Goal: Information Seeking & Learning: Learn about a topic

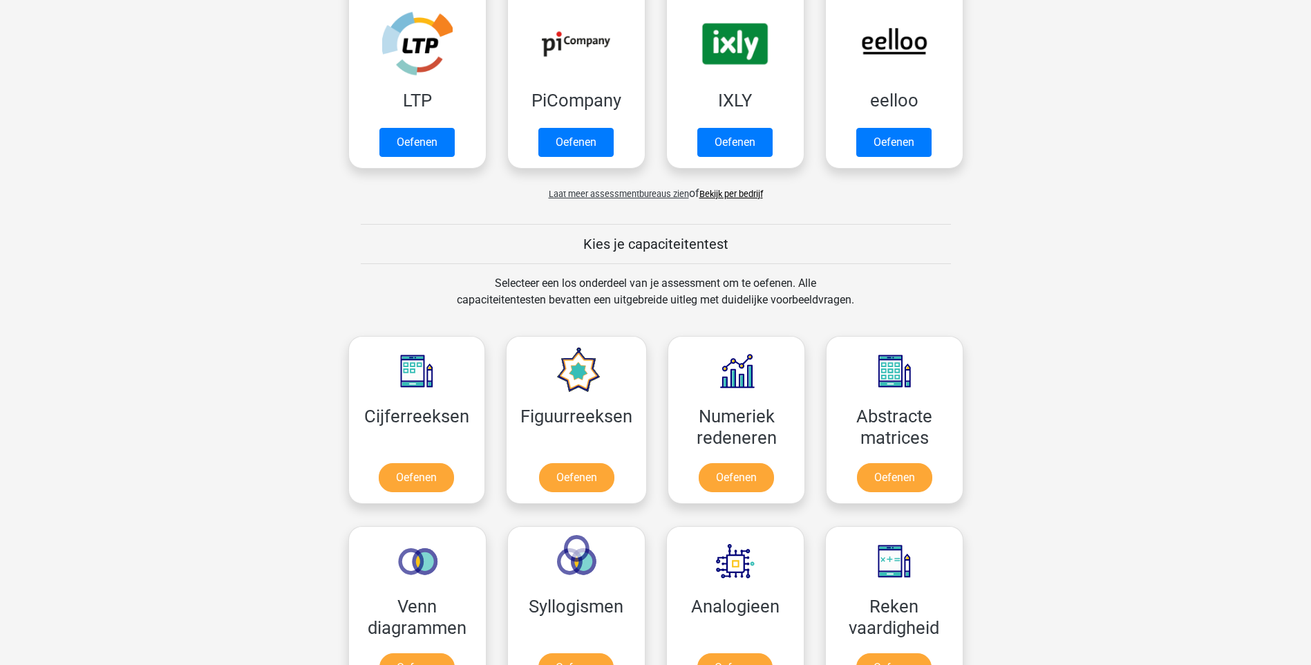
scroll to position [345, 0]
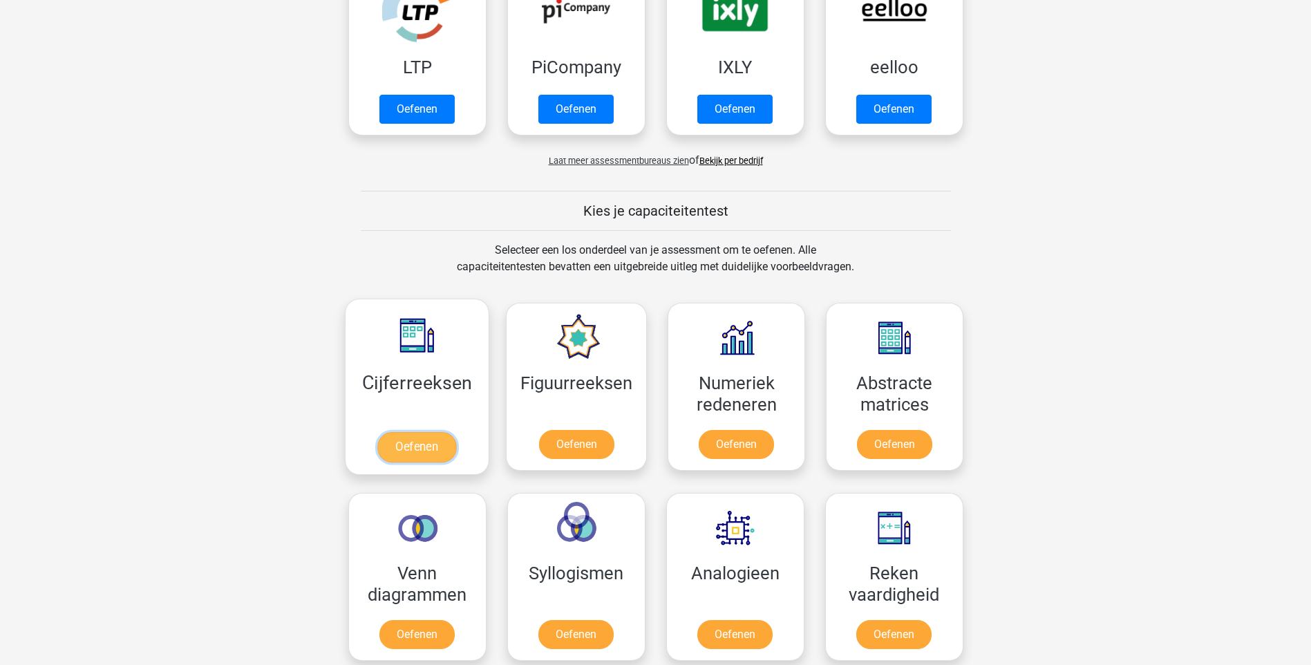
click at [439, 456] on link "Oefenen" at bounding box center [416, 447] width 79 height 30
click at [428, 444] on link "Oefenen" at bounding box center [416, 447] width 79 height 30
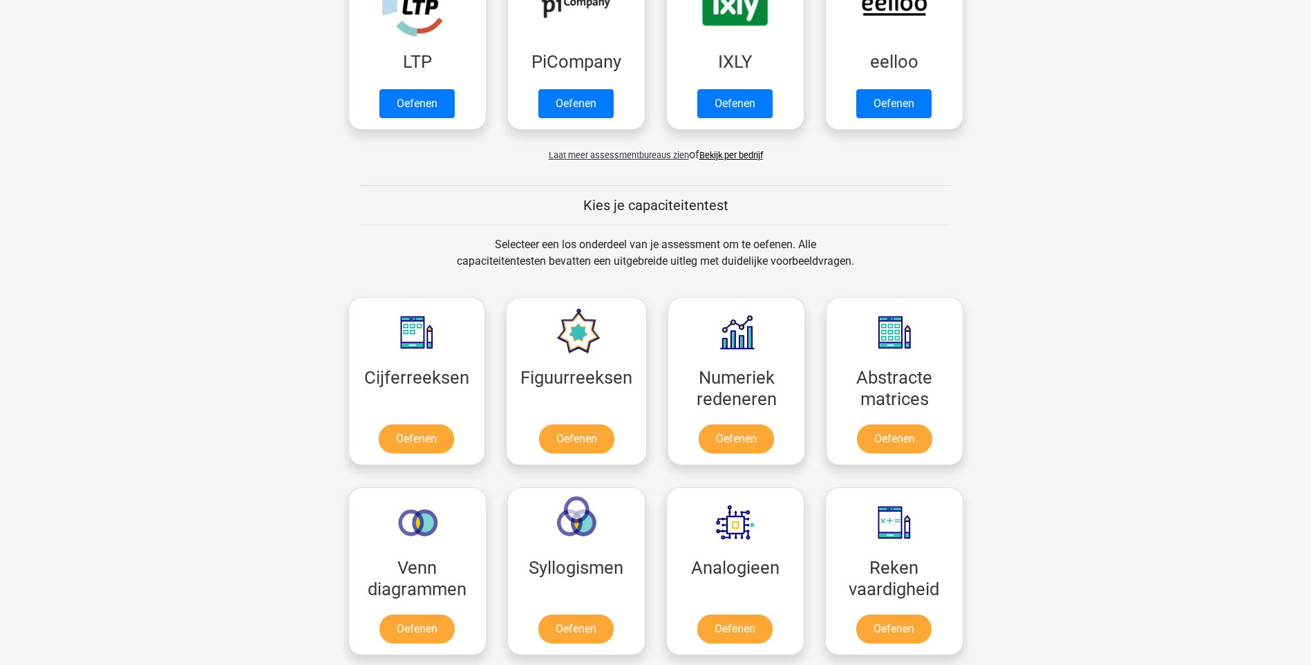
scroll to position [207, 0]
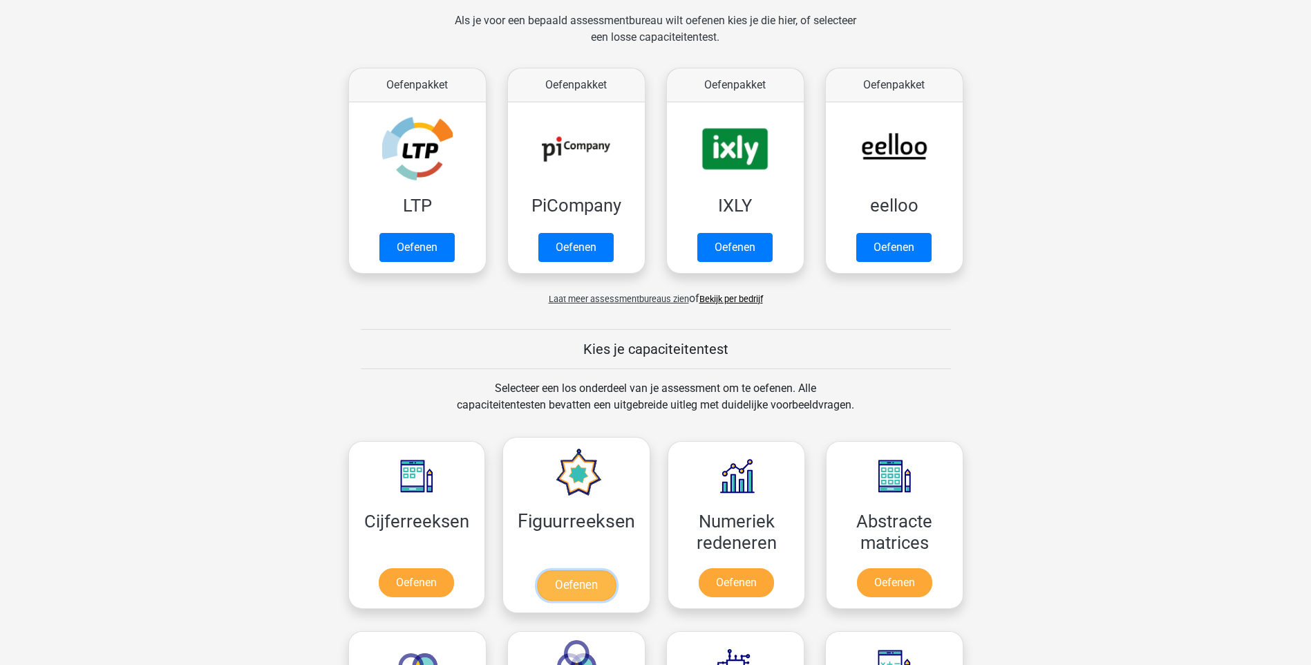
click at [583, 571] on link "Oefenen" at bounding box center [576, 585] width 79 height 30
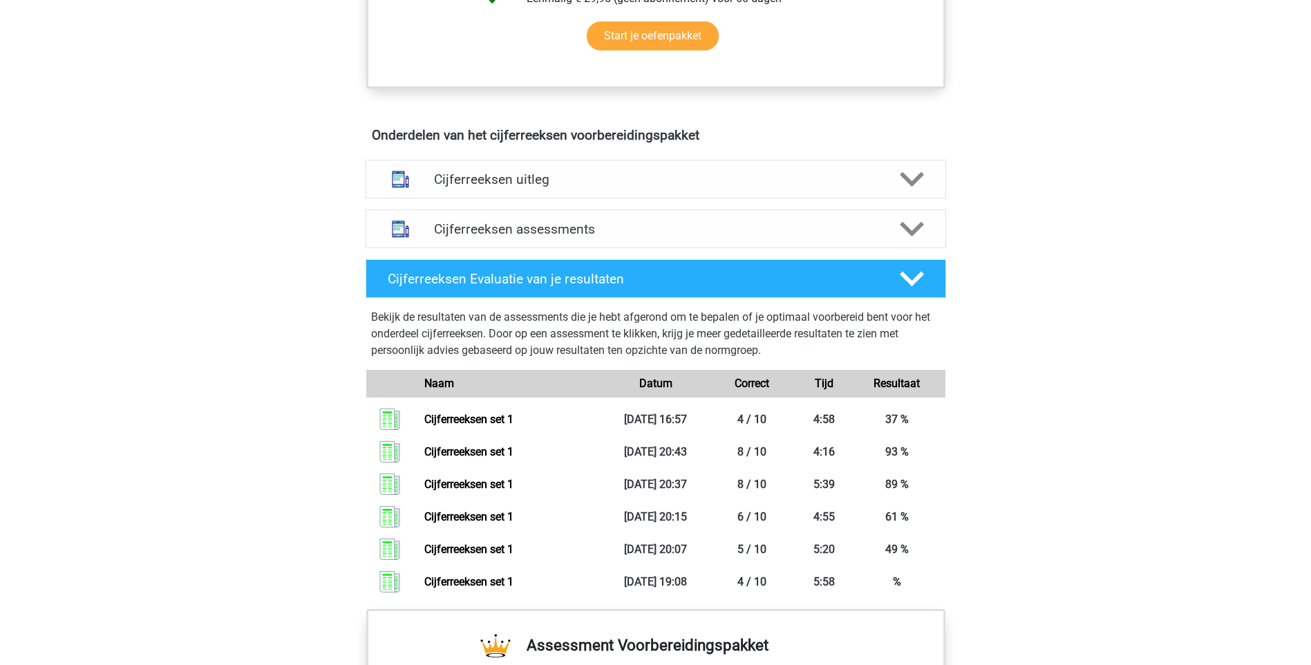
scroll to position [760, 0]
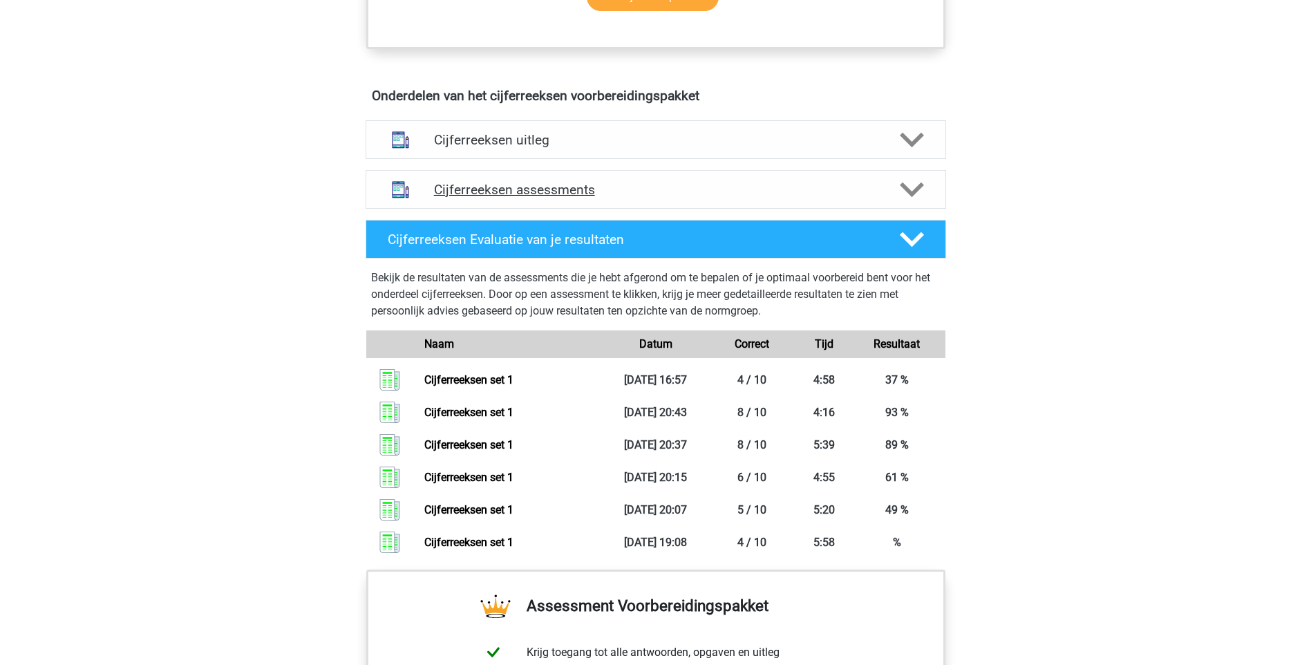
click at [901, 200] on icon at bounding box center [912, 190] width 24 height 24
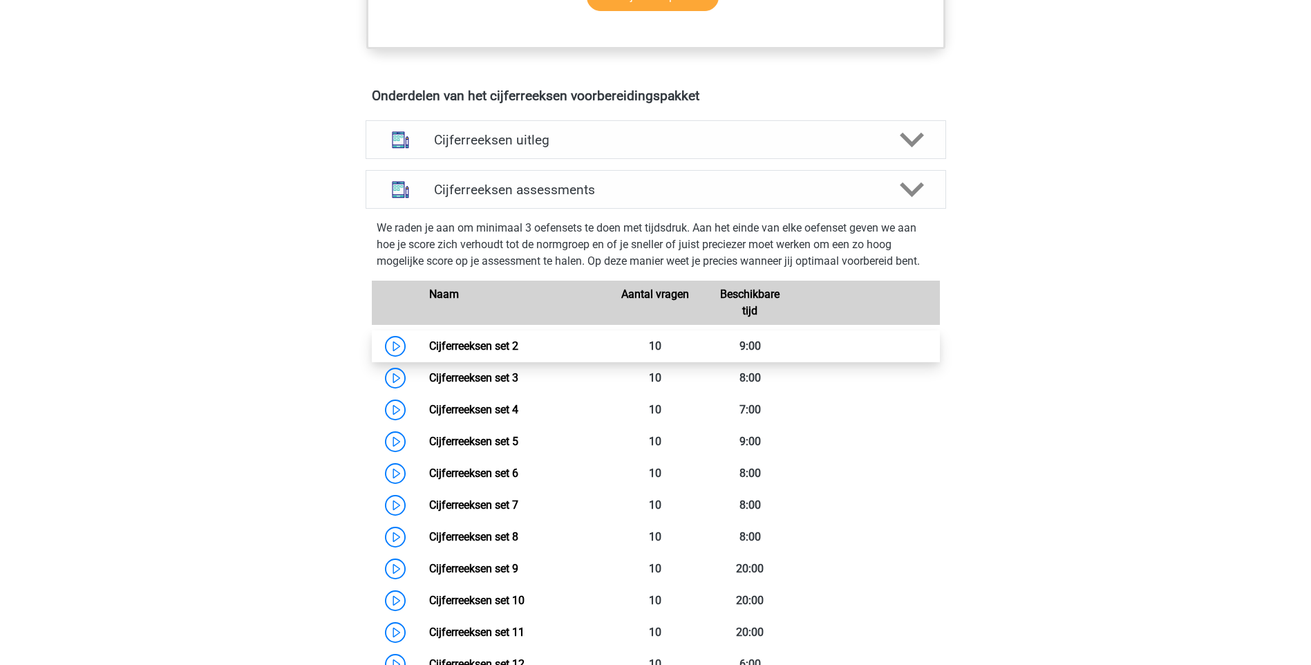
click at [429, 352] on link "Cijferreeksen set 2" at bounding box center [473, 345] width 89 height 13
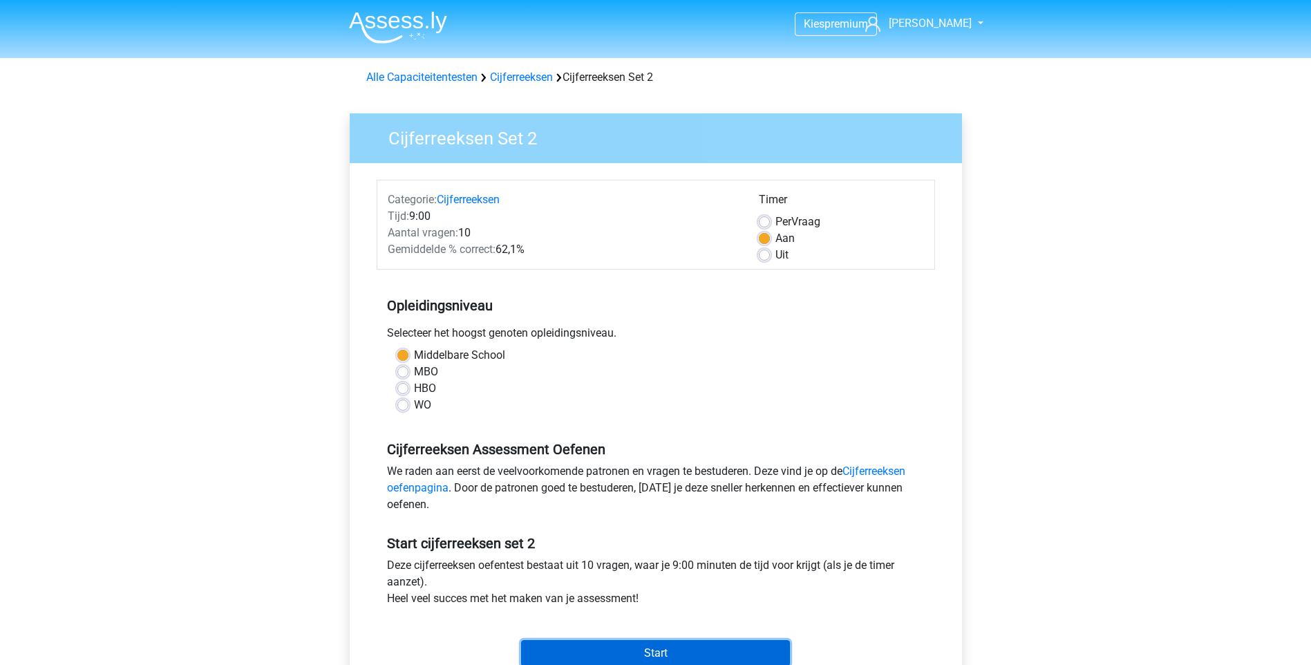
click at [703, 647] on input "Start" at bounding box center [655, 653] width 269 height 26
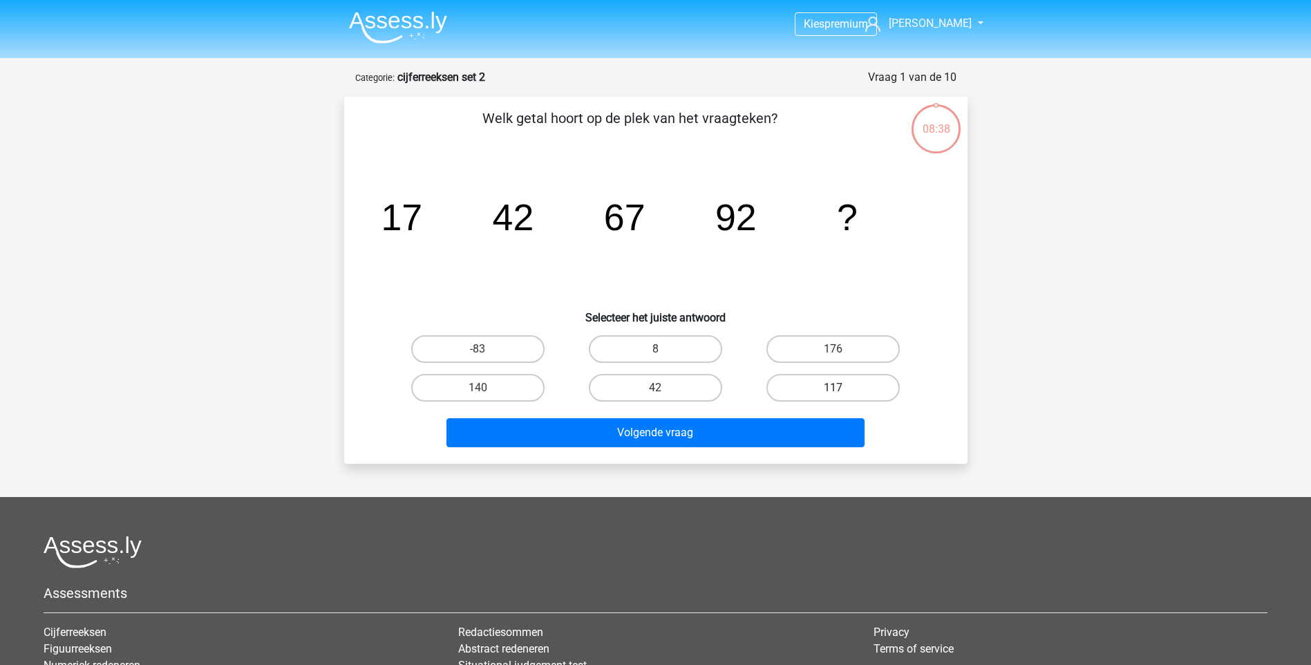
click at [793, 379] on label "117" at bounding box center [832, 388] width 133 height 28
click at [833, 388] on input "117" at bounding box center [837, 392] width 9 height 9
radio input "true"
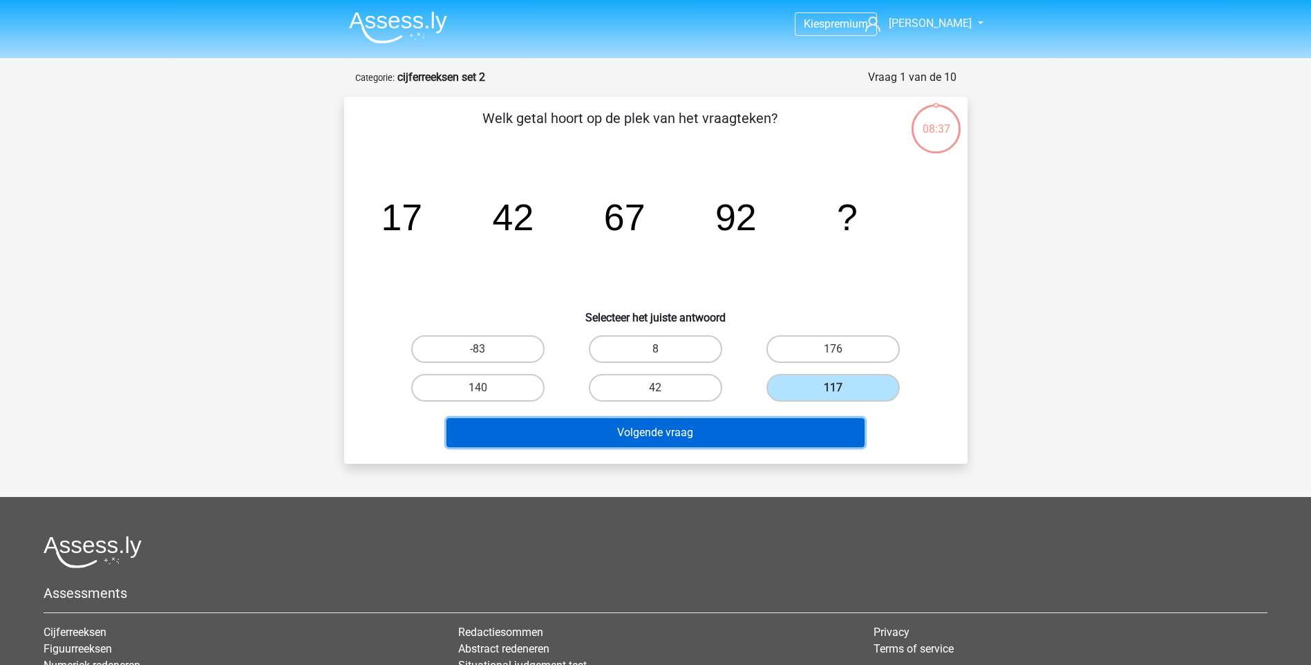
click at [694, 433] on button "Volgende vraag" at bounding box center [655, 432] width 418 height 29
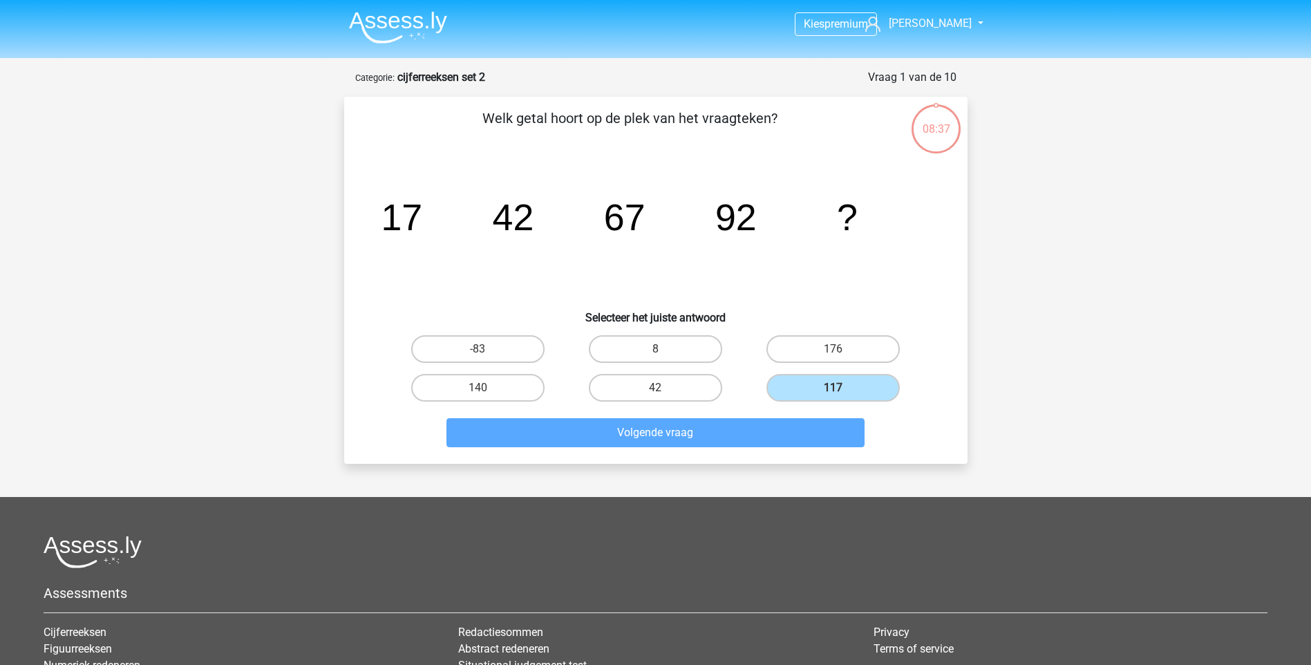
scroll to position [69, 0]
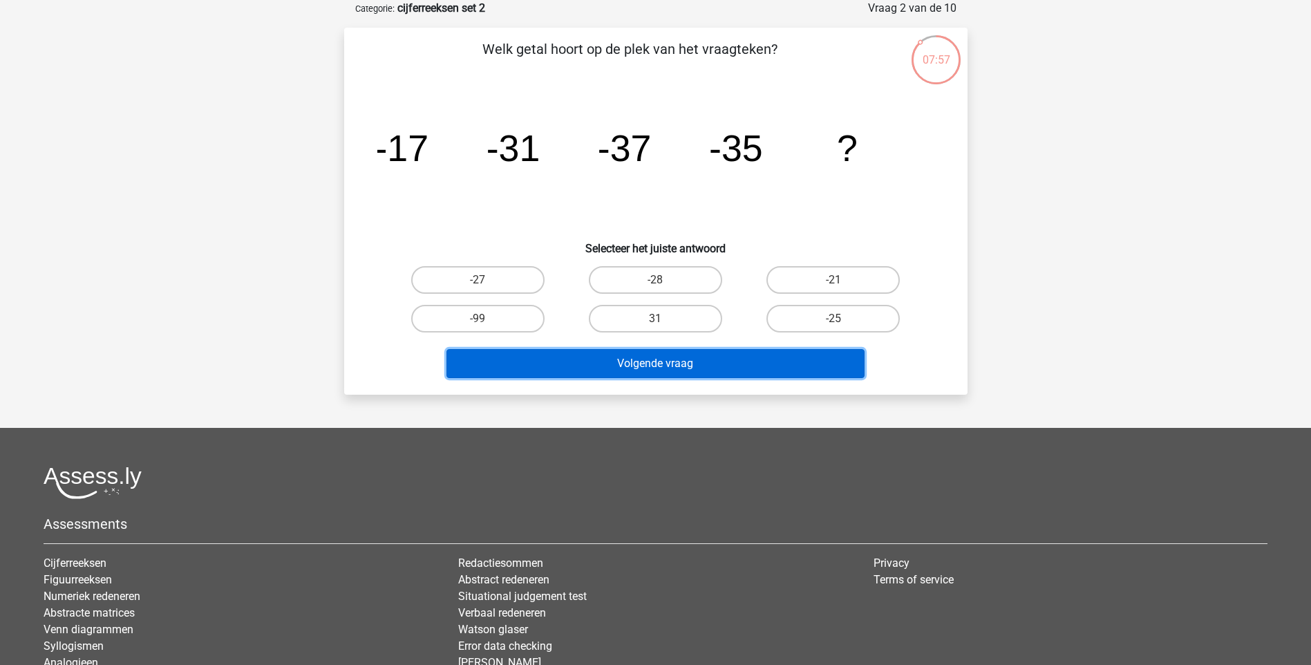
click at [638, 369] on button "Volgende vraag" at bounding box center [655, 363] width 418 height 29
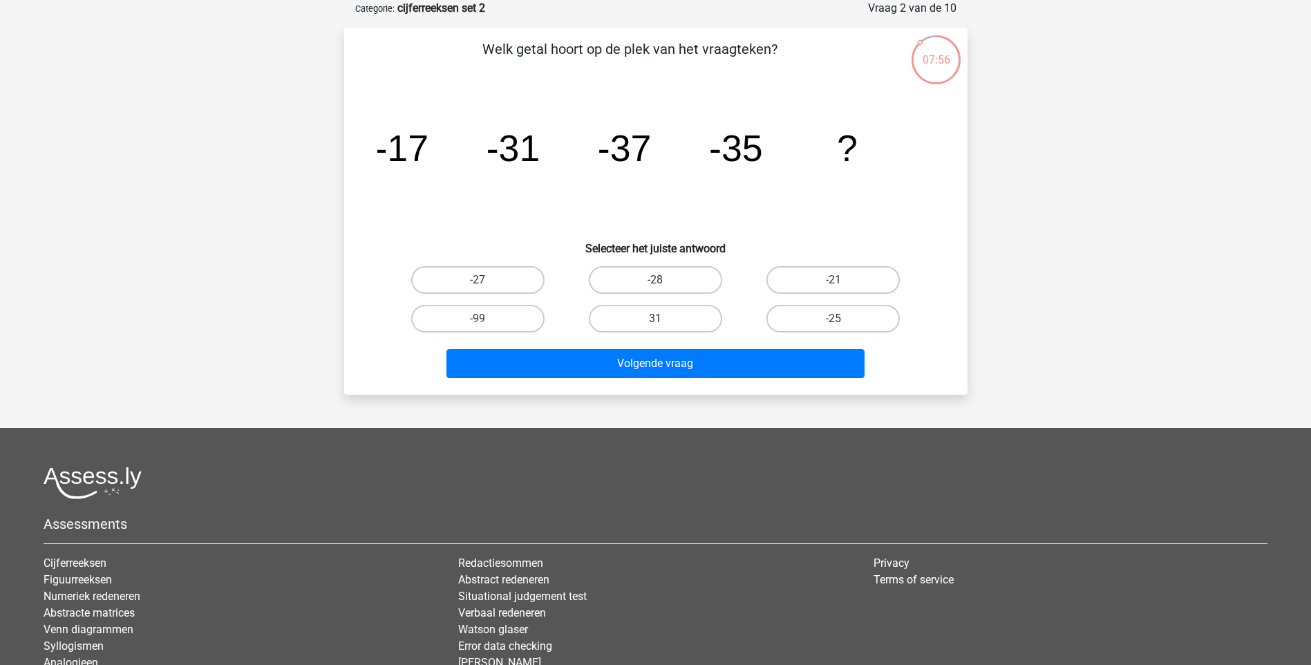
click at [547, 230] on icon "image/svg+xml -17 -31 -37 -35 ?" at bounding box center [655, 161] width 557 height 140
click at [515, 287] on label "-27" at bounding box center [477, 280] width 133 height 28
click at [486, 287] on input "-27" at bounding box center [481, 284] width 9 height 9
radio input "true"
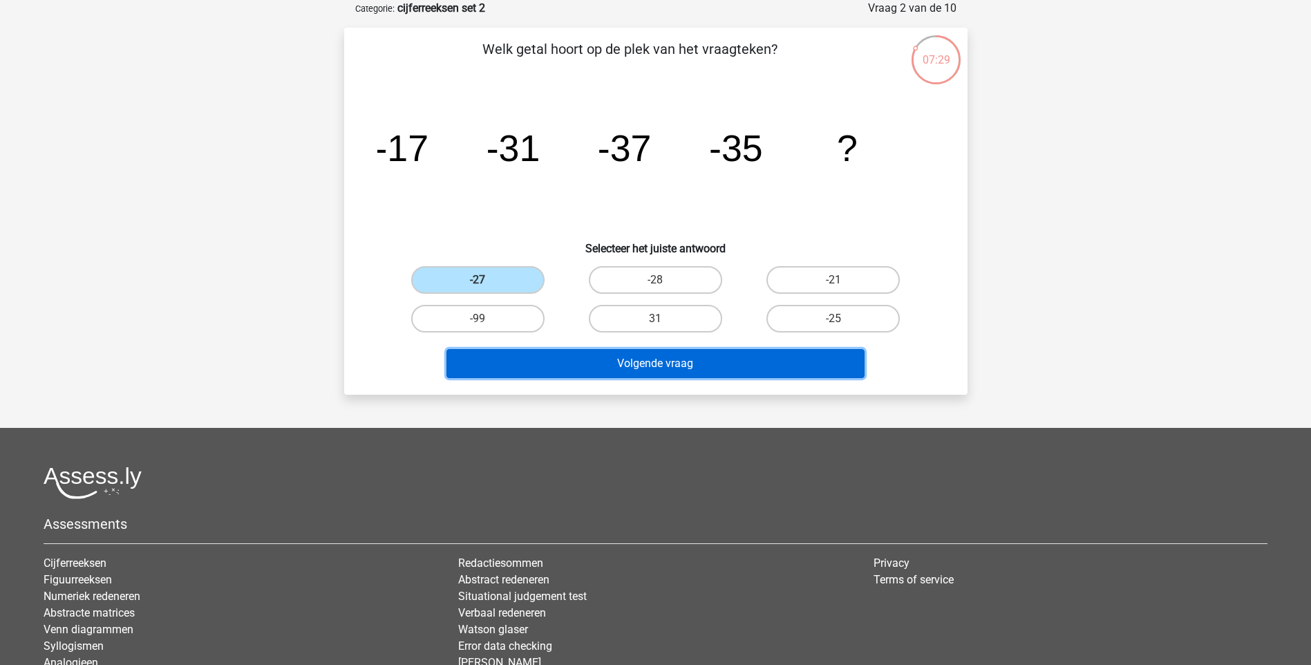
click at [611, 361] on button "Volgende vraag" at bounding box center [655, 363] width 418 height 29
click at [595, 361] on button "Volgende vraag" at bounding box center [655, 363] width 418 height 29
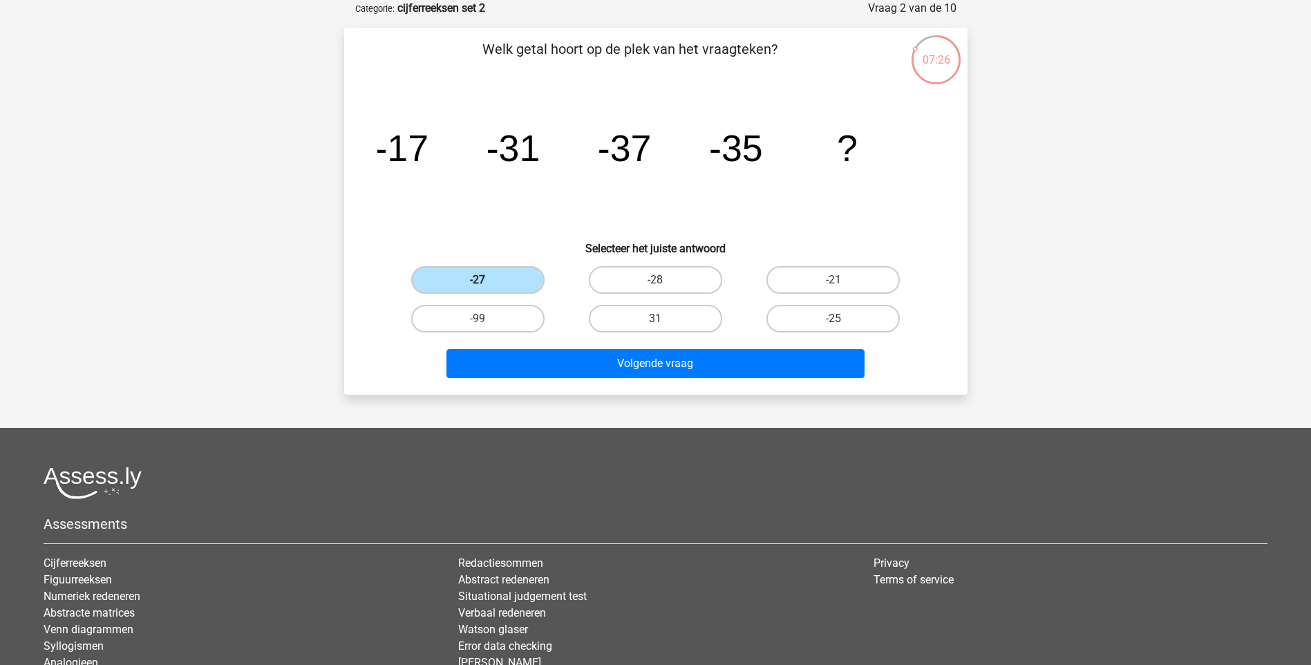
click at [473, 275] on label "-27" at bounding box center [477, 280] width 133 height 28
click at [477, 280] on input "-27" at bounding box center [481, 284] width 9 height 9
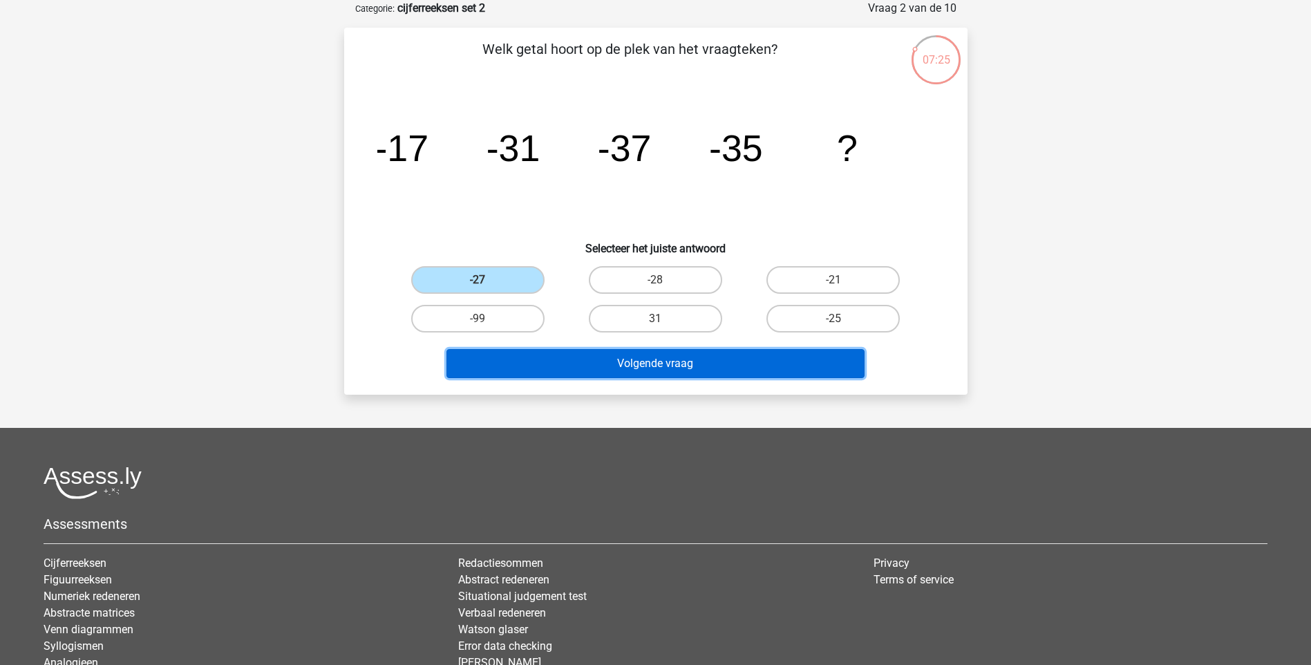
click at [572, 360] on button "Volgende vraag" at bounding box center [655, 363] width 418 height 29
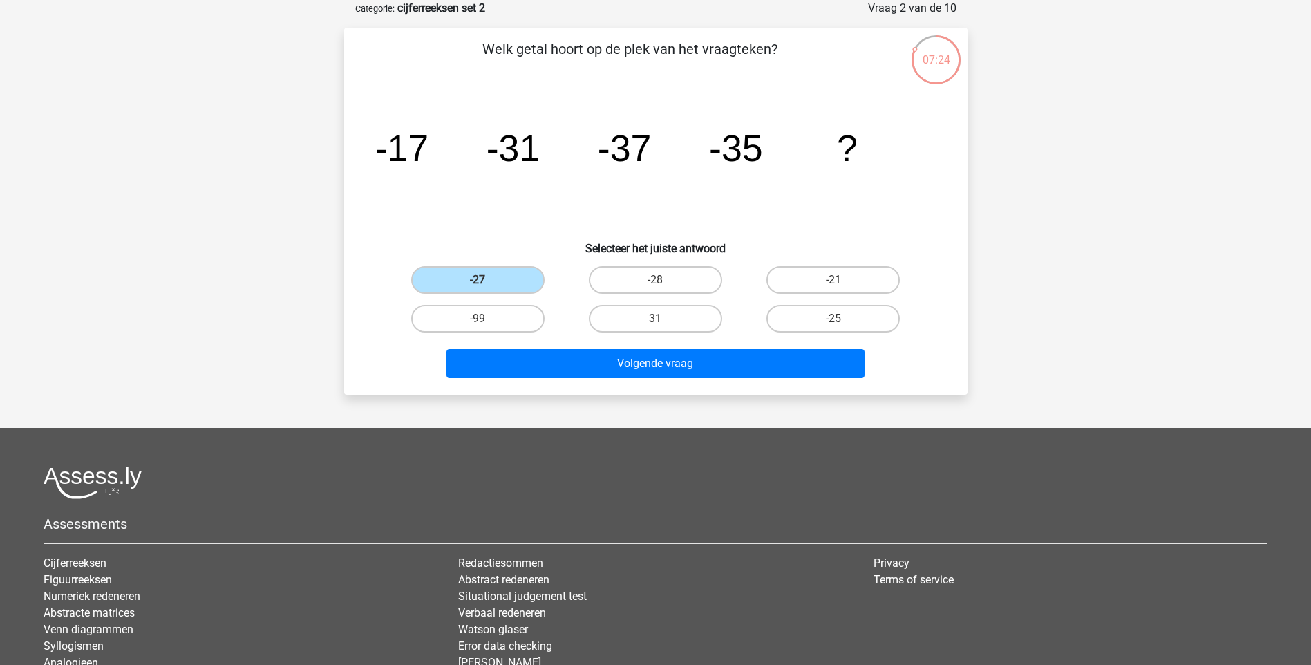
click at [526, 220] on icon "image/svg+xml -17 -31 -37 -35 ?" at bounding box center [655, 161] width 557 height 140
click at [825, 285] on label "-21" at bounding box center [832, 280] width 133 height 28
click at [833, 285] on input "-21" at bounding box center [837, 284] width 9 height 9
radio input "true"
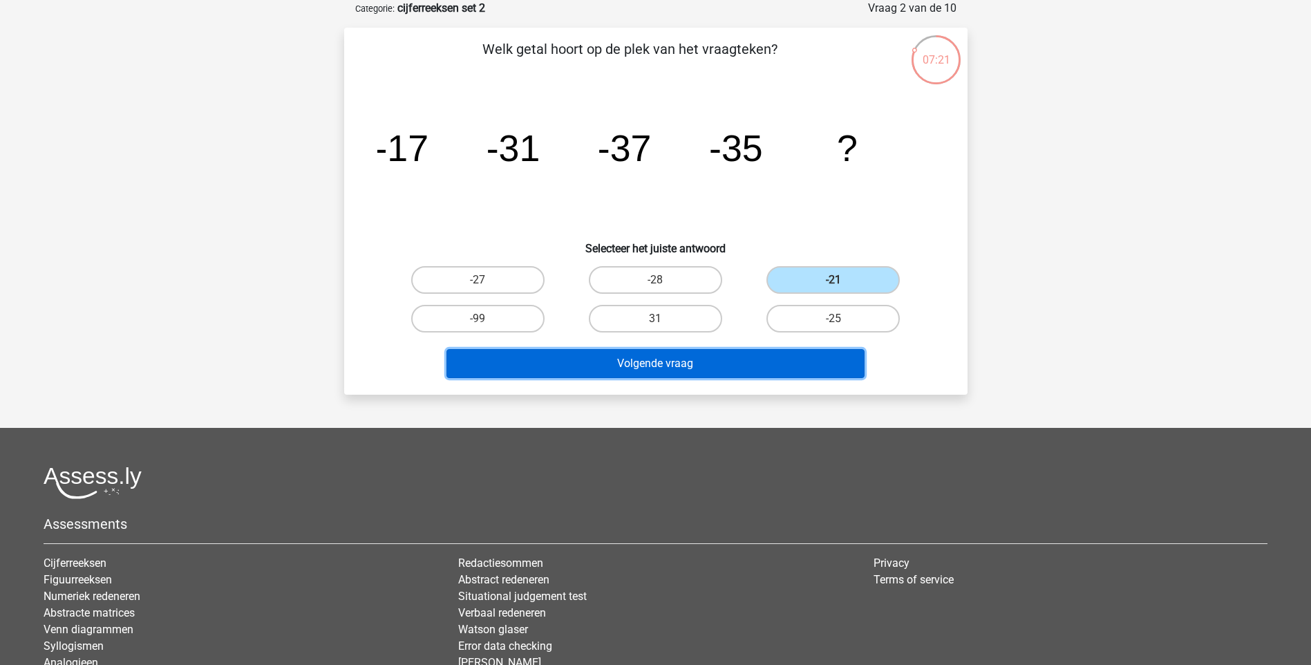
click at [667, 359] on button "Volgende vraag" at bounding box center [655, 363] width 418 height 29
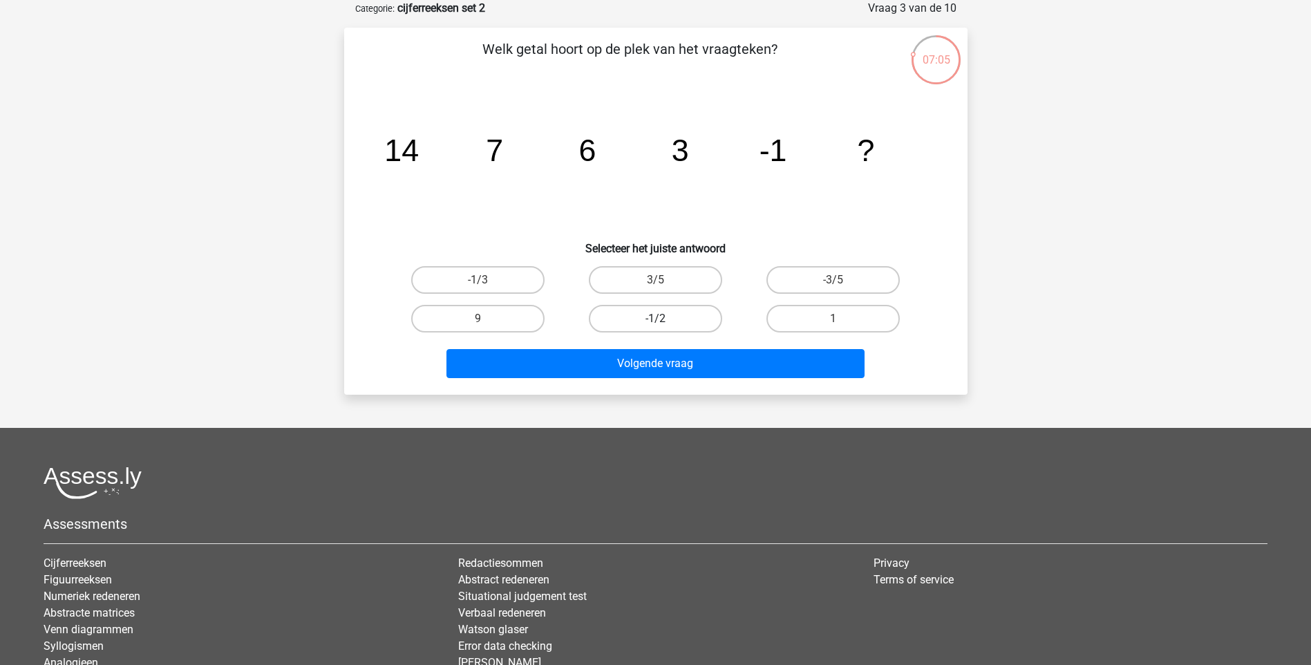
click at [661, 316] on label "-1/2" at bounding box center [655, 319] width 133 height 28
click at [661, 319] on input "-1/2" at bounding box center [659, 323] width 9 height 9
radio input "true"
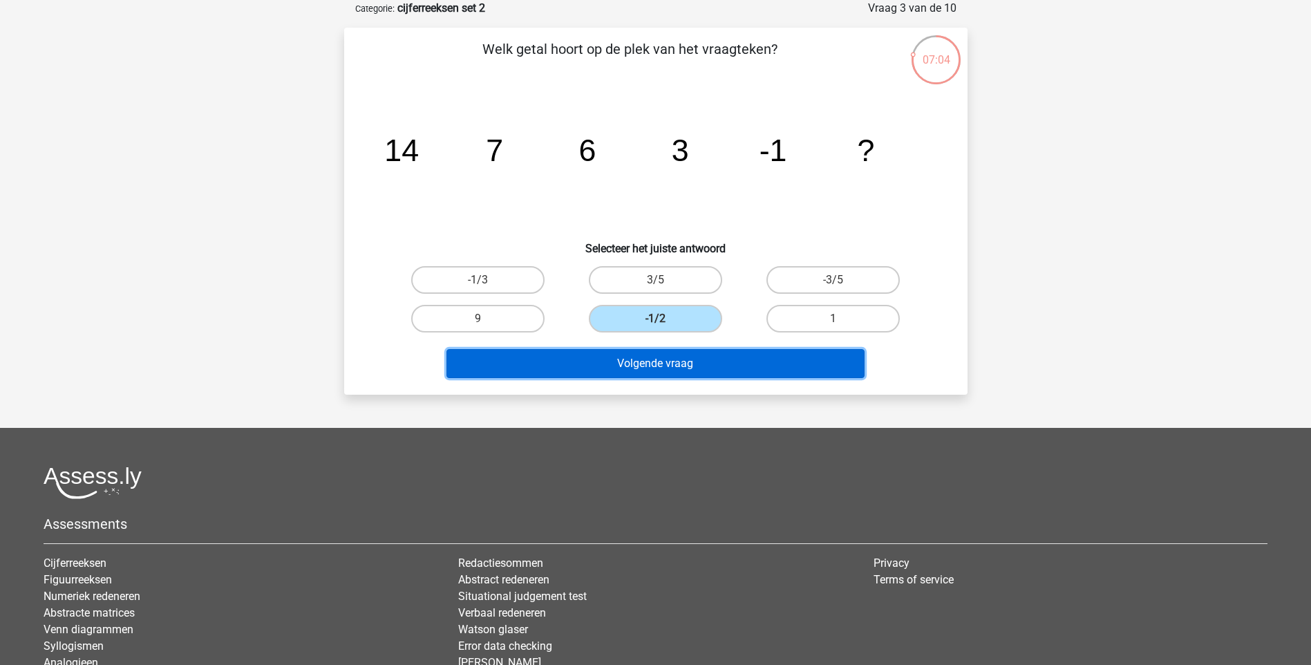
click at [663, 355] on button "Volgende vraag" at bounding box center [655, 363] width 418 height 29
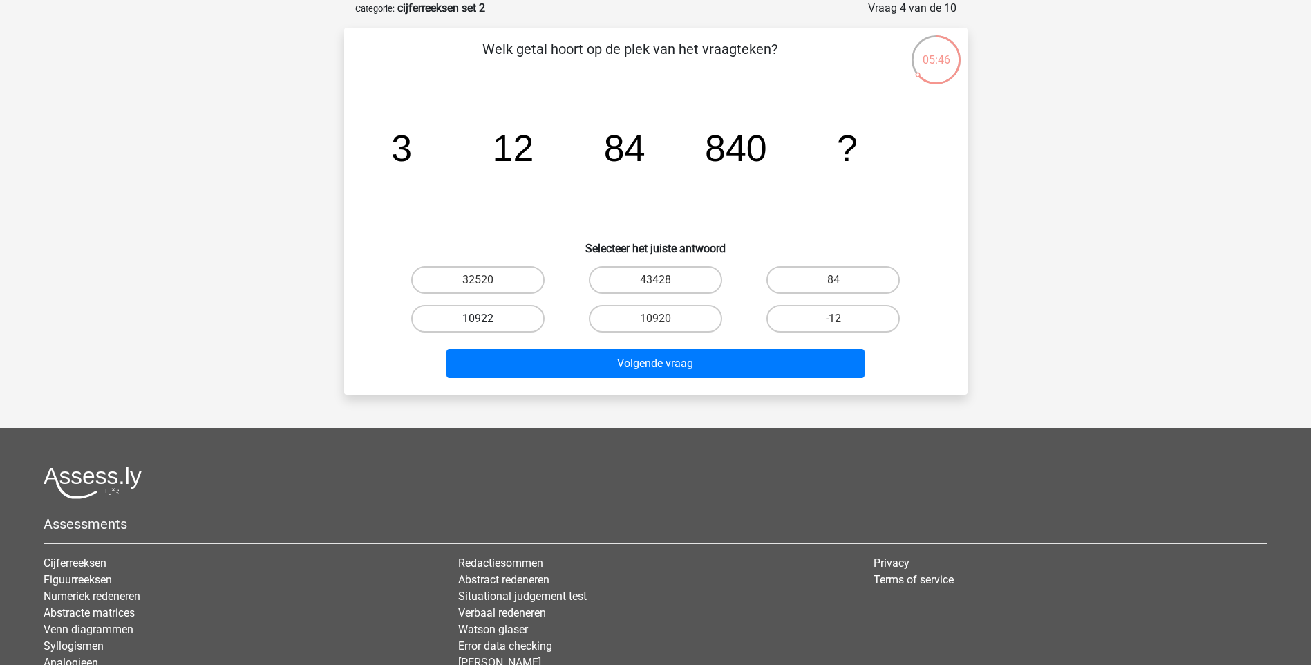
click at [519, 315] on label "10922" at bounding box center [477, 319] width 133 height 28
click at [486, 319] on input "10922" at bounding box center [481, 323] width 9 height 9
radio input "true"
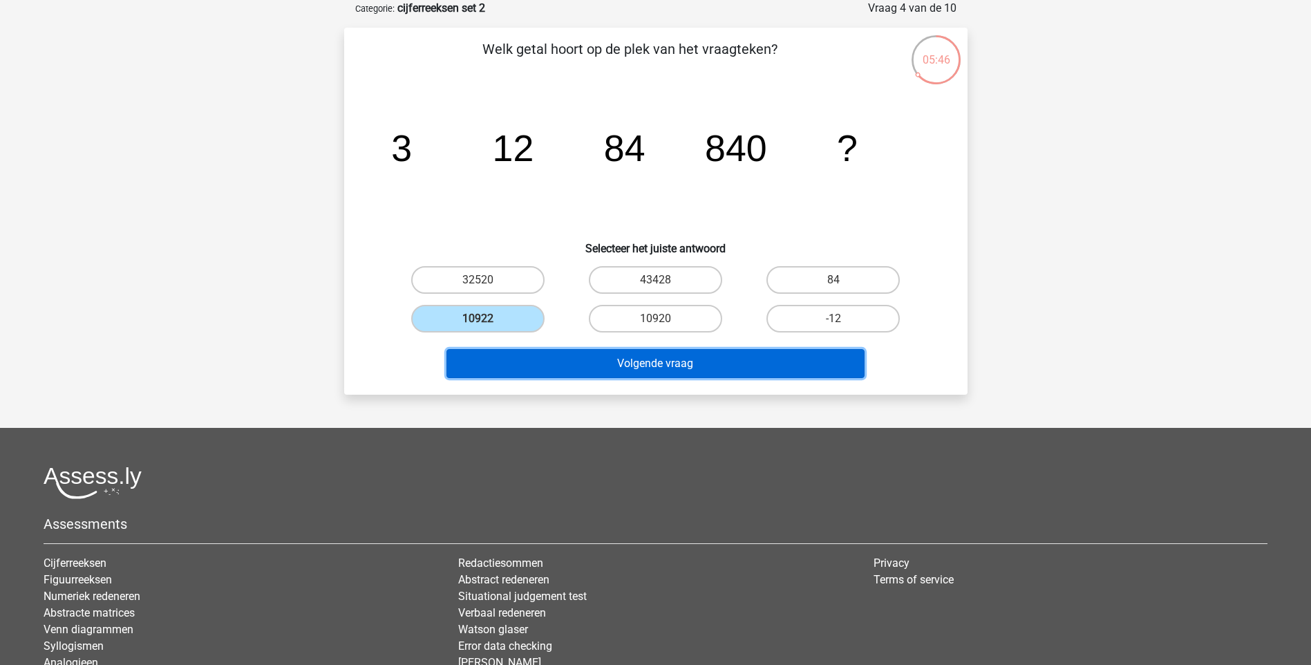
click at [625, 357] on button "Volgende vraag" at bounding box center [655, 363] width 418 height 29
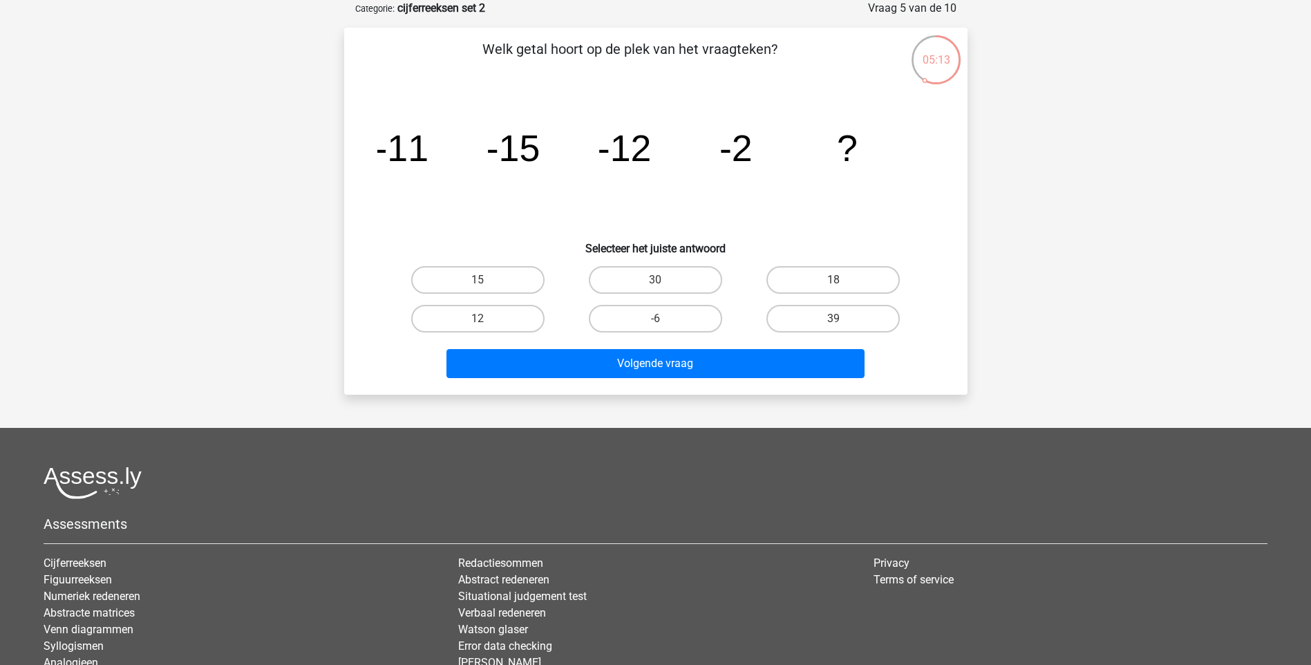
click at [482, 324] on input "12" at bounding box center [481, 323] width 9 height 9
radio input "true"
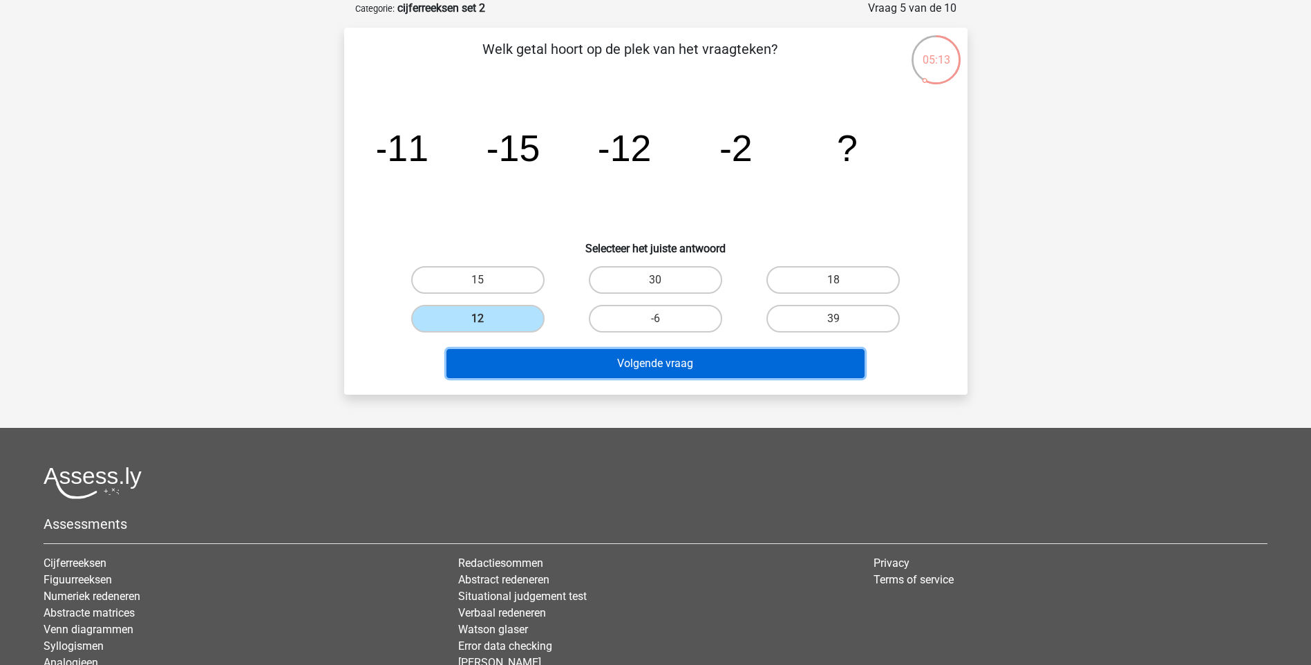
click at [566, 362] on button "Volgende vraag" at bounding box center [655, 363] width 418 height 29
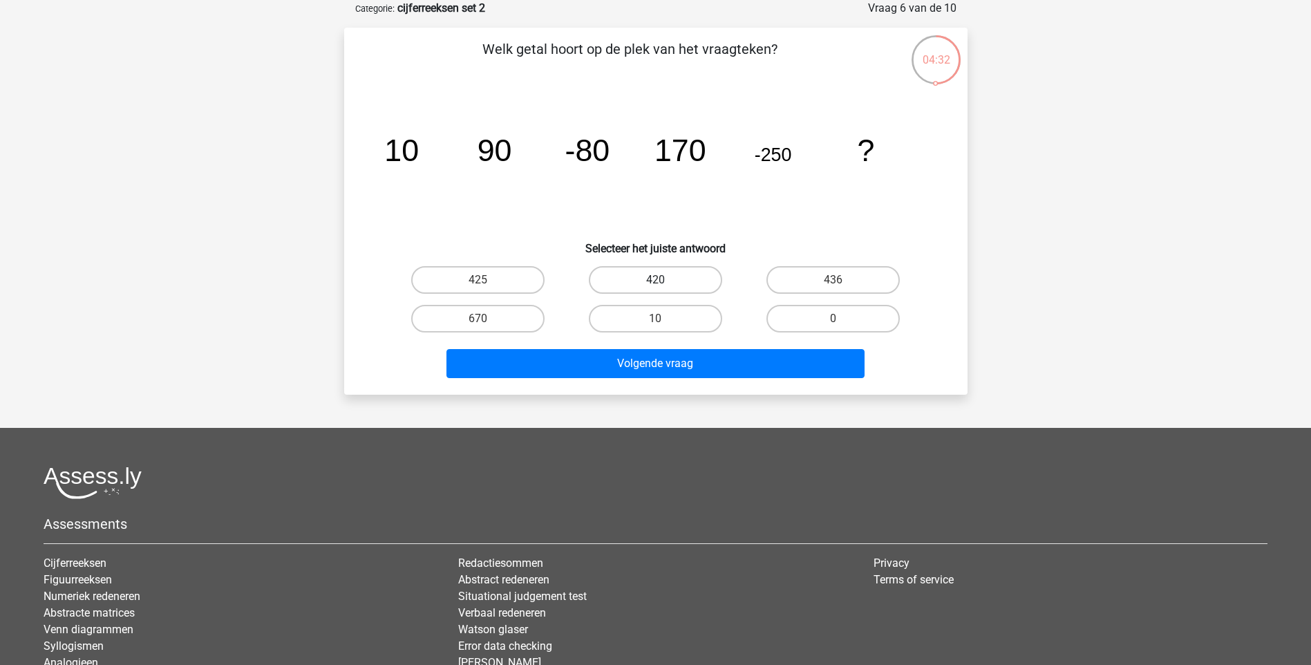
click at [645, 281] on label "420" at bounding box center [655, 280] width 133 height 28
click at [655, 281] on input "420" at bounding box center [659, 284] width 9 height 9
radio input "true"
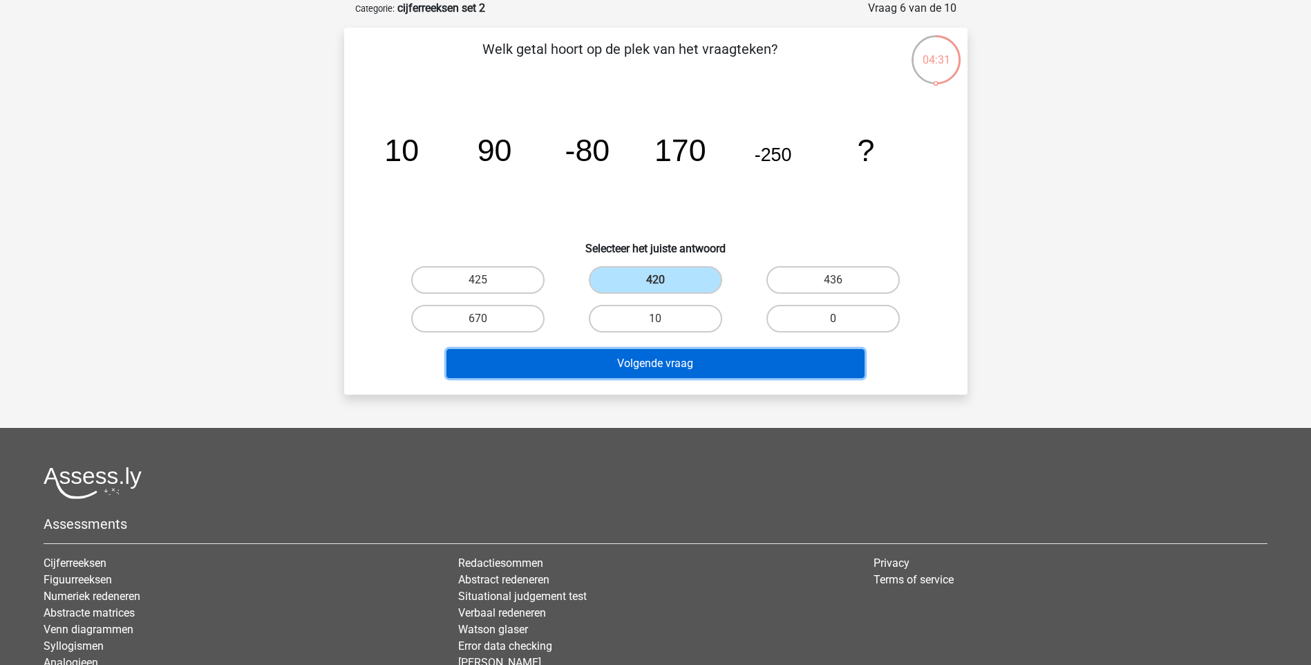
click at [681, 365] on button "Volgende vraag" at bounding box center [655, 363] width 418 height 29
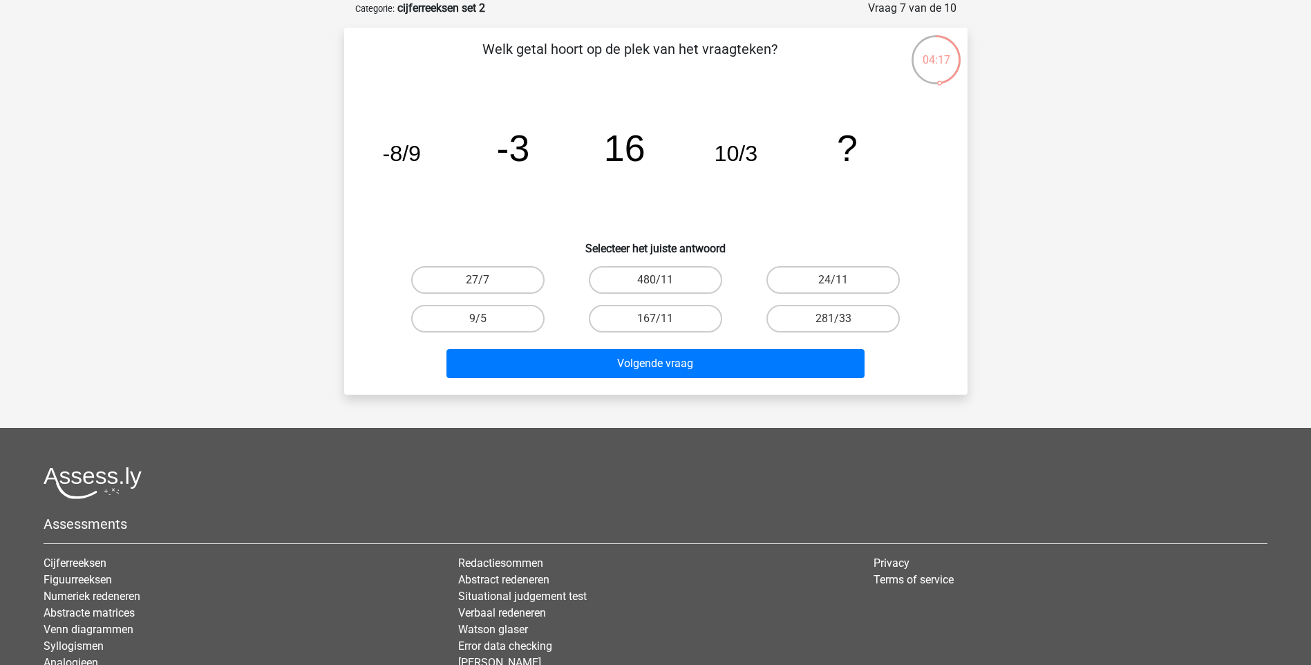
click at [623, 128] on tspan "16" at bounding box center [623, 147] width 41 height 41
click at [512, 290] on label "27/7" at bounding box center [477, 280] width 133 height 28
click at [486, 289] on input "27/7" at bounding box center [481, 284] width 9 height 9
radio input "true"
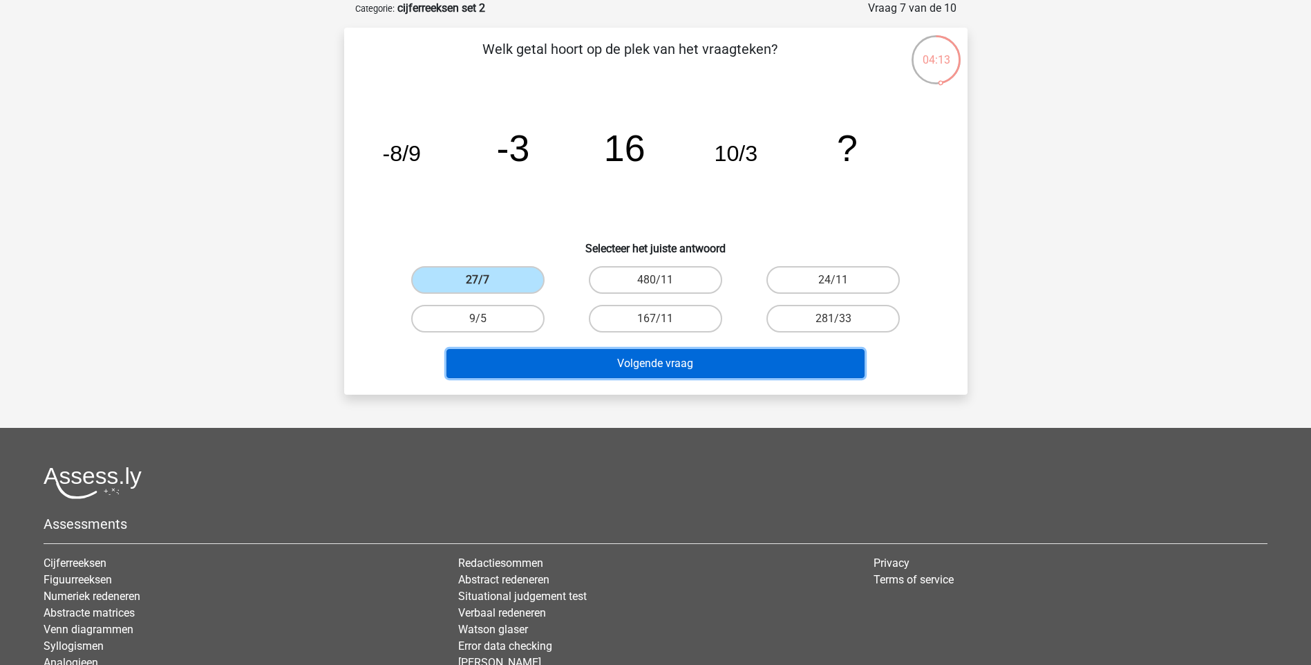
click at [623, 360] on button "Volgende vraag" at bounding box center [655, 363] width 418 height 29
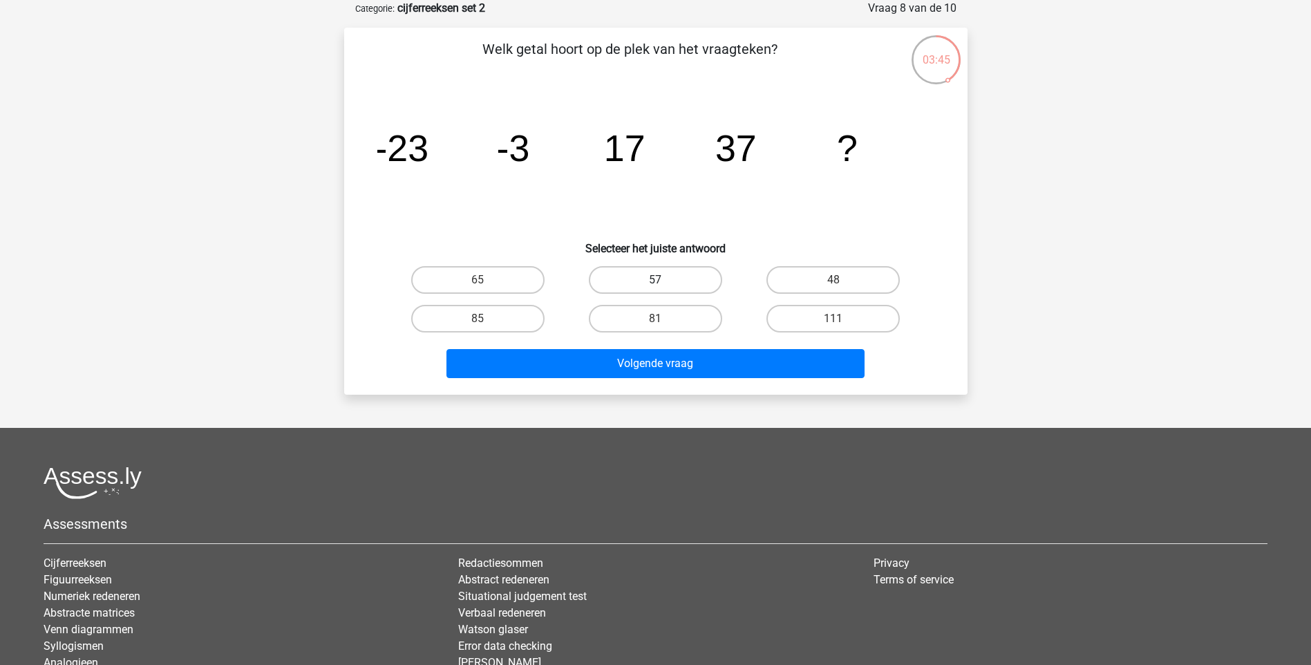
click at [647, 276] on label "57" at bounding box center [655, 280] width 133 height 28
click at [655, 280] on input "57" at bounding box center [659, 284] width 9 height 9
radio input "true"
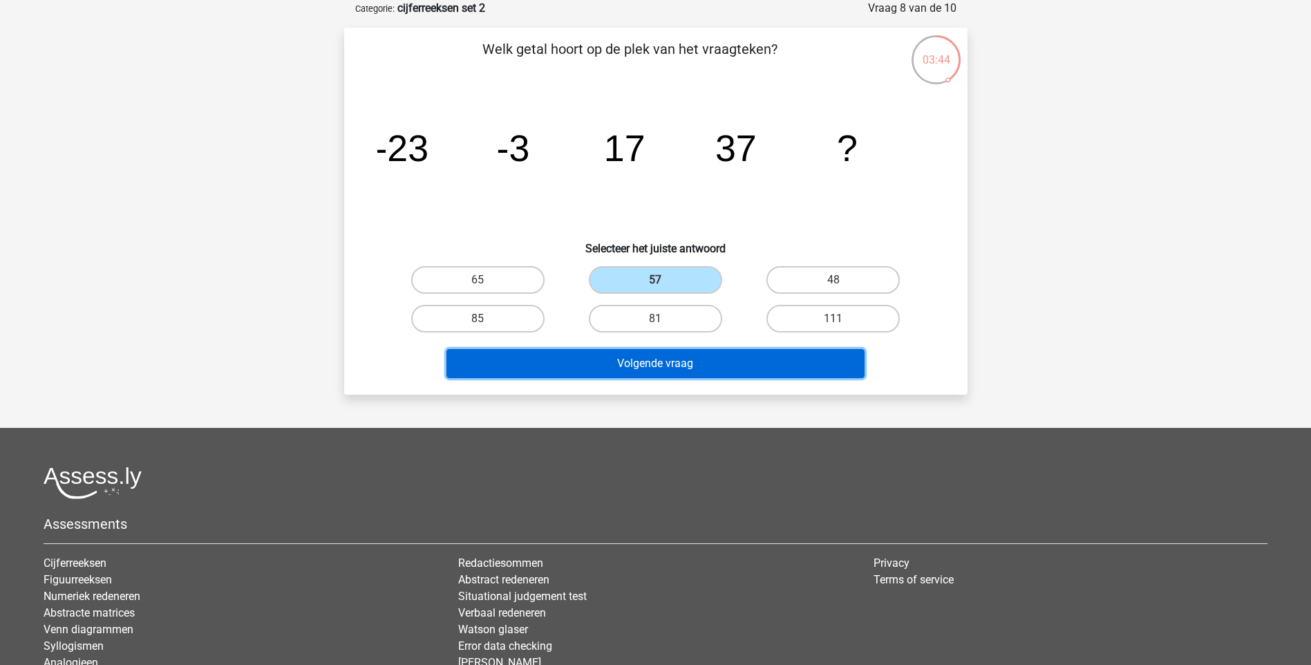
click at [656, 367] on button "Volgende vraag" at bounding box center [655, 363] width 418 height 29
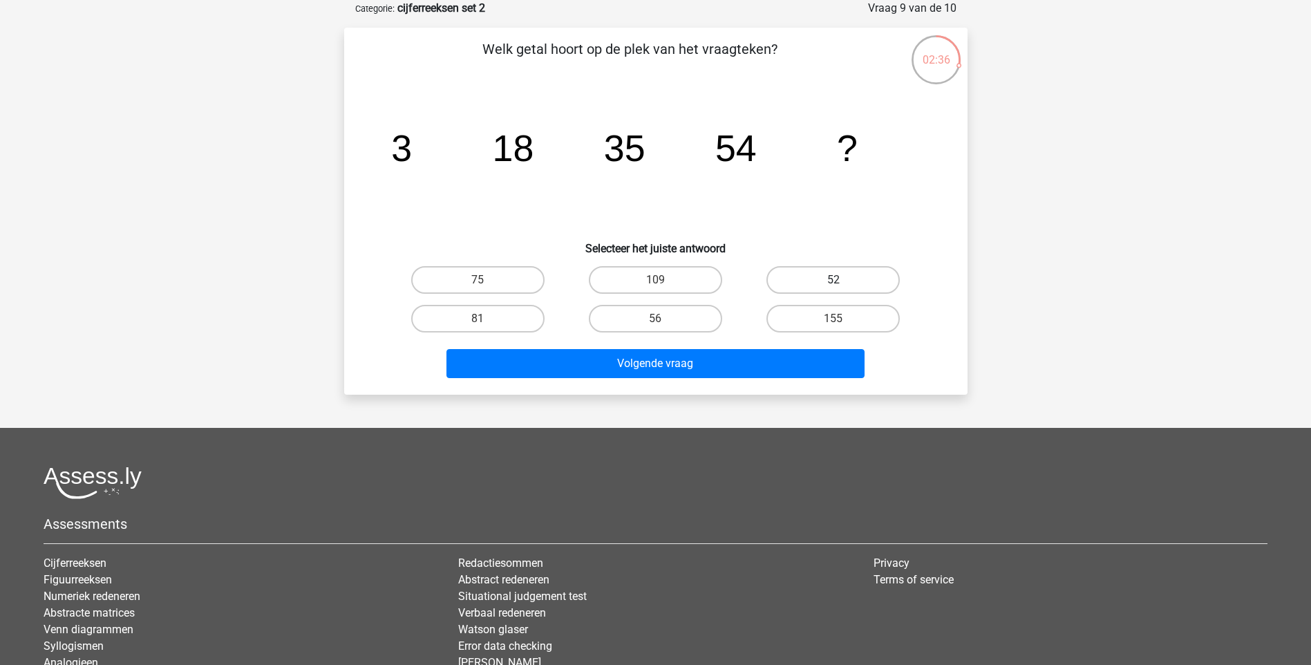
click at [831, 276] on label "52" at bounding box center [832, 280] width 133 height 28
click at [833, 280] on input "52" at bounding box center [837, 284] width 9 height 9
radio input "true"
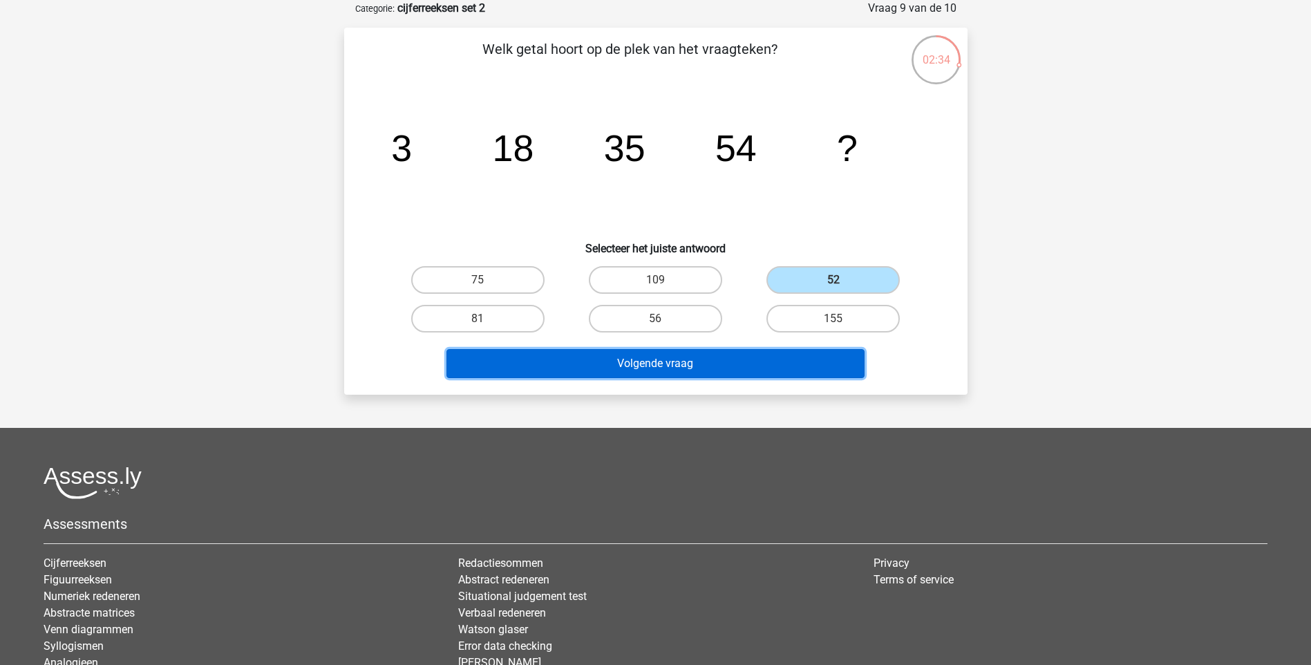
click at [725, 366] on button "Volgende vraag" at bounding box center [655, 363] width 418 height 29
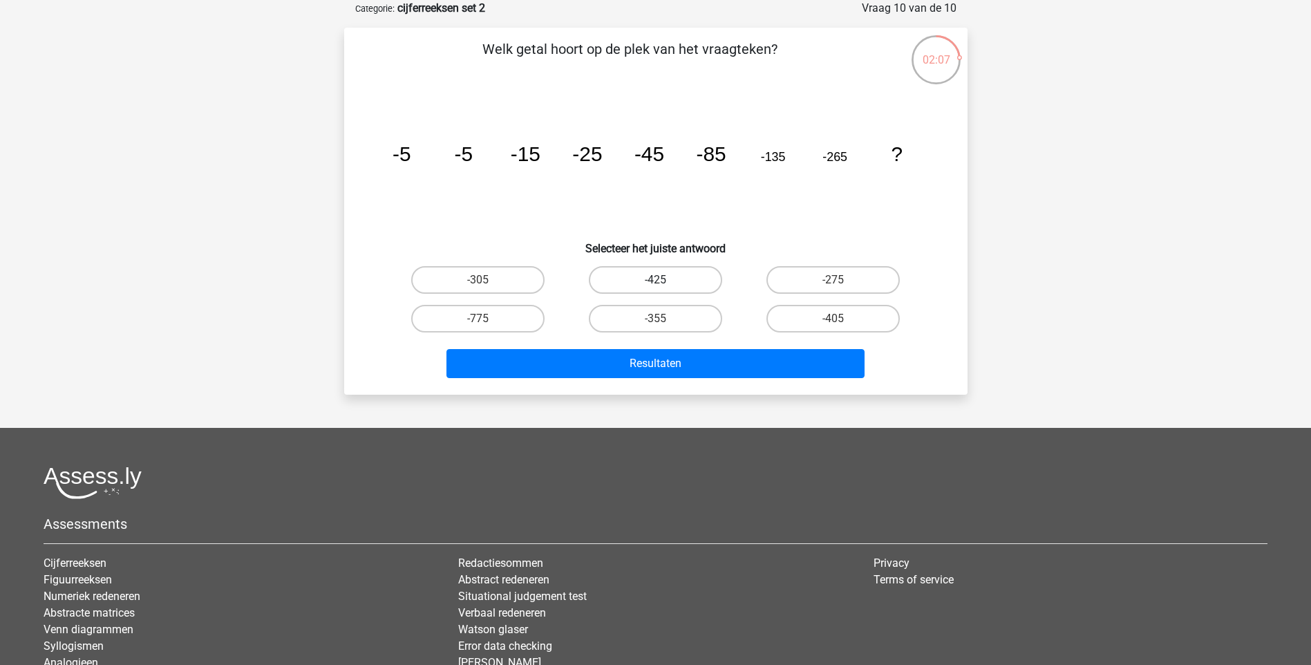
click at [647, 272] on label "-425" at bounding box center [655, 280] width 133 height 28
click at [655, 280] on input "-425" at bounding box center [659, 284] width 9 height 9
radio input "true"
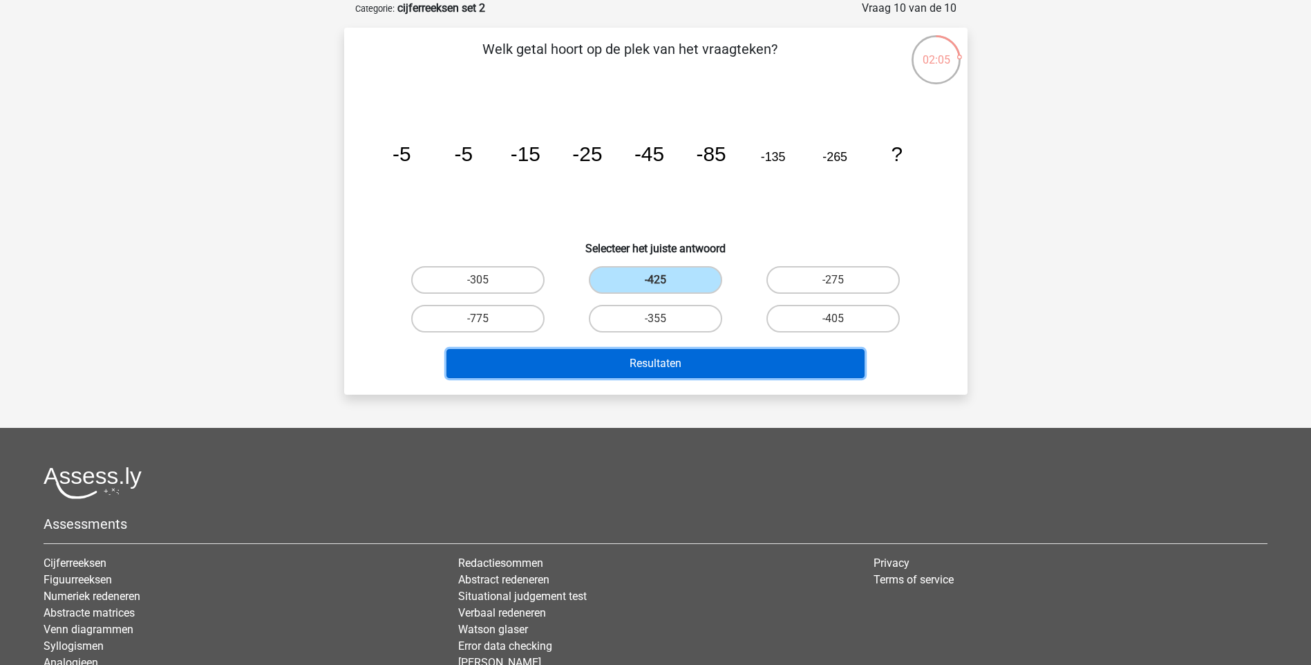
click at [627, 362] on button "Resultaten" at bounding box center [655, 363] width 418 height 29
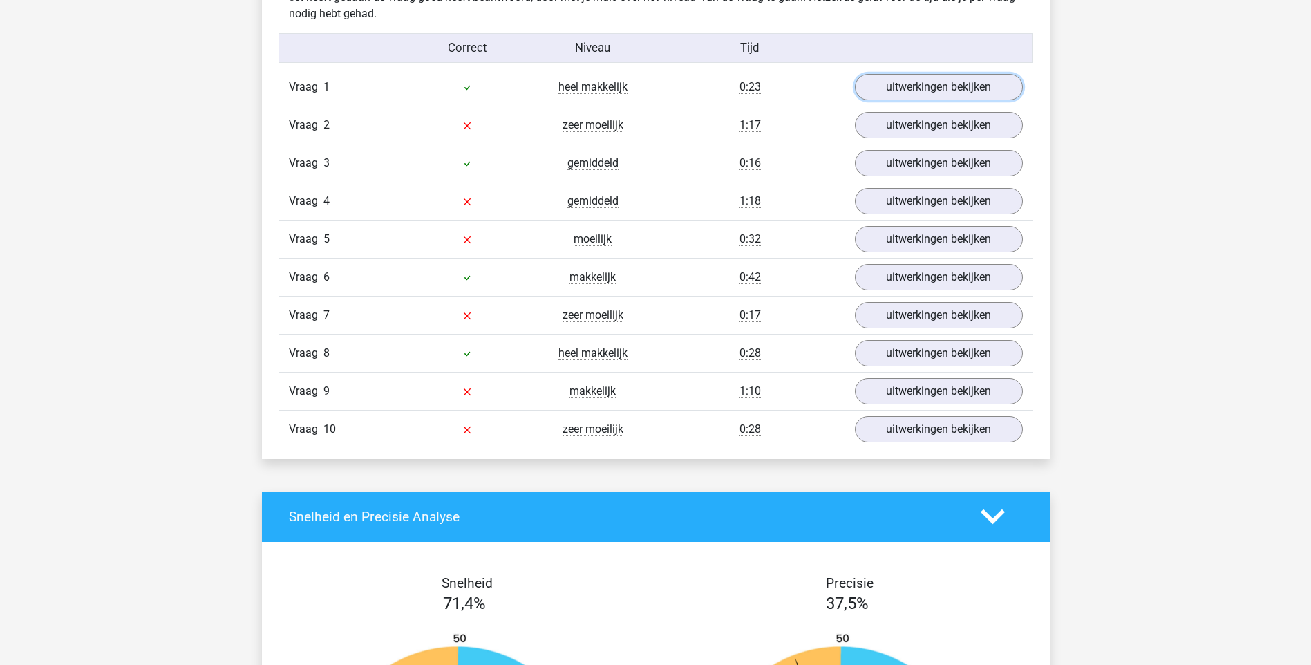
scroll to position [1036, 0]
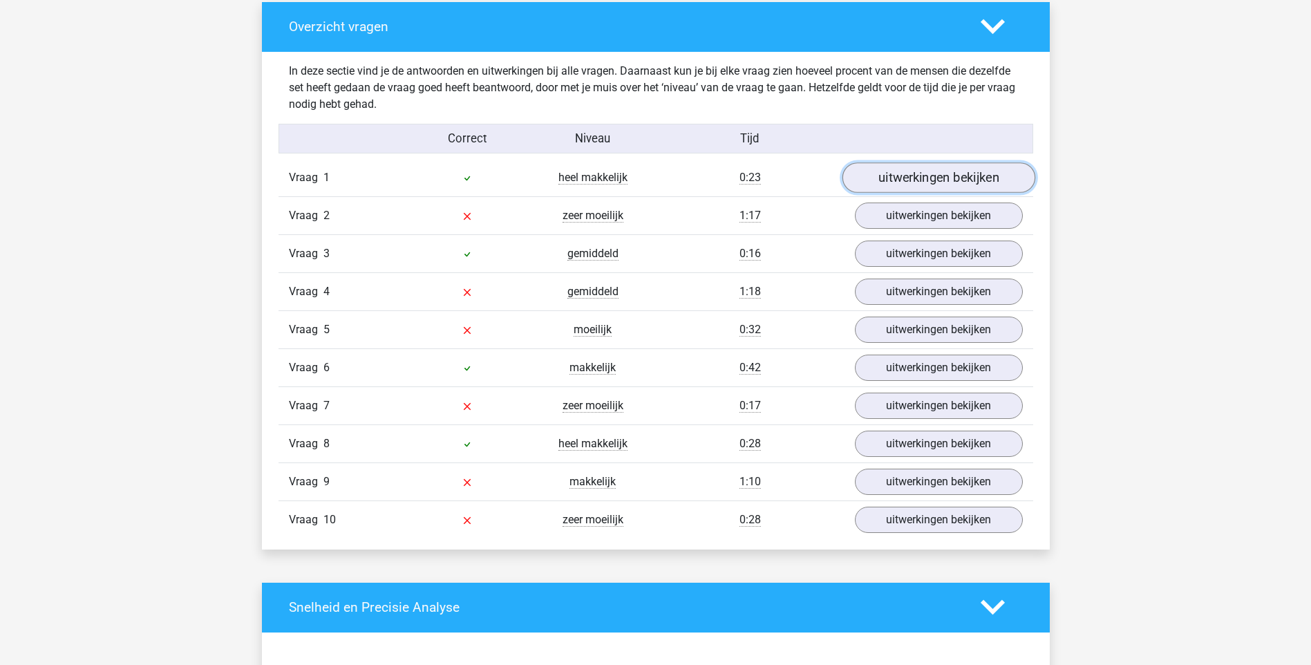
click at [962, 182] on link "uitwerkingen bekijken" at bounding box center [938, 177] width 193 height 30
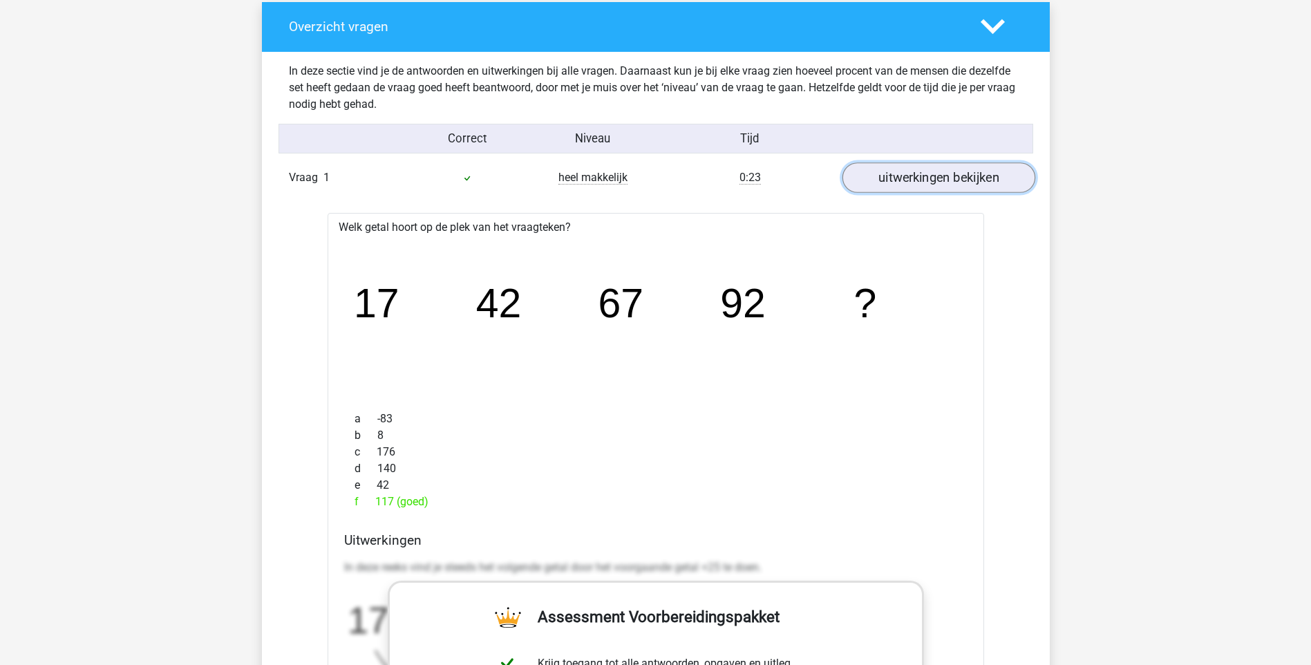
click at [951, 177] on link "uitwerkingen bekijken" at bounding box center [938, 177] width 193 height 30
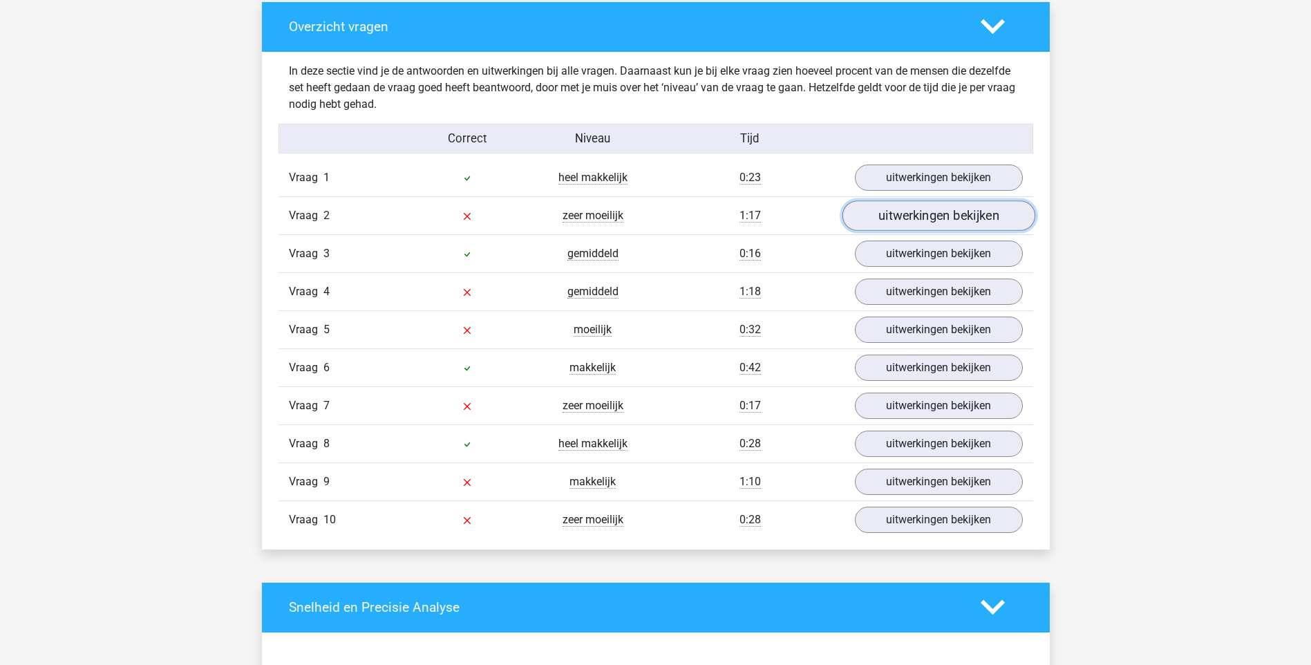
click at [900, 209] on link "uitwerkingen bekijken" at bounding box center [938, 215] width 193 height 30
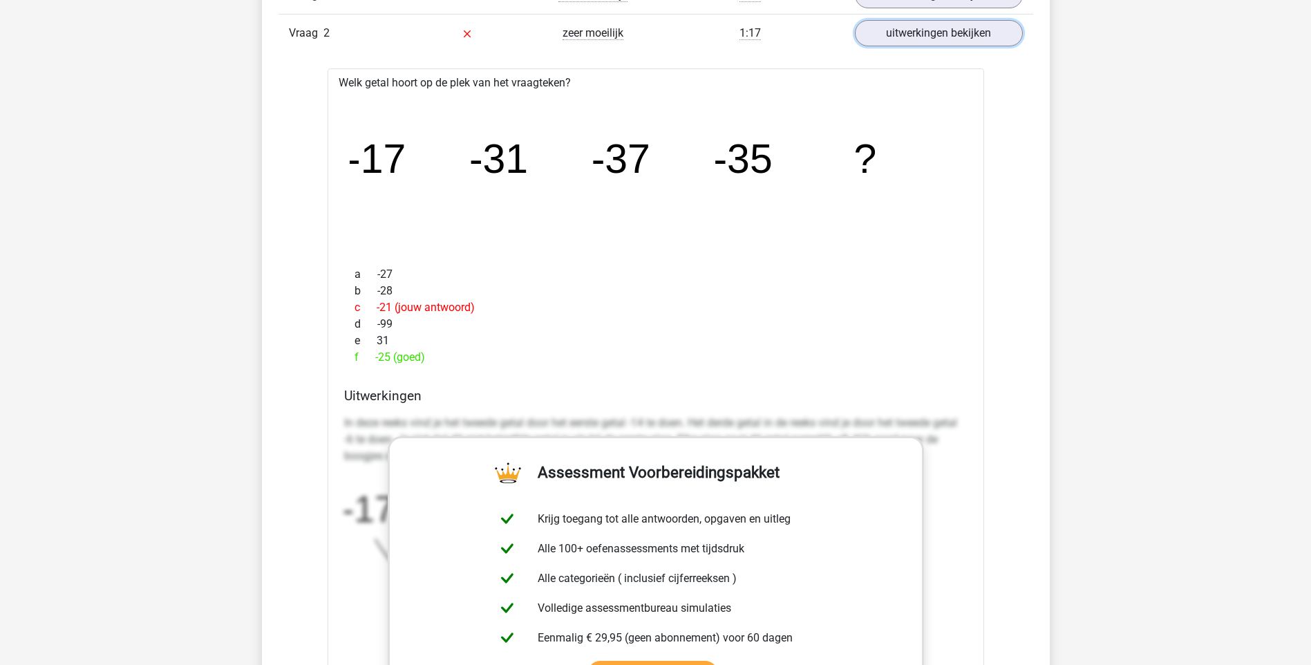
scroll to position [1244, 0]
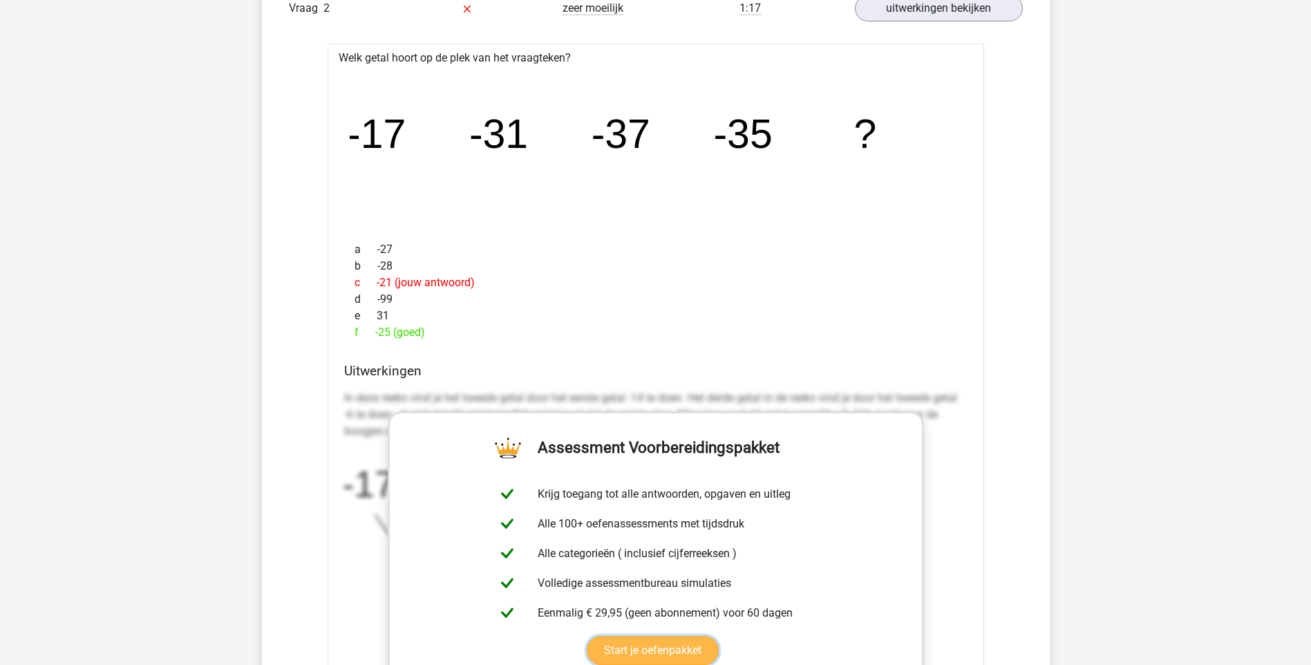
click at [587, 636] on link "Start je oefenpakket" at bounding box center [653, 650] width 132 height 29
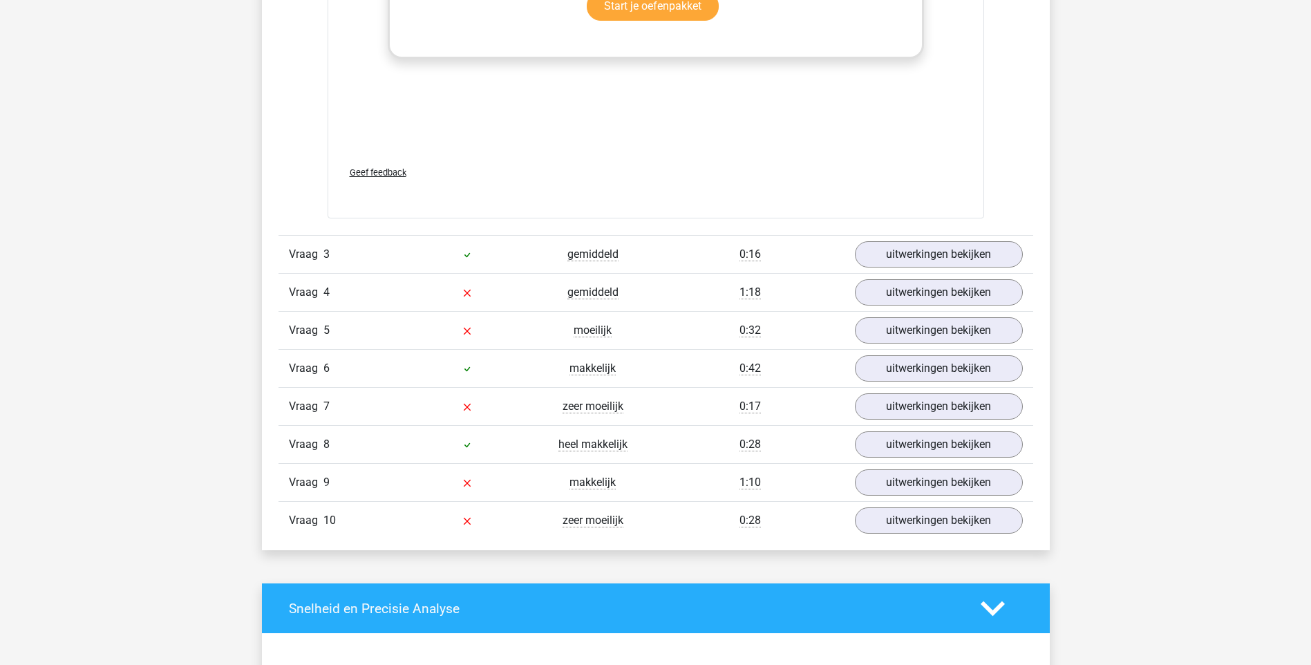
scroll to position [1935, 0]
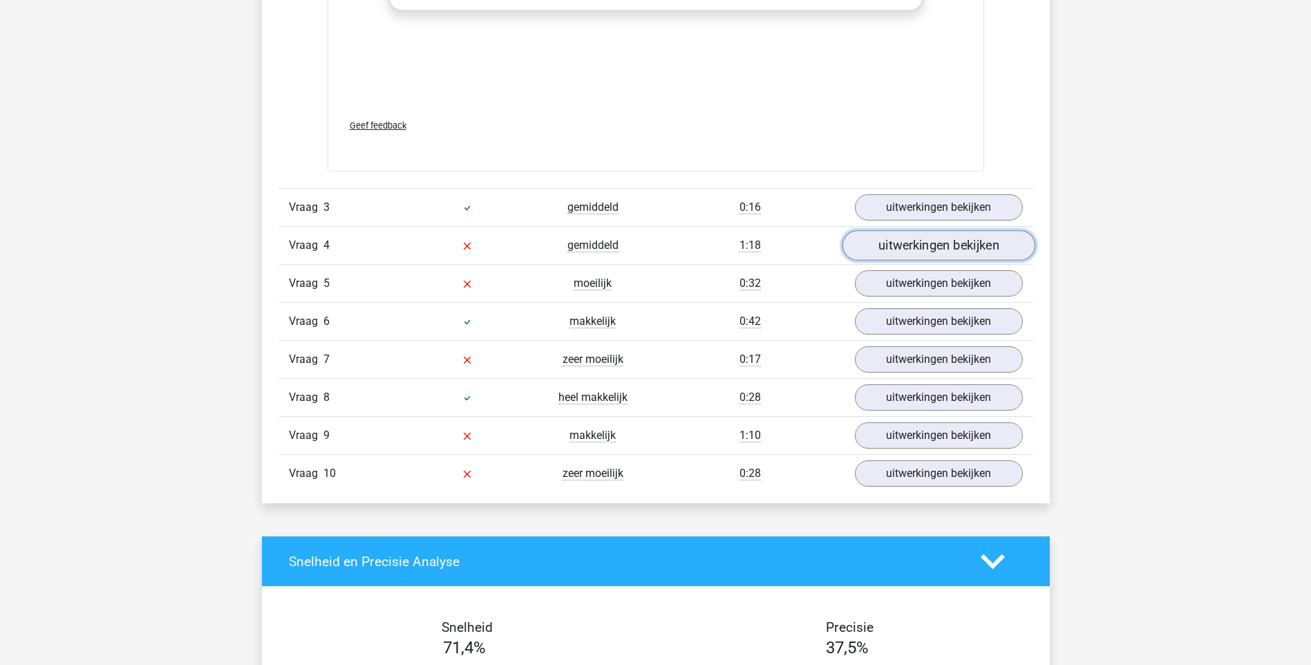
click at [908, 253] on link "uitwerkingen bekijken" at bounding box center [938, 246] width 193 height 30
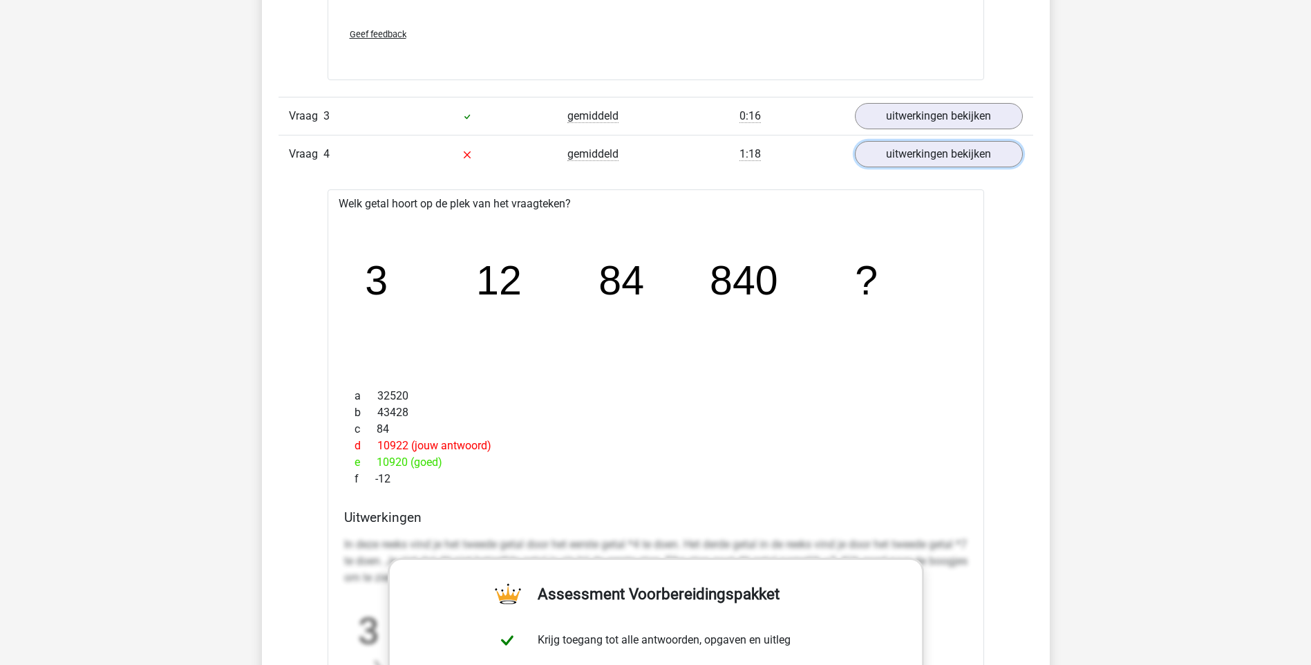
scroll to position [2004, 0]
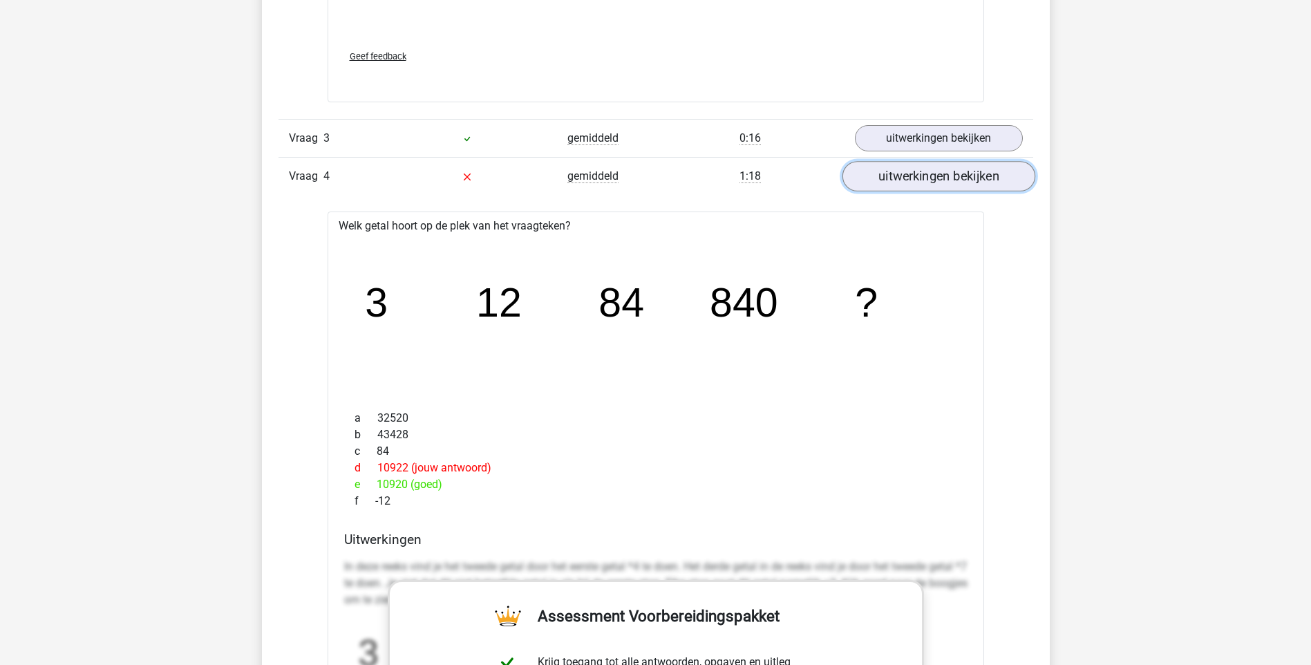
click at [953, 175] on link "uitwerkingen bekijken" at bounding box center [938, 177] width 193 height 30
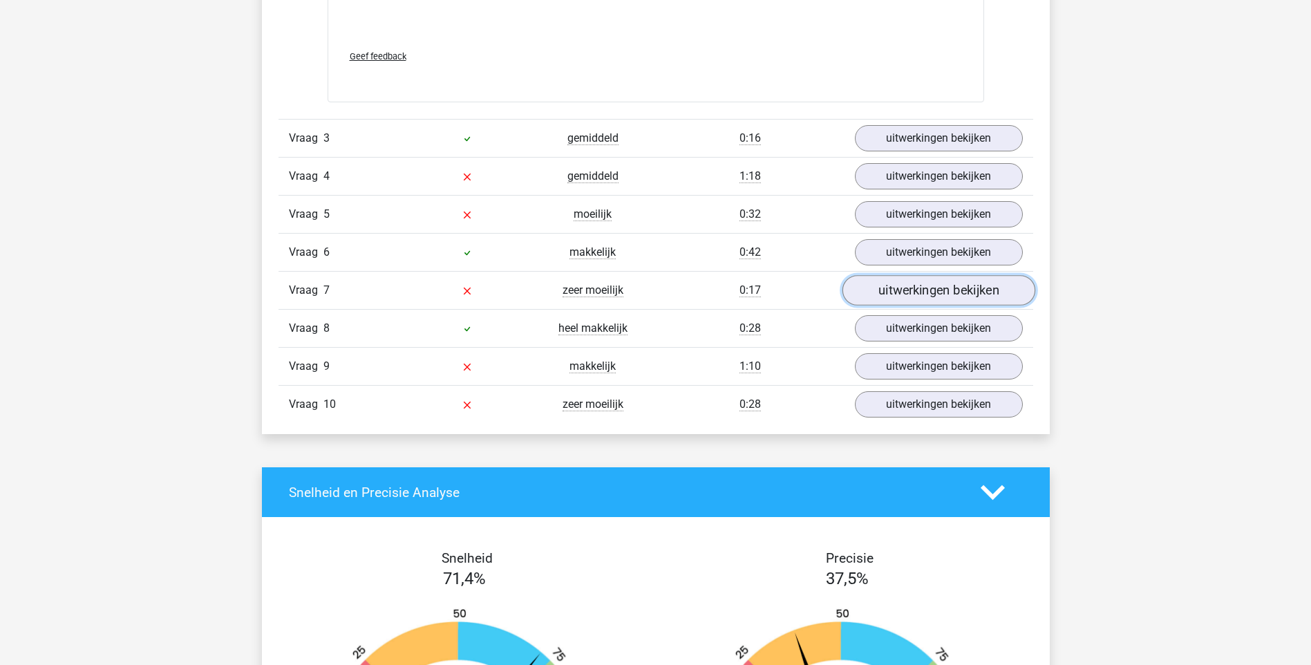
click at [930, 289] on link "uitwerkingen bekijken" at bounding box center [938, 291] width 193 height 30
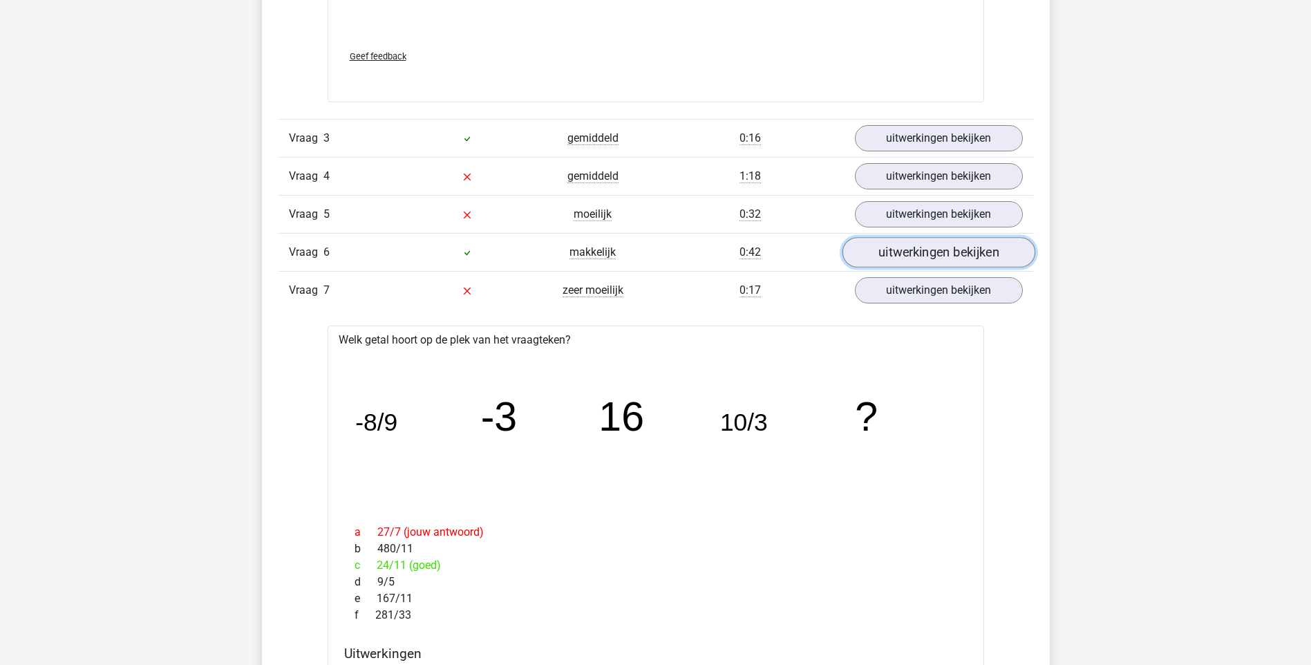
click at [880, 258] on link "uitwerkingen bekijken" at bounding box center [938, 253] width 193 height 30
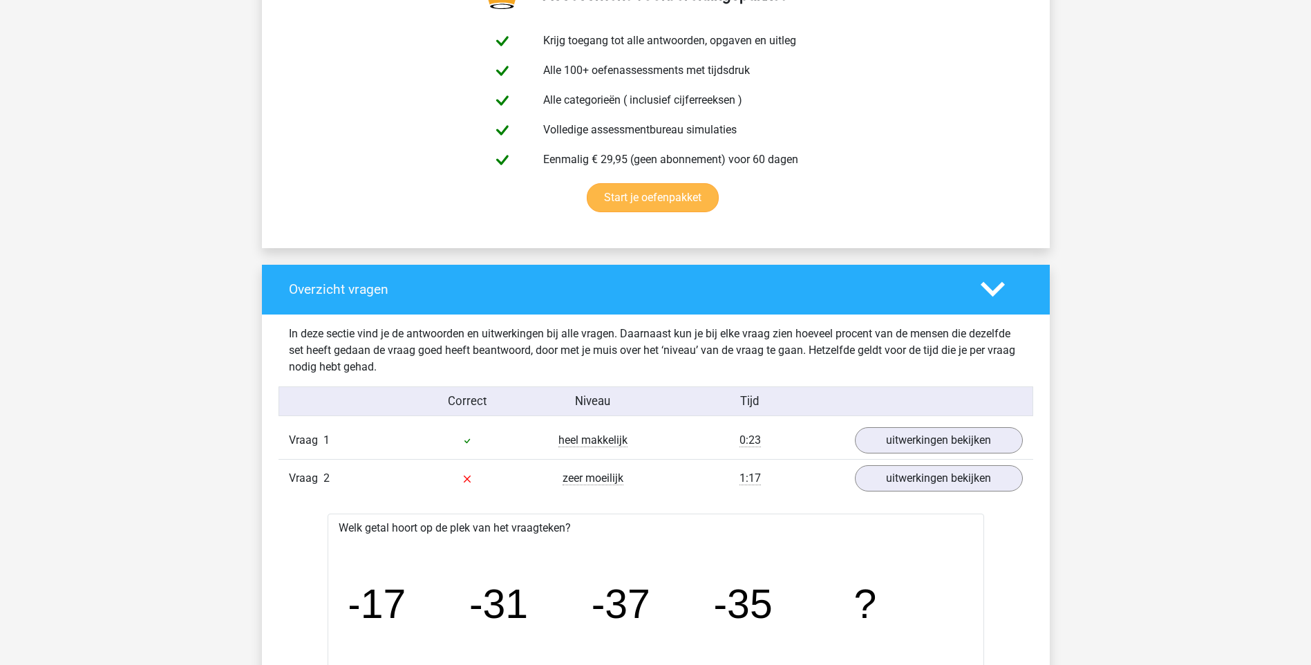
scroll to position [691, 0]
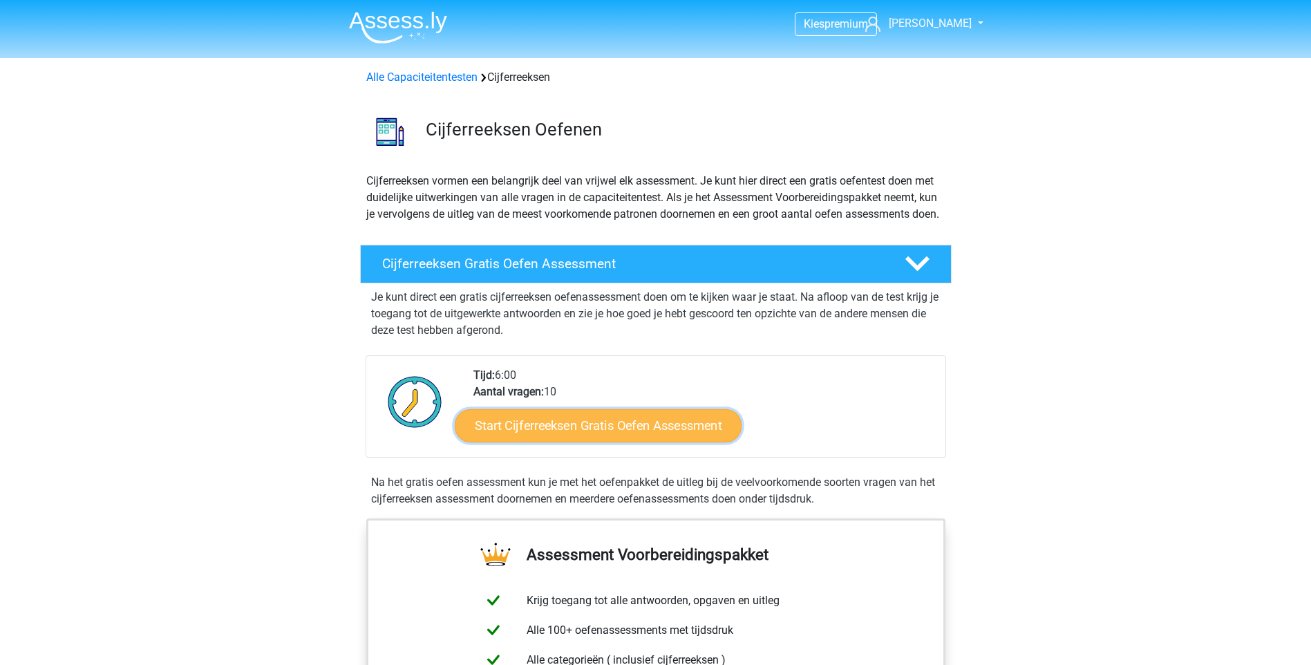
click at [704, 441] on link "Start Cijferreeksen Gratis Oefen Assessment" at bounding box center [598, 424] width 287 height 33
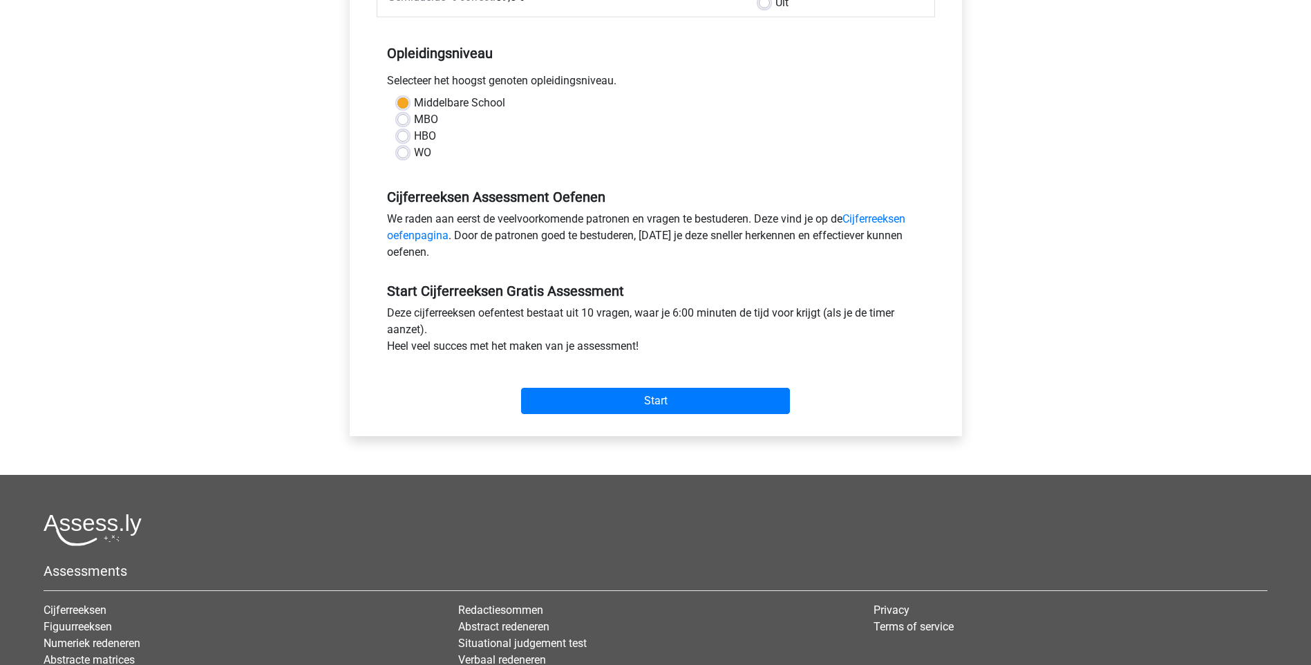
scroll to position [276, 0]
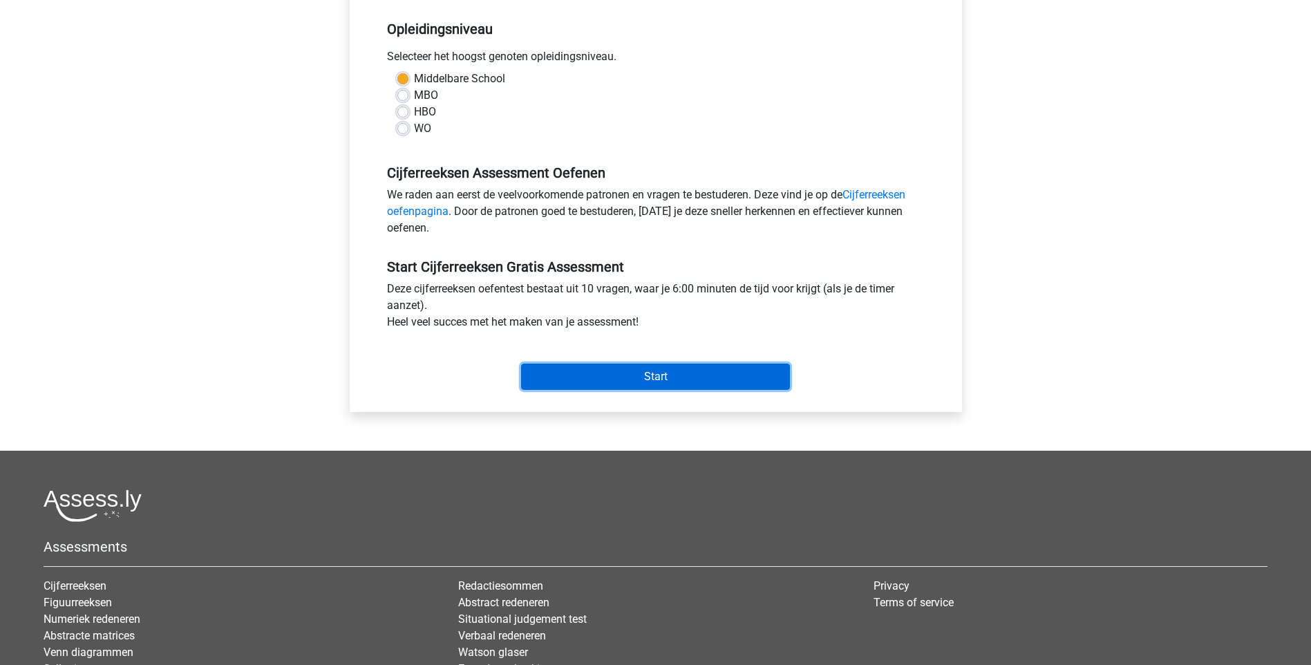
click at [703, 382] on input "Start" at bounding box center [655, 376] width 269 height 26
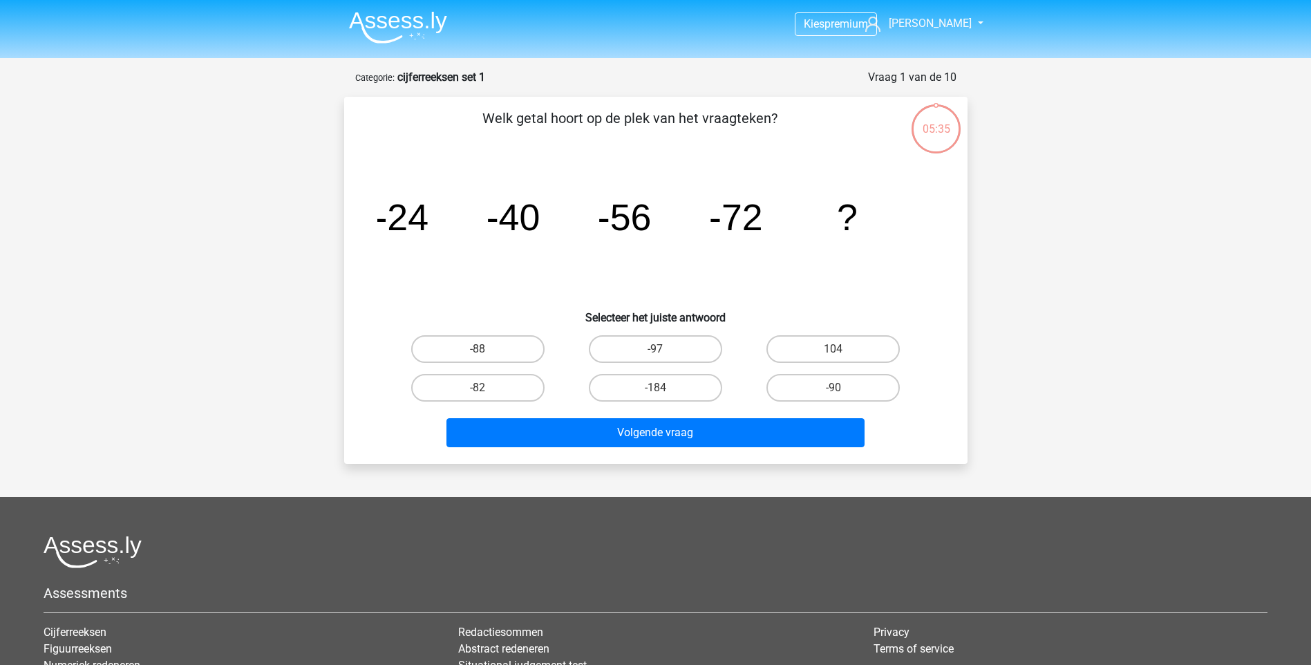
click at [486, 350] on input "-88" at bounding box center [481, 353] width 9 height 9
radio input "true"
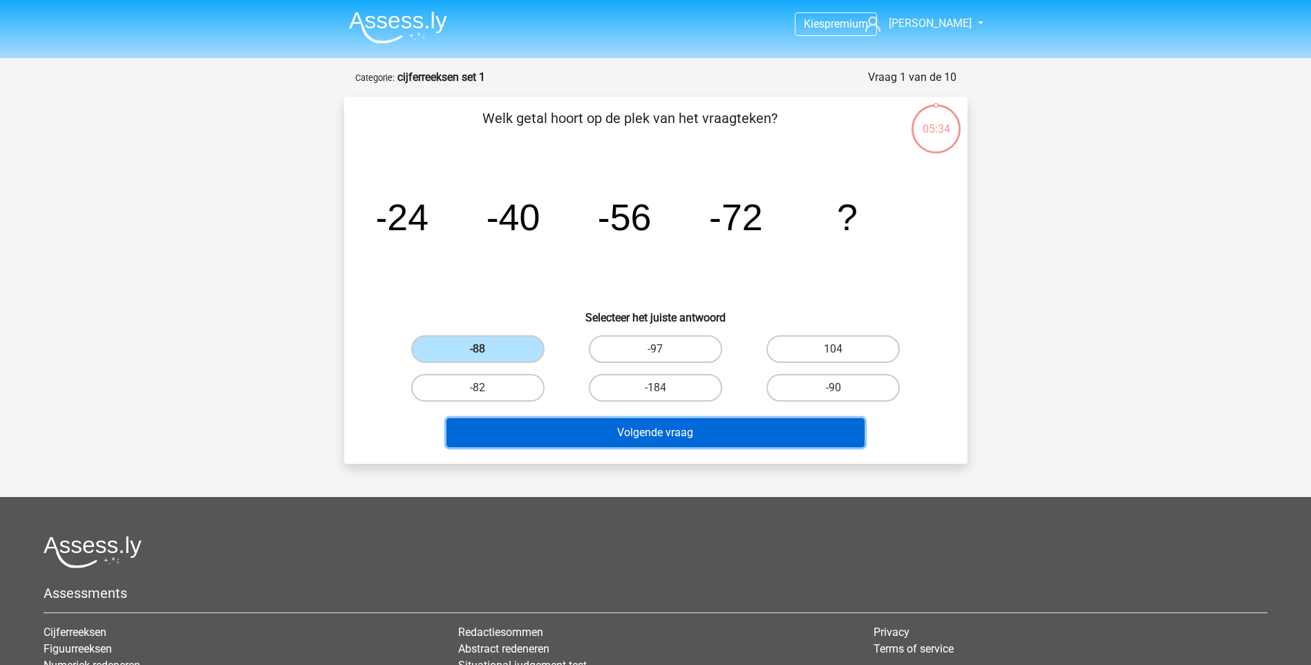
click at [620, 433] on button "Volgende vraag" at bounding box center [655, 432] width 418 height 29
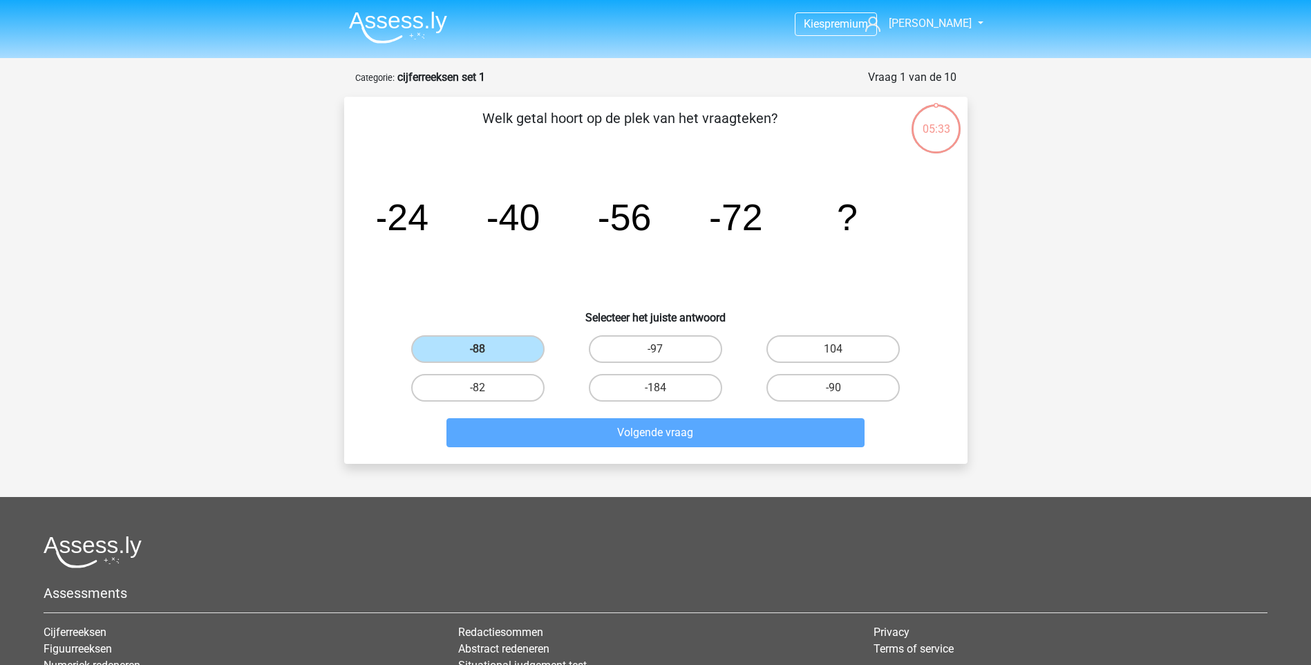
scroll to position [69, 0]
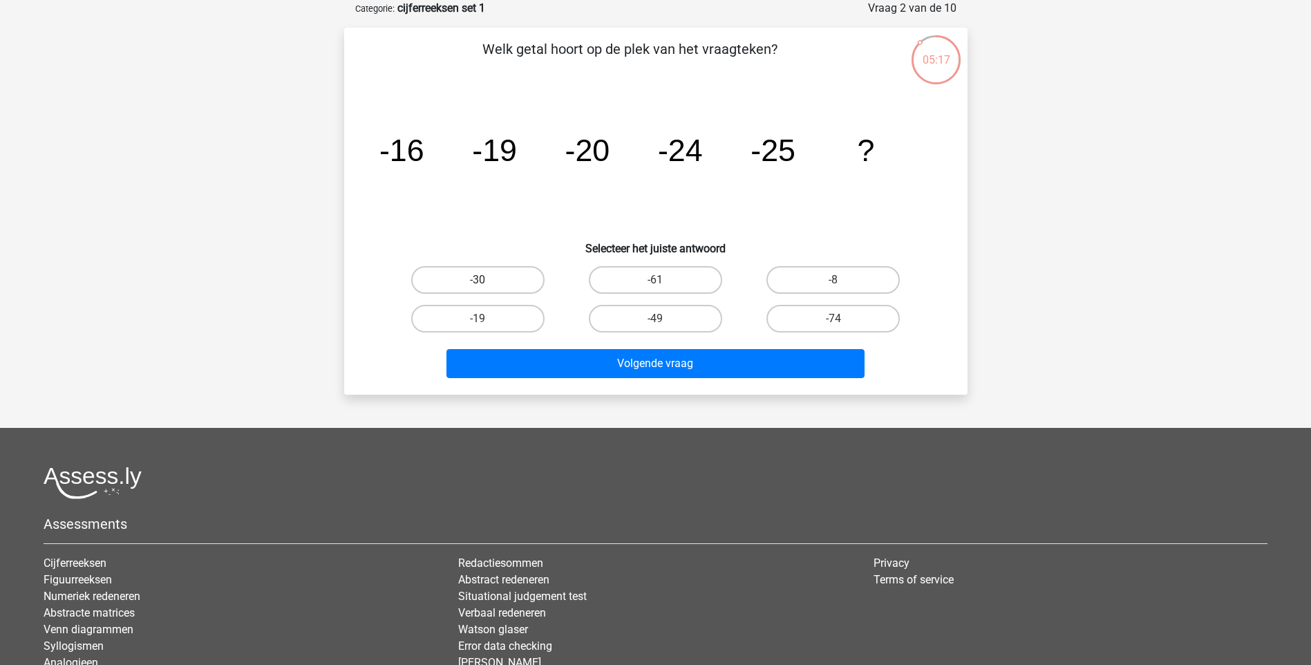
click at [498, 272] on label "-30" at bounding box center [477, 280] width 133 height 28
click at [486, 280] on input "-30" at bounding box center [481, 284] width 9 height 9
radio input "true"
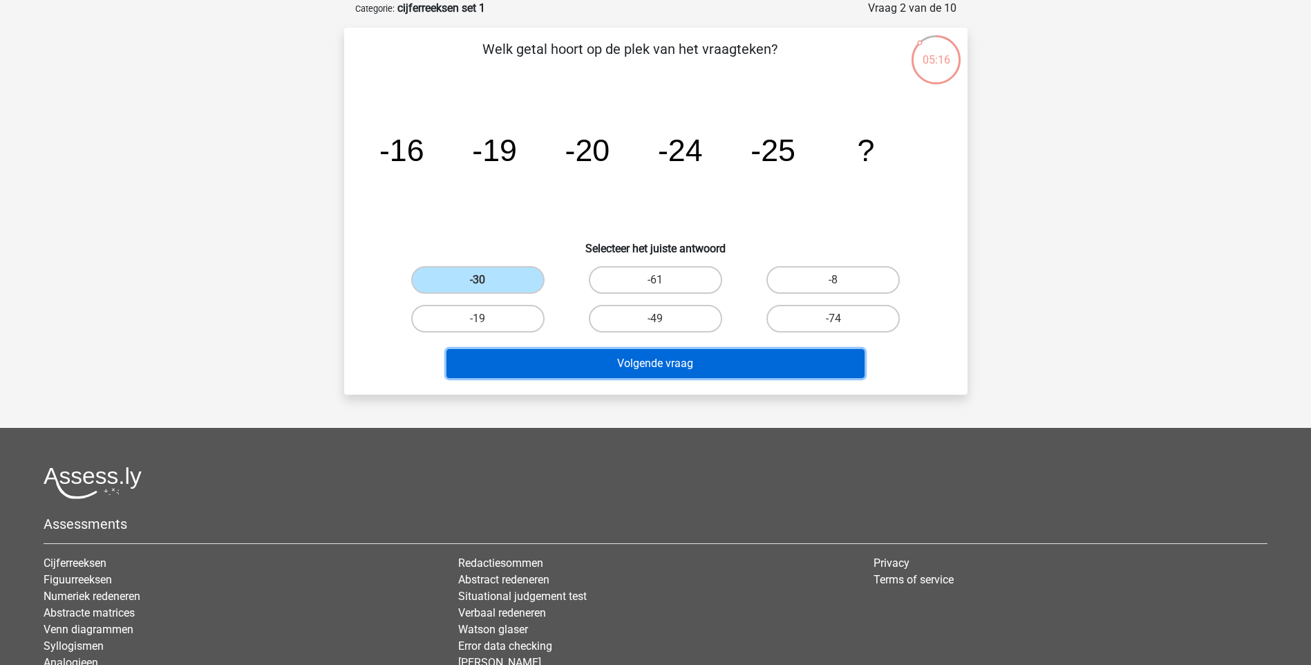
click at [614, 362] on button "Volgende vraag" at bounding box center [655, 363] width 418 height 29
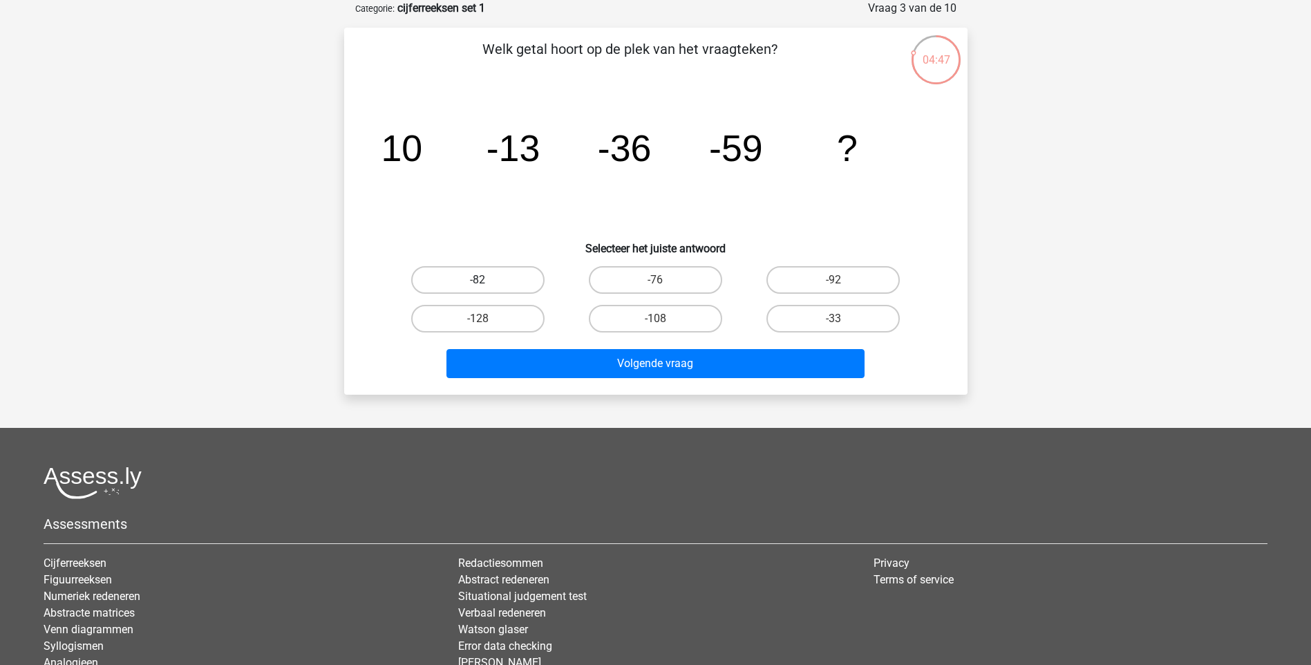
click at [506, 285] on label "-82" at bounding box center [477, 280] width 133 height 28
click at [486, 285] on input "-82" at bounding box center [481, 284] width 9 height 9
radio input "true"
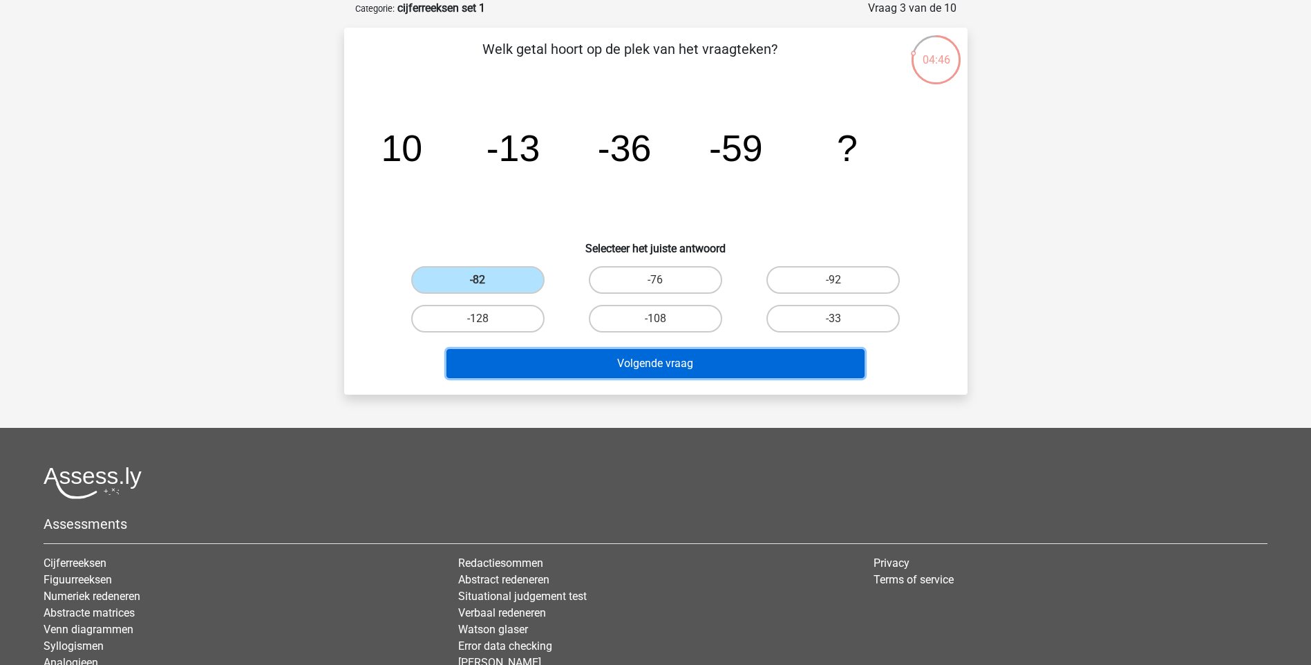
click at [596, 357] on button "Volgende vraag" at bounding box center [655, 363] width 418 height 29
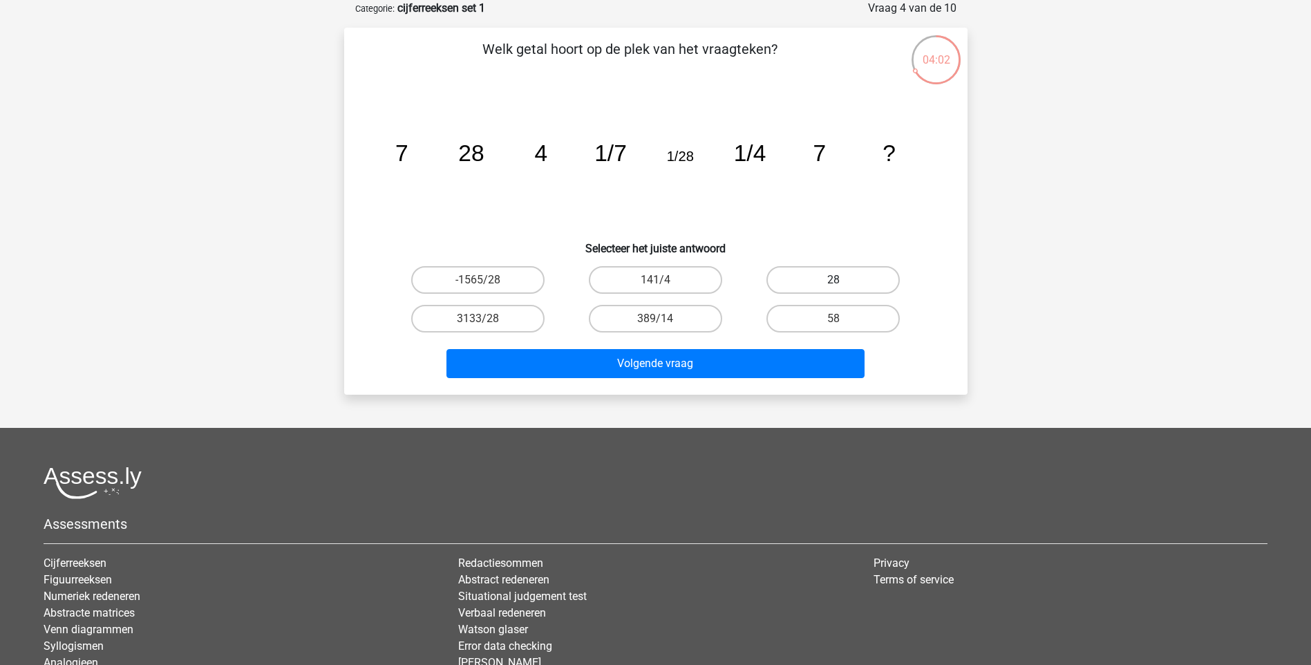
click at [810, 280] on label "28" at bounding box center [832, 280] width 133 height 28
click at [833, 280] on input "28" at bounding box center [837, 284] width 9 height 9
radio input "true"
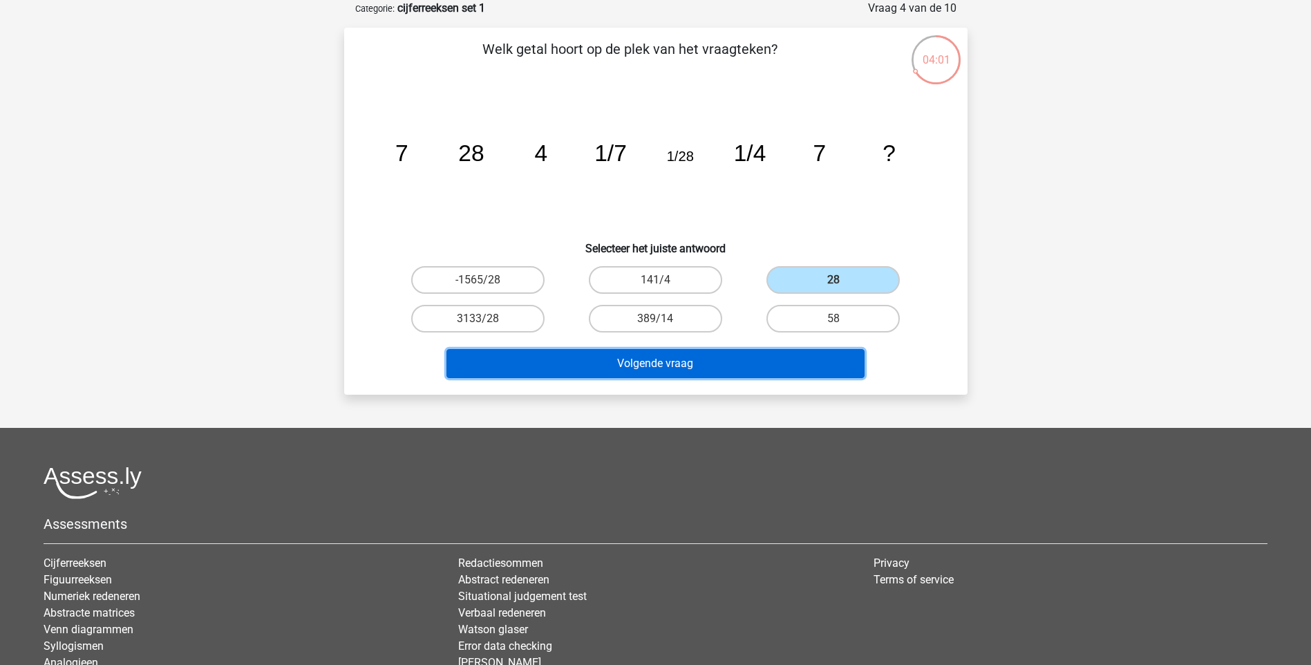
click at [703, 369] on button "Volgende vraag" at bounding box center [655, 363] width 418 height 29
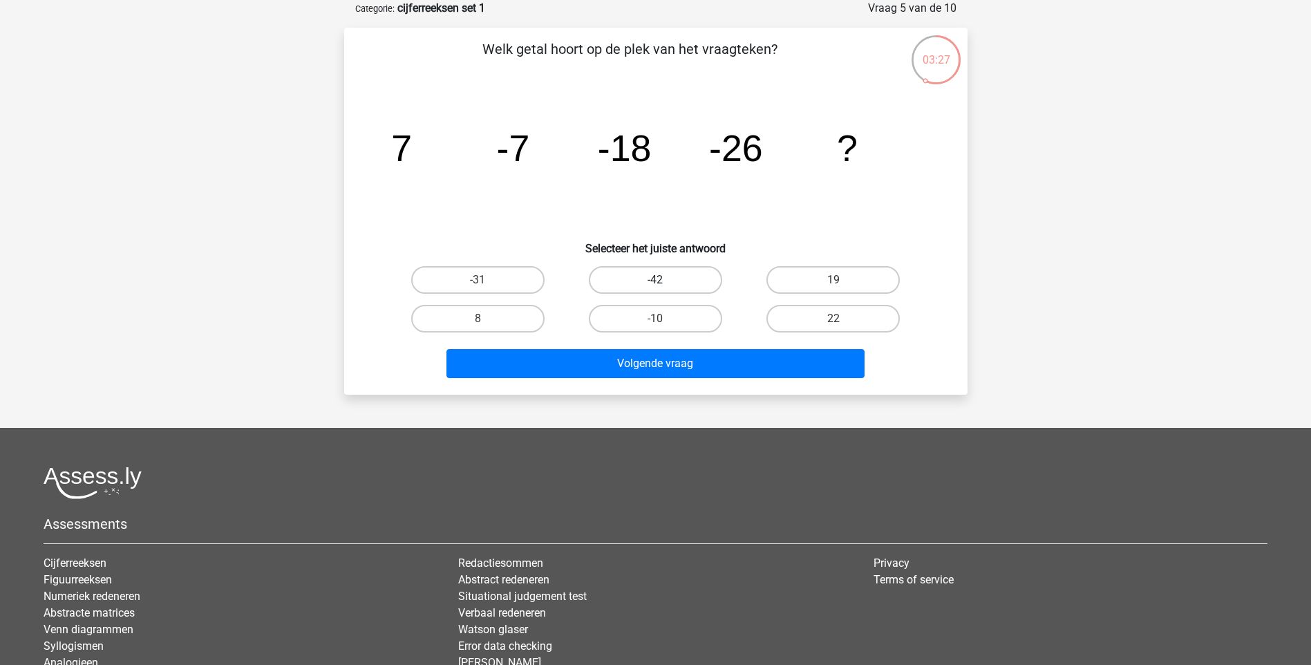
click at [667, 283] on label "-42" at bounding box center [655, 280] width 133 height 28
click at [664, 283] on input "-42" at bounding box center [659, 284] width 9 height 9
radio input "true"
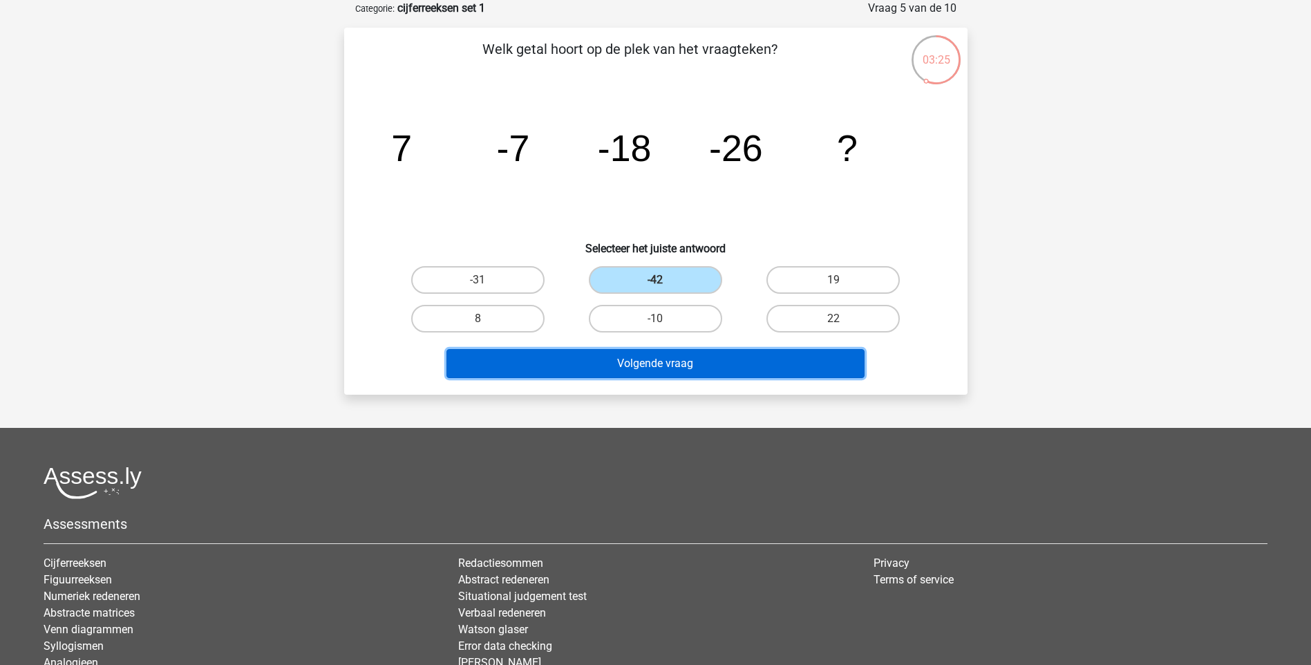
click at [645, 367] on button "Volgende vraag" at bounding box center [655, 363] width 418 height 29
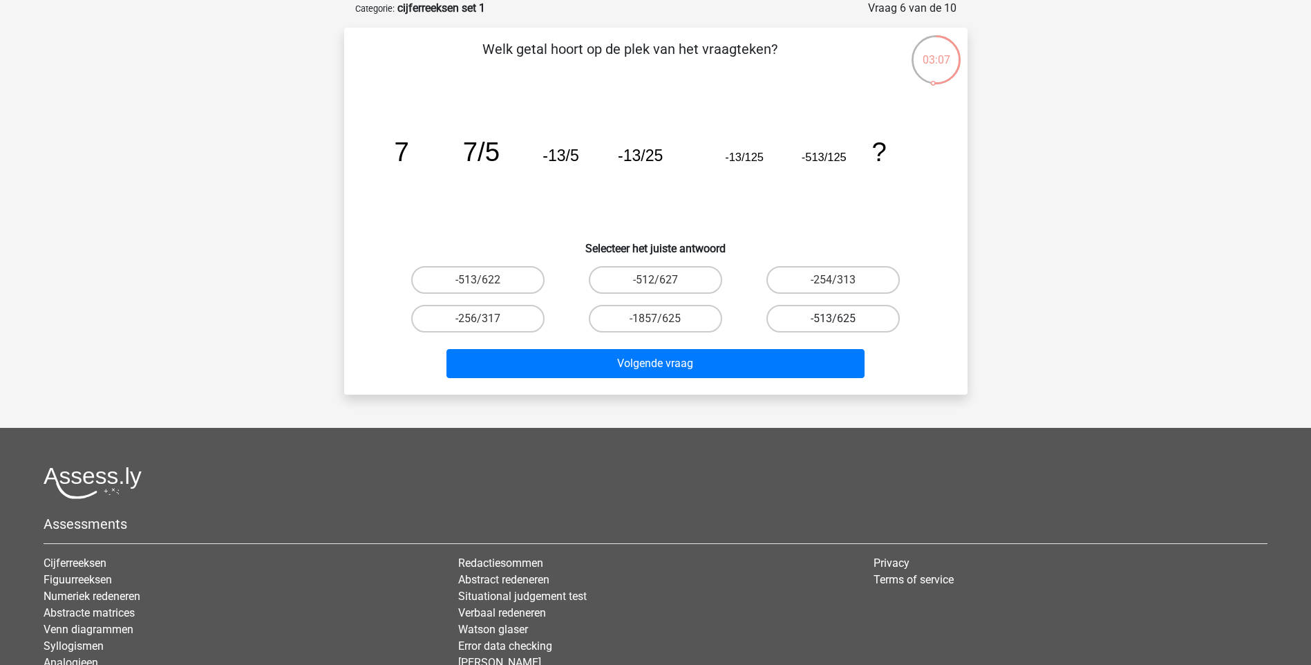
click at [814, 316] on label "-513/625" at bounding box center [832, 319] width 133 height 28
click at [833, 319] on input "-513/625" at bounding box center [837, 323] width 9 height 9
radio input "true"
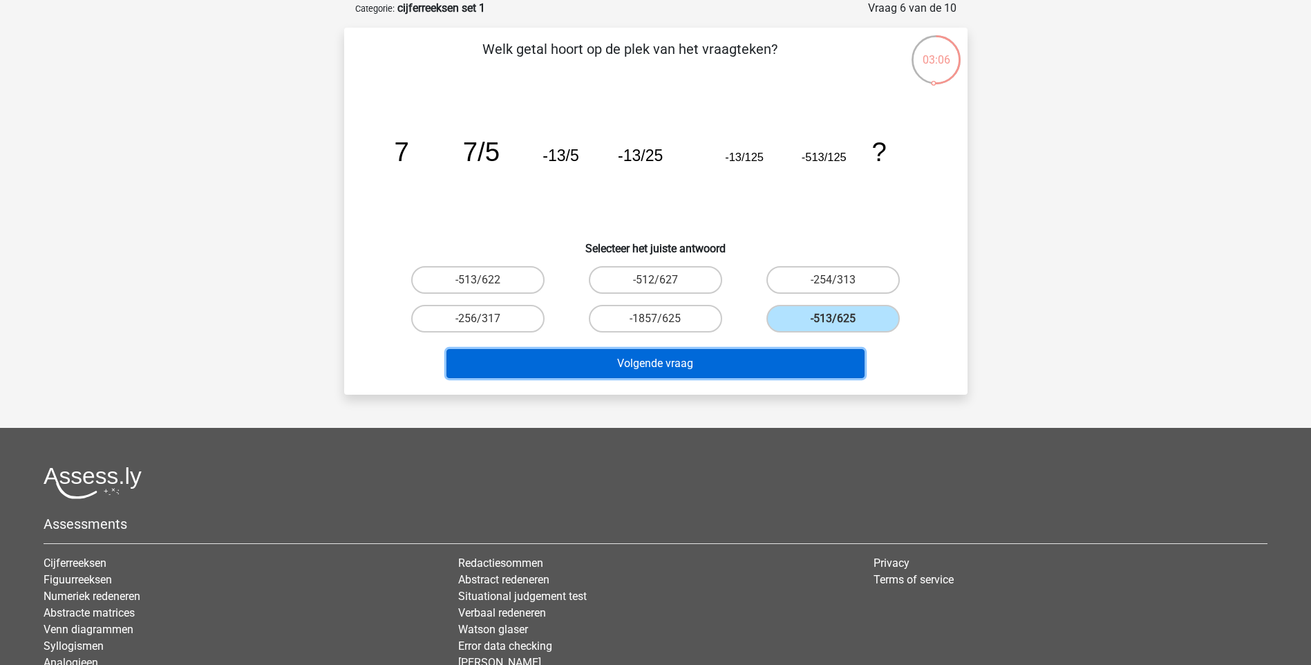
click at [770, 360] on button "Volgende vraag" at bounding box center [655, 363] width 418 height 29
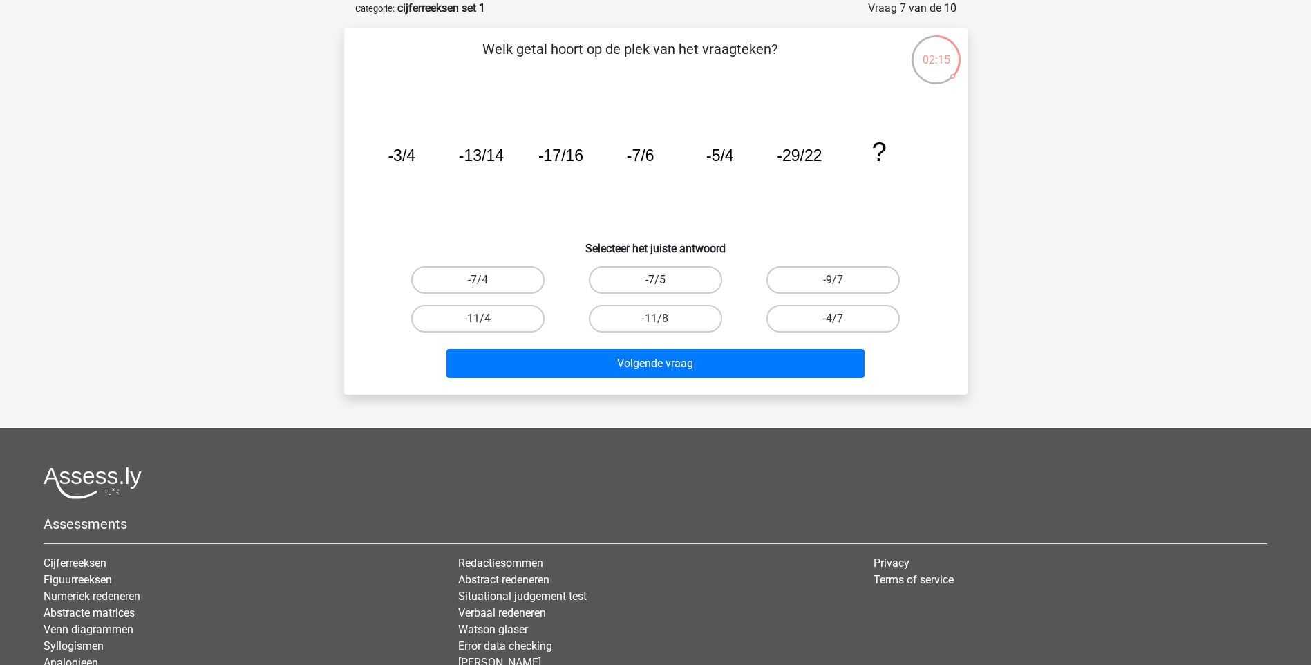
click at [640, 279] on label "-7/5" at bounding box center [655, 280] width 133 height 28
click at [655, 280] on input "-7/5" at bounding box center [659, 284] width 9 height 9
radio input "true"
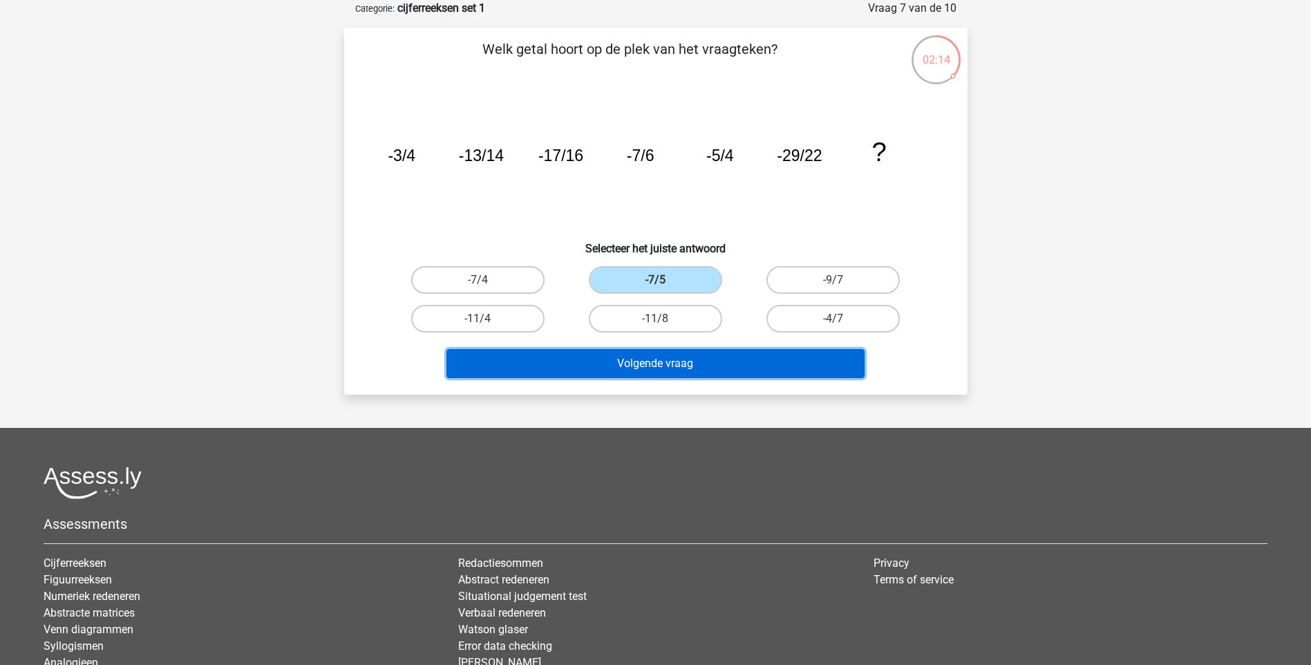
click at [664, 364] on button "Volgende vraag" at bounding box center [655, 363] width 418 height 29
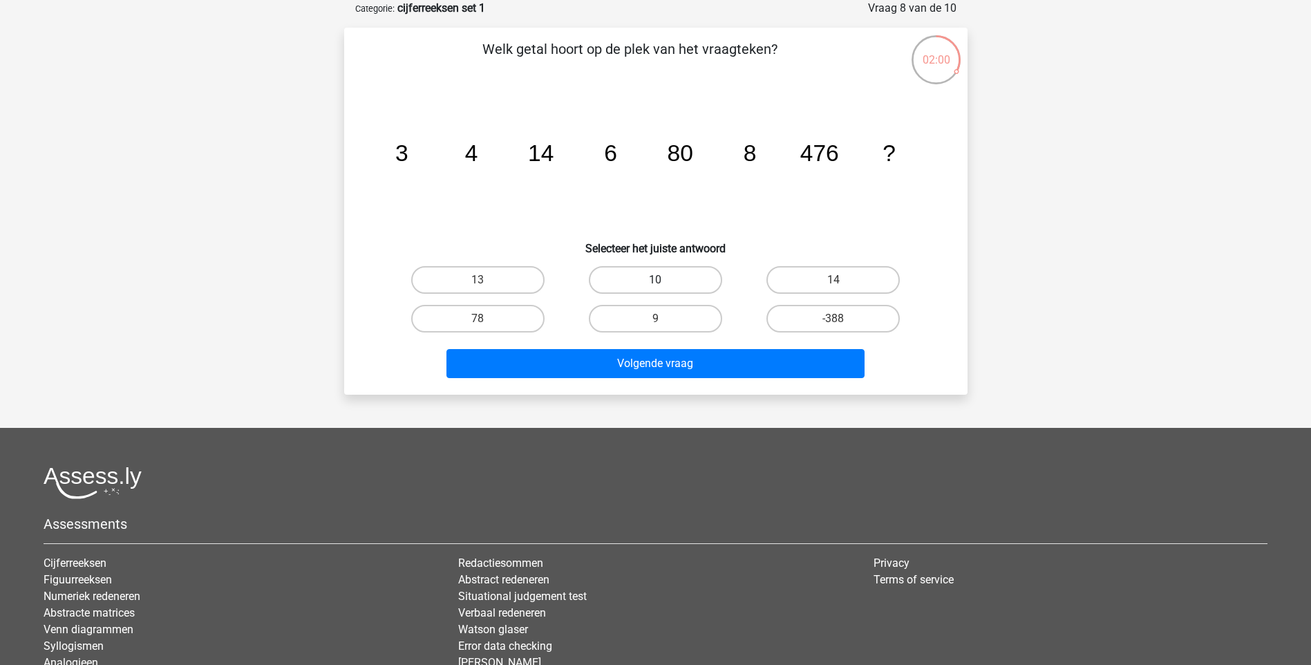
click at [691, 281] on label "10" at bounding box center [655, 280] width 133 height 28
click at [664, 281] on input "10" at bounding box center [659, 284] width 9 height 9
radio input "true"
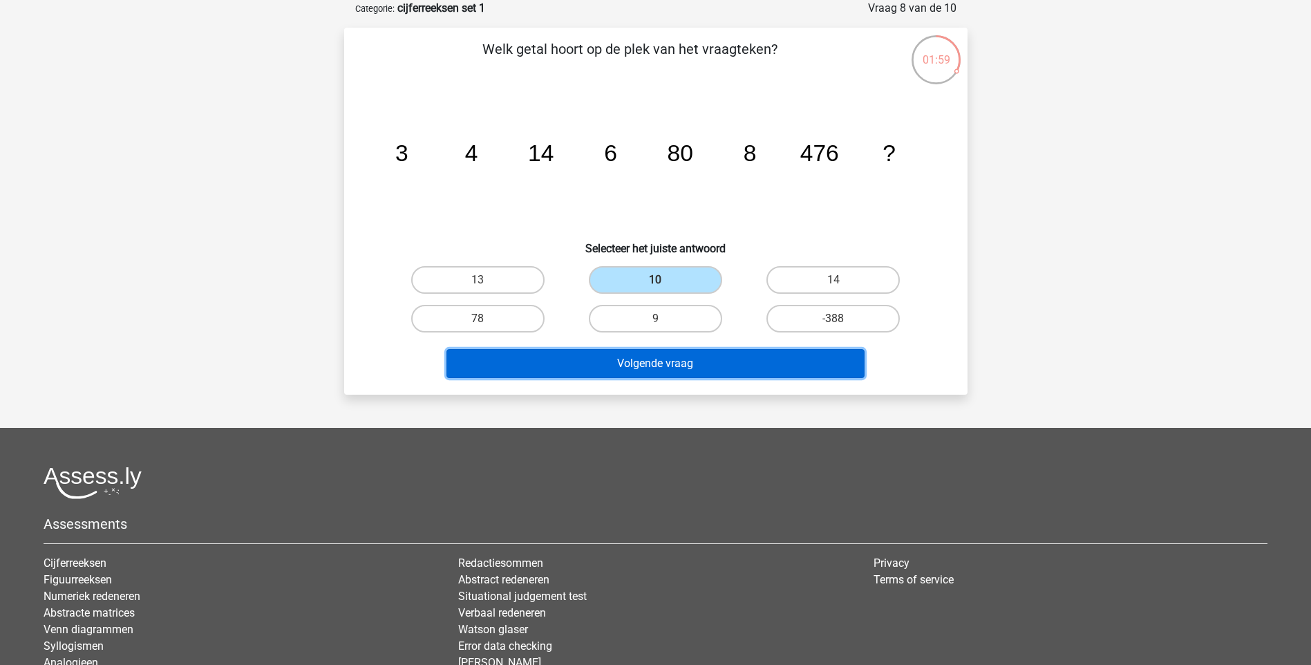
click at [667, 361] on button "Volgende vraag" at bounding box center [655, 363] width 418 height 29
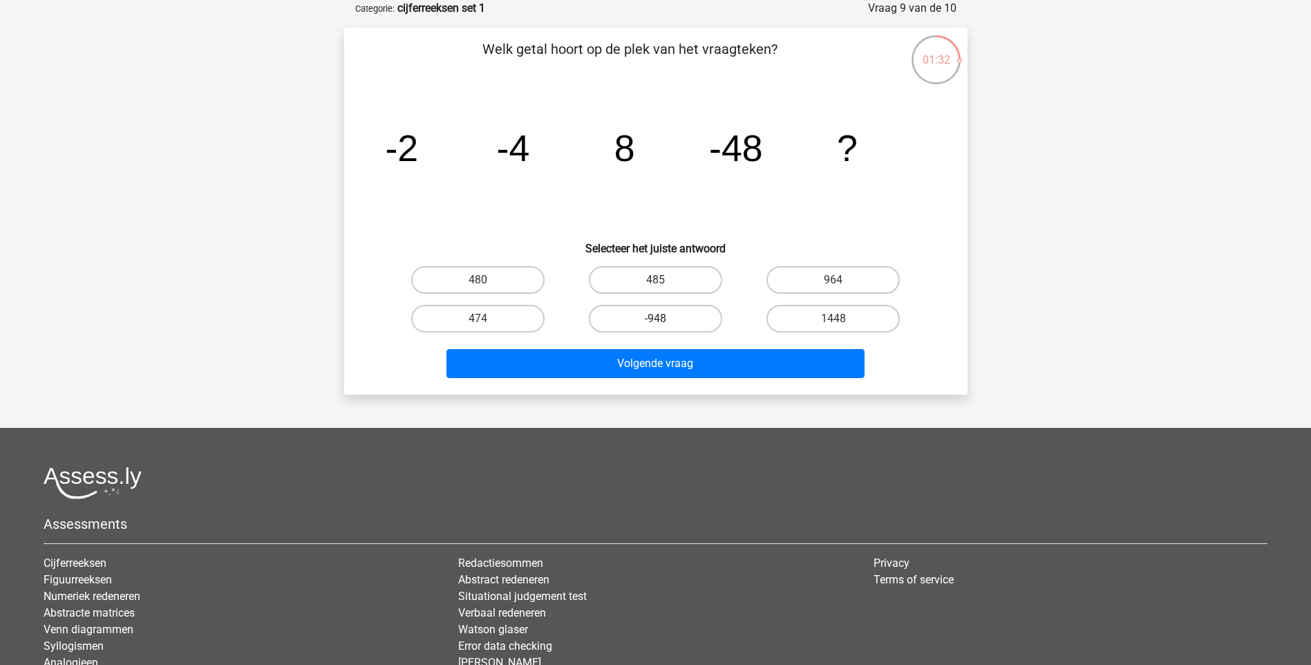
click at [681, 319] on label "-948" at bounding box center [655, 319] width 133 height 28
click at [664, 319] on input "-948" at bounding box center [659, 323] width 9 height 9
radio input "true"
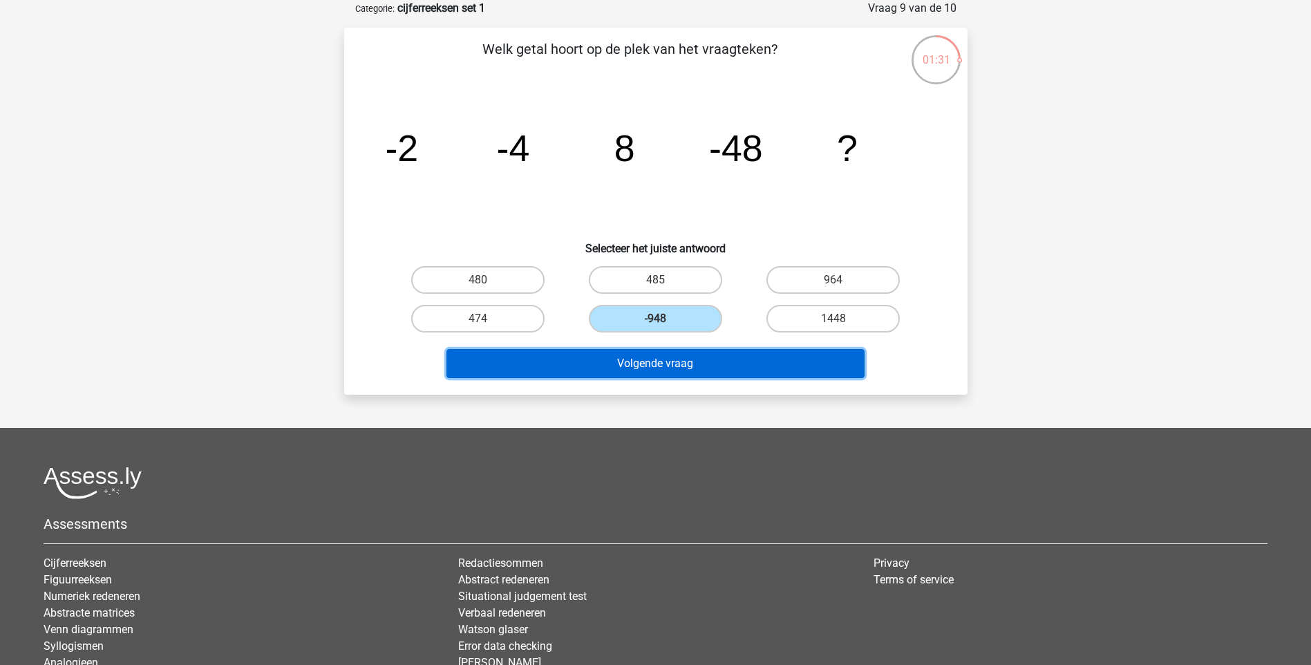
click at [678, 359] on button "Volgende vraag" at bounding box center [655, 363] width 418 height 29
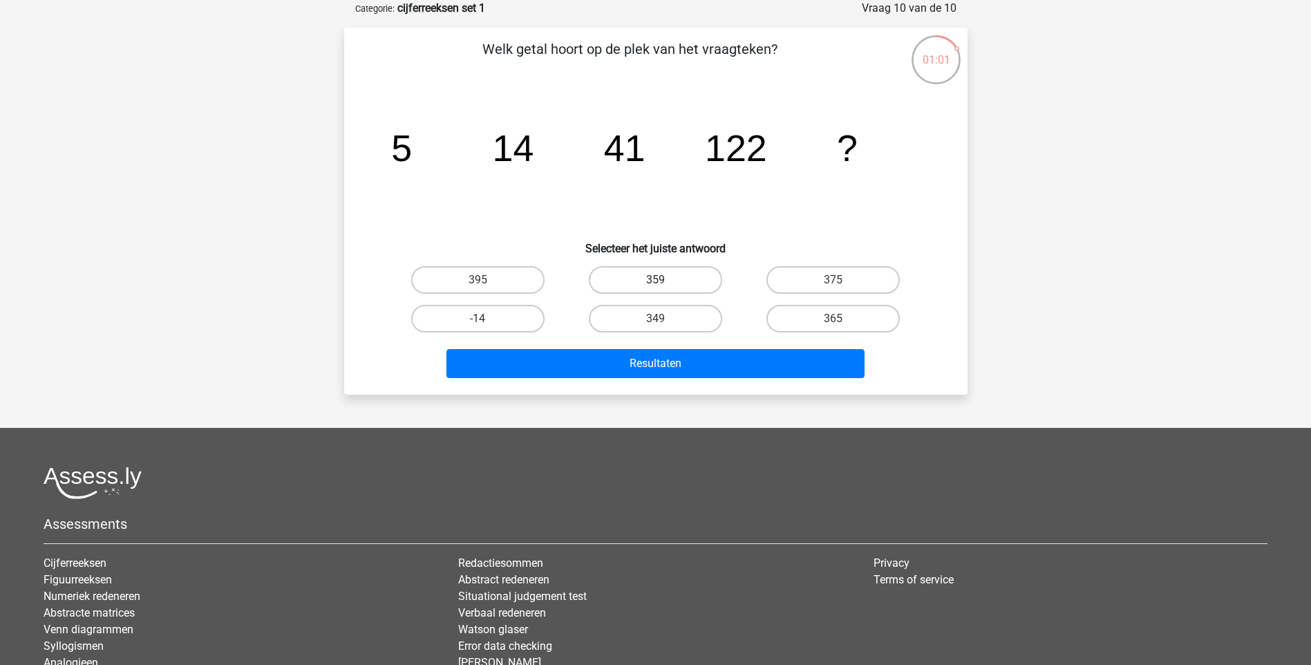
click at [627, 287] on label "359" at bounding box center [655, 280] width 133 height 28
click at [655, 287] on input "359" at bounding box center [659, 284] width 9 height 9
radio input "true"
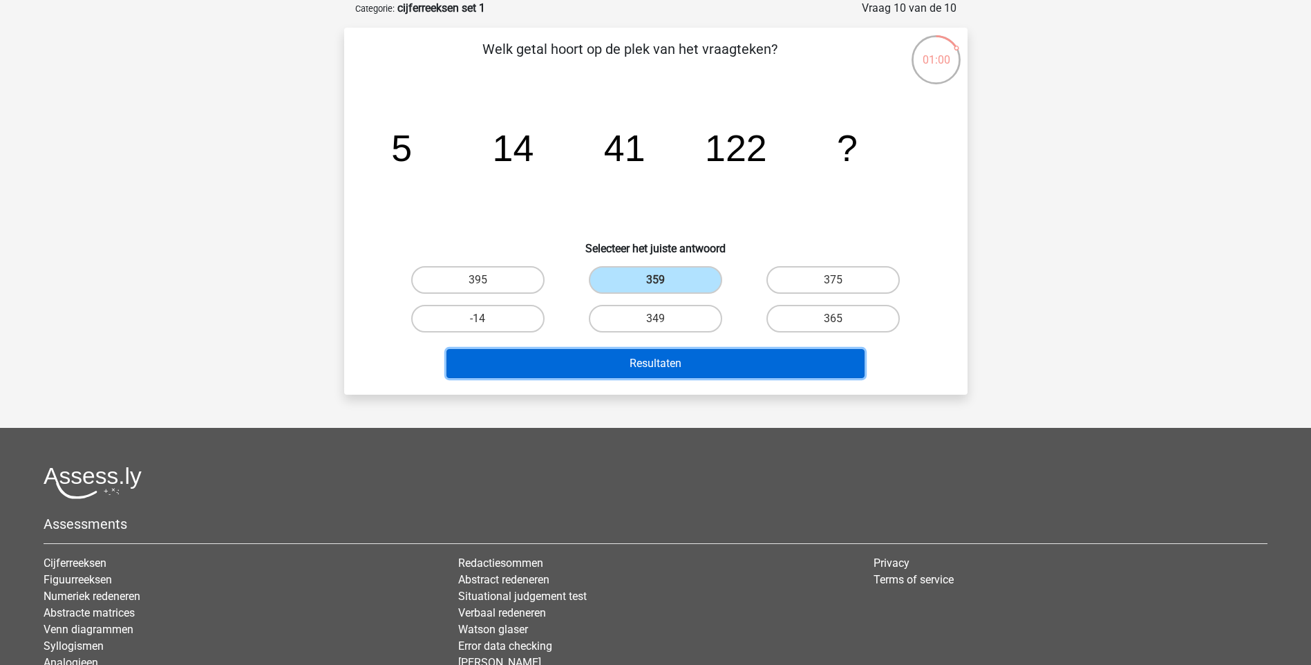
click at [652, 363] on button "Resultaten" at bounding box center [655, 363] width 418 height 29
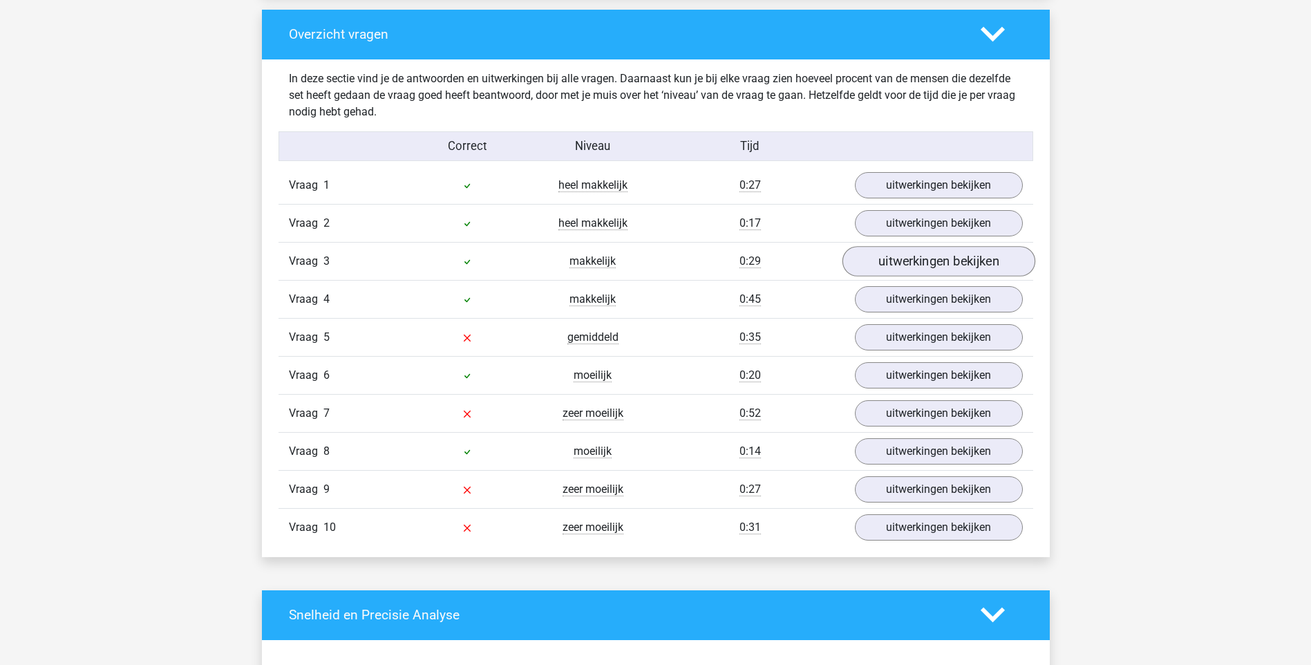
scroll to position [1036, 0]
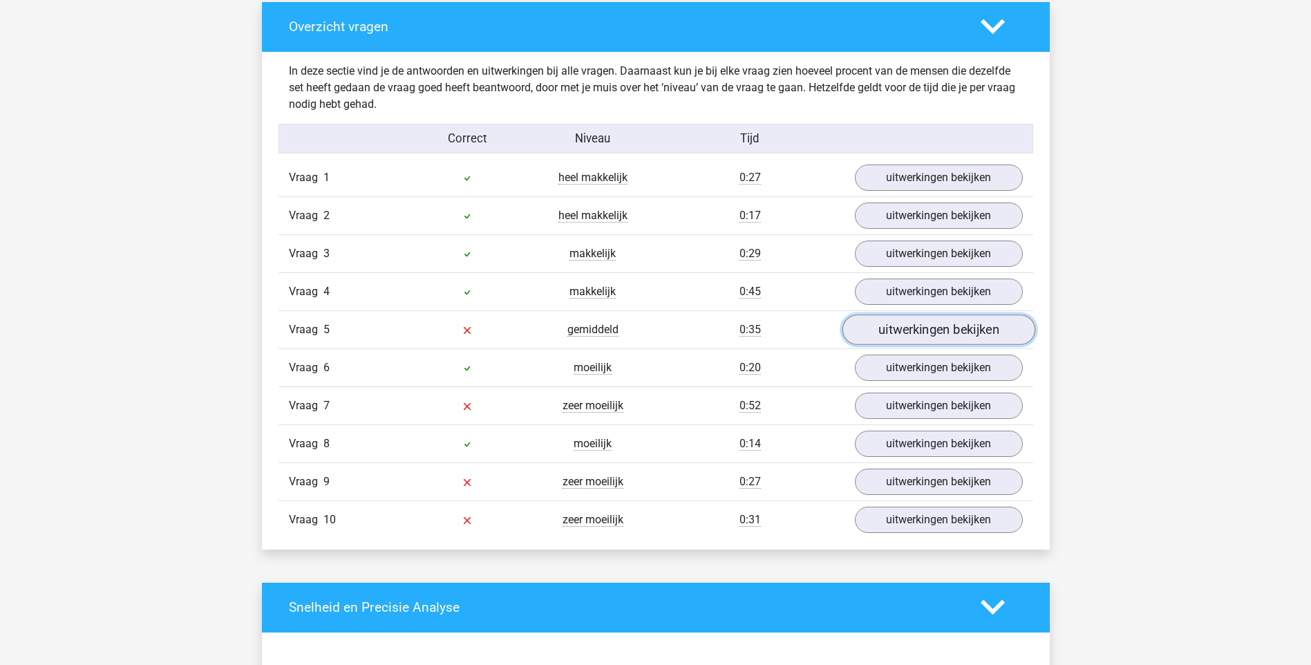
click at [895, 334] on link "uitwerkingen bekijken" at bounding box center [938, 329] width 193 height 30
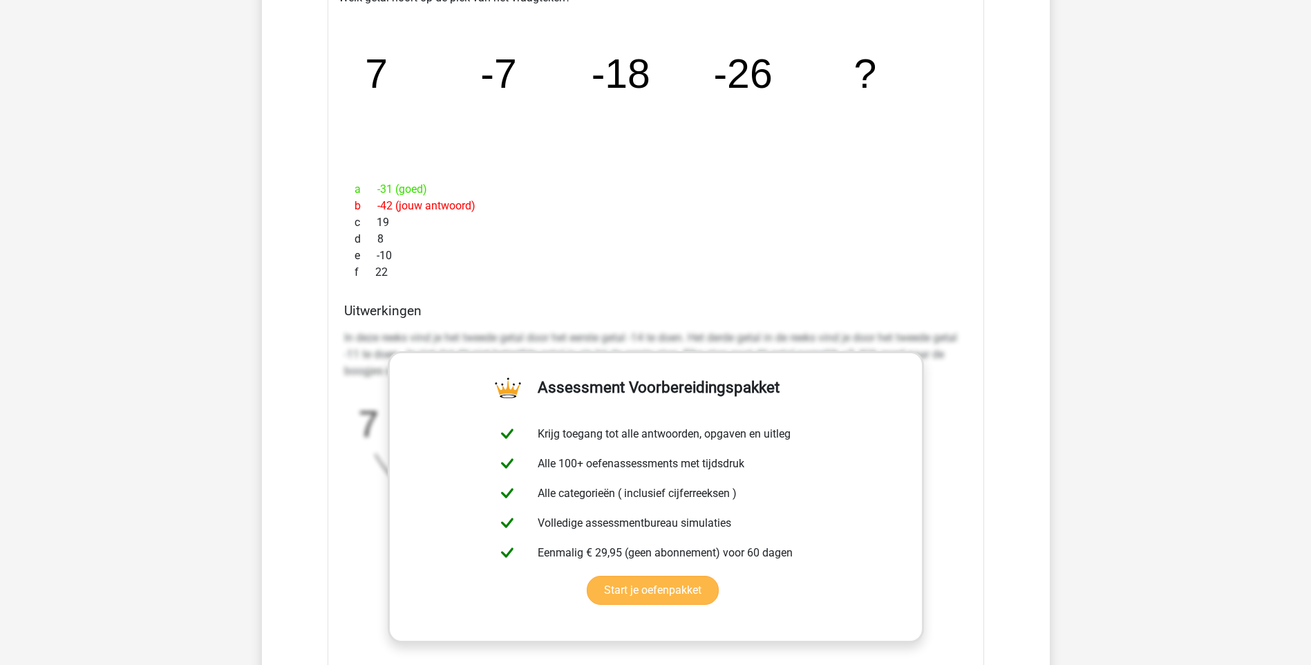
scroll to position [1451, 0]
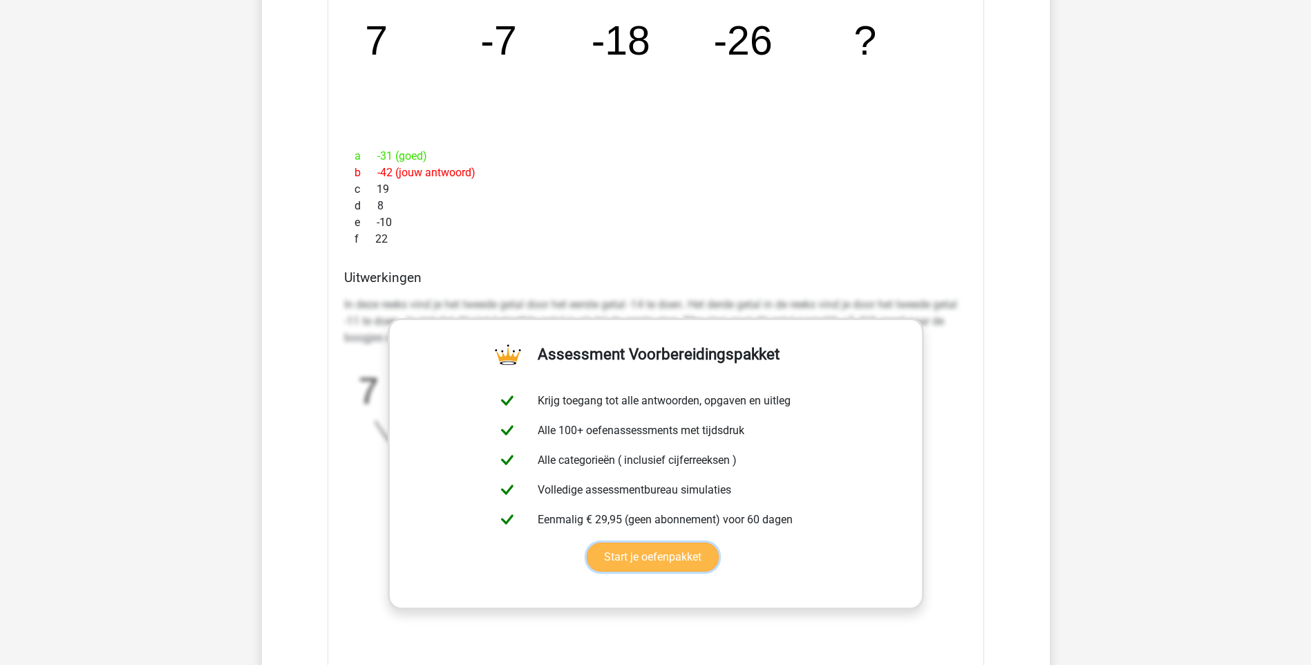
click at [705, 560] on link "Start je oefenpakket" at bounding box center [653, 556] width 132 height 29
click at [690, 548] on link "Start je oefenpakket" at bounding box center [653, 556] width 132 height 29
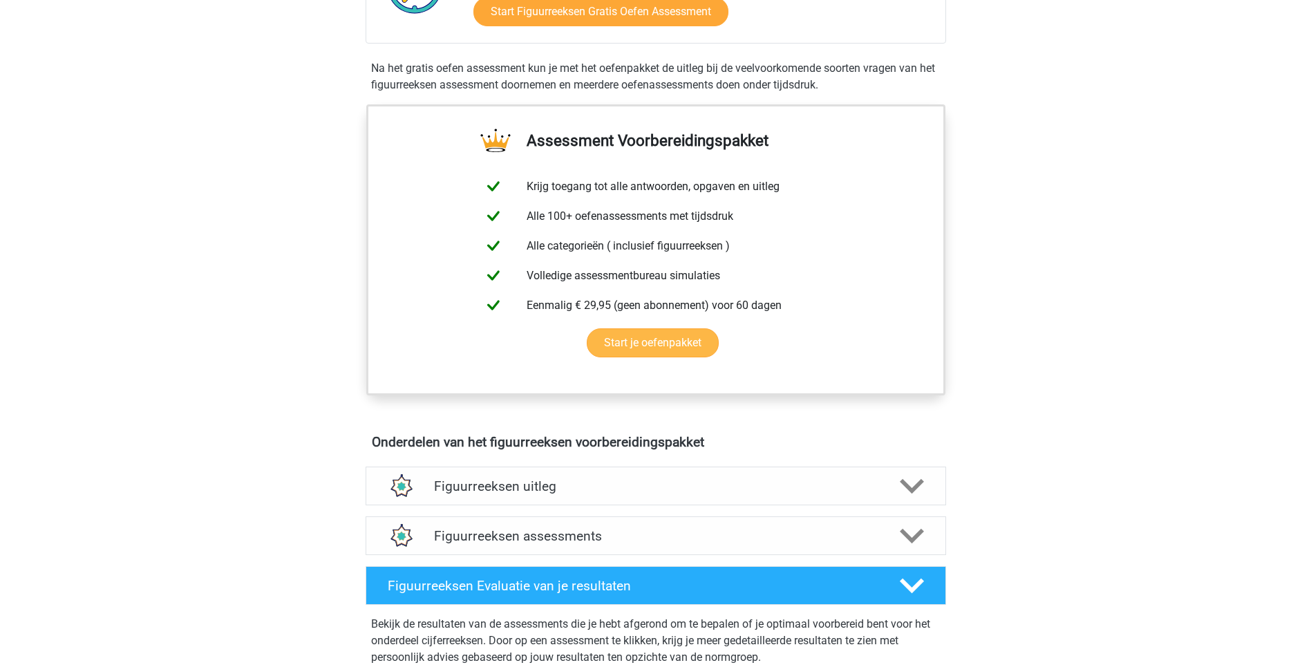
scroll to position [415, 0]
click at [912, 535] on icon at bounding box center [912, 535] width 24 height 24
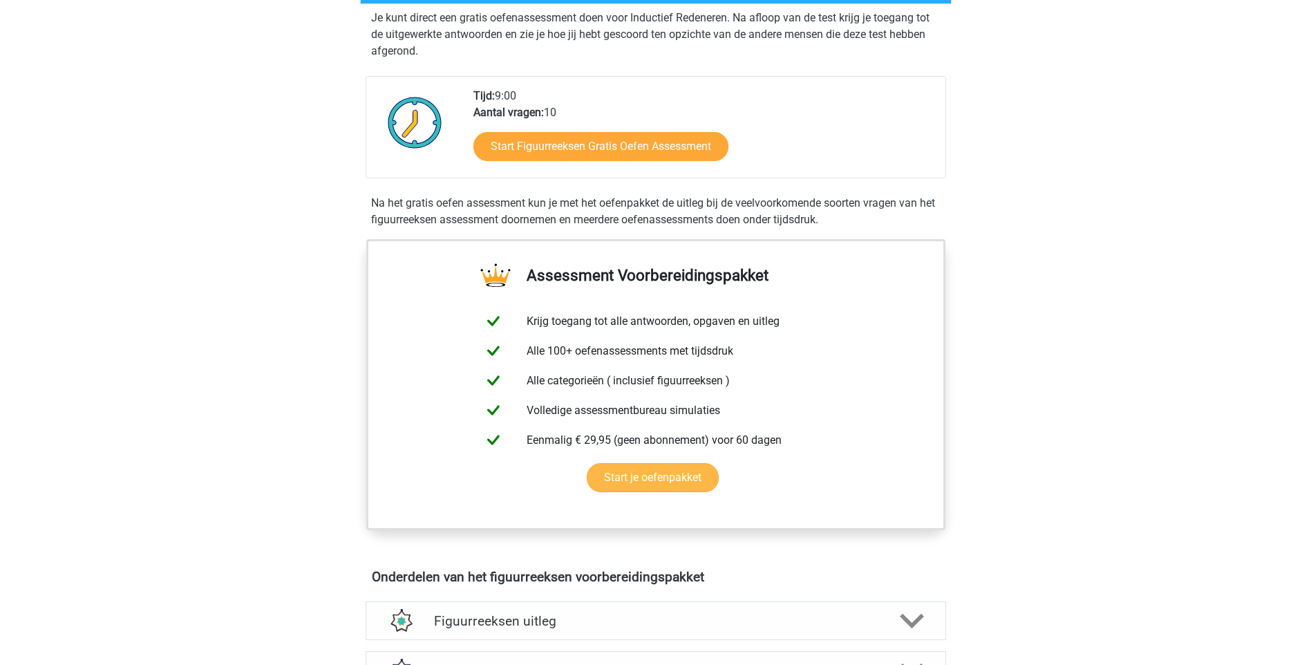
scroll to position [276, 0]
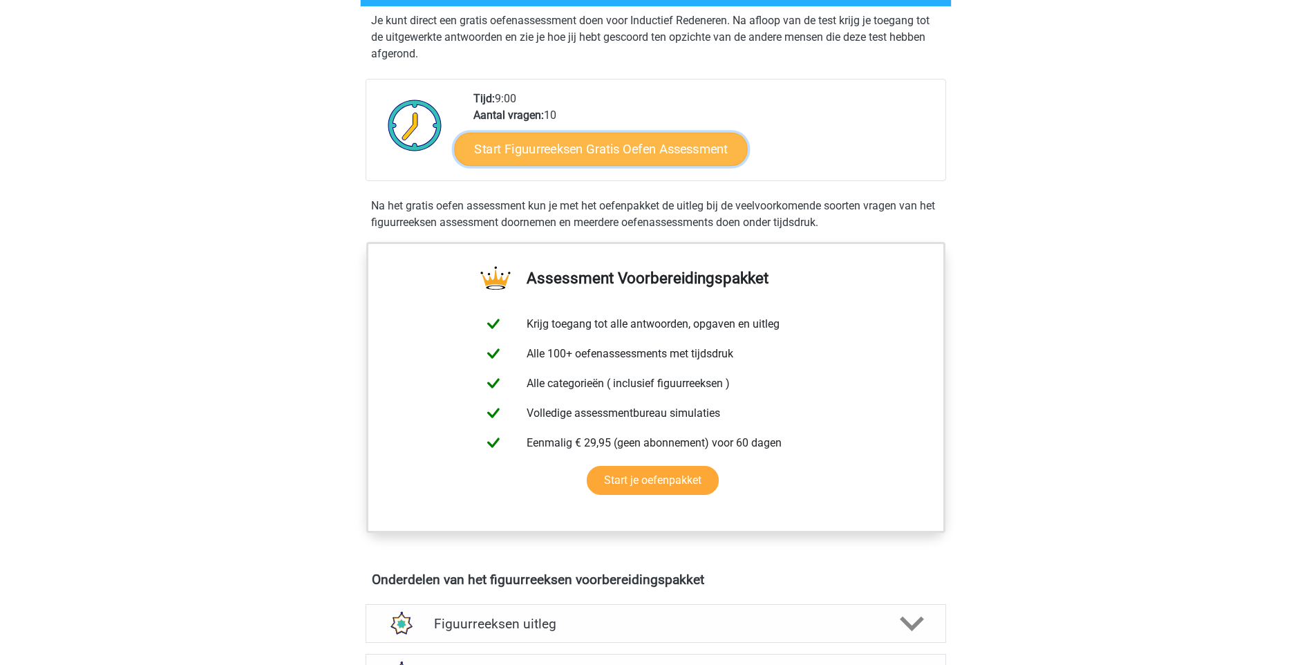
click at [594, 157] on link "Start Figuurreeksen Gratis Oefen Assessment" at bounding box center [600, 148] width 293 height 33
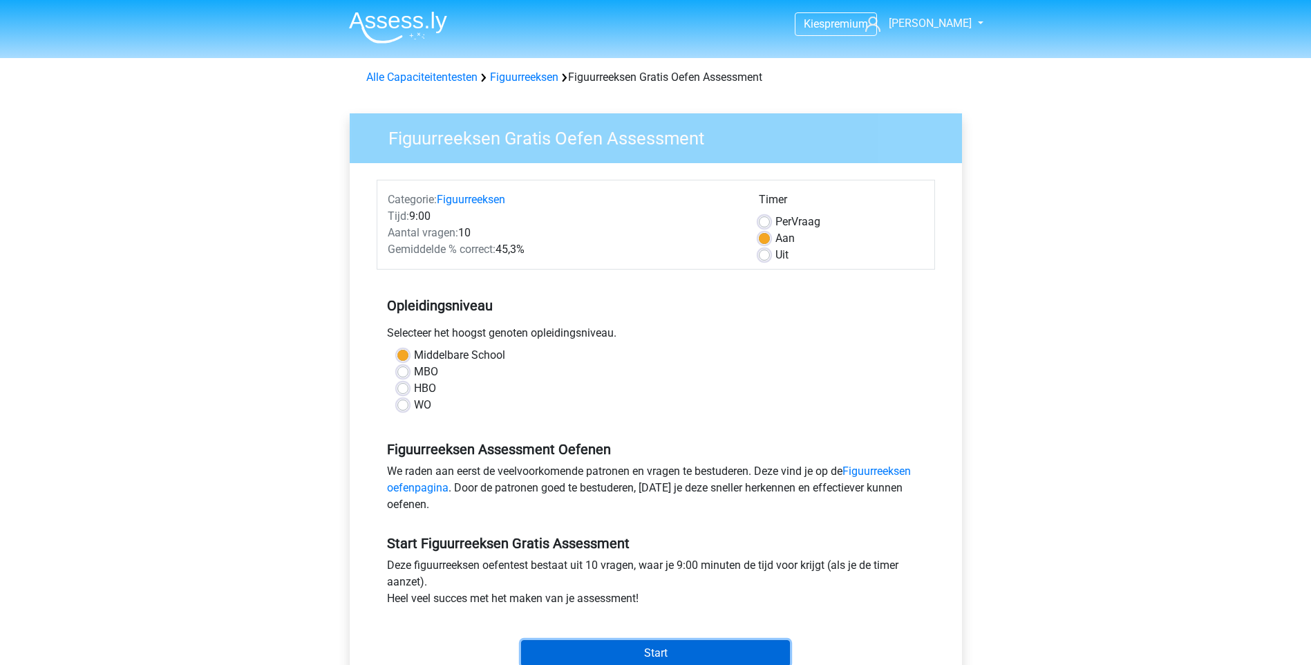
click at [678, 657] on input "Start" at bounding box center [655, 653] width 269 height 26
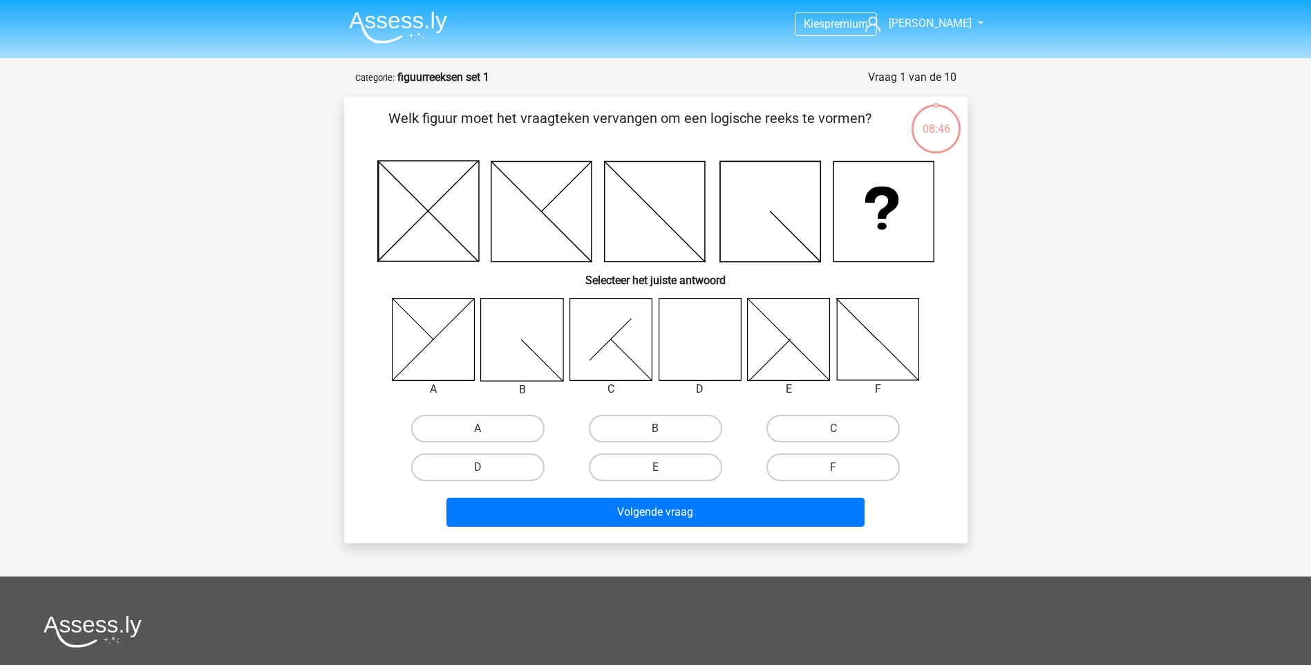
click at [694, 348] on icon at bounding box center [699, 339] width 82 height 82
click at [532, 479] on label "D" at bounding box center [477, 467] width 133 height 28
click at [486, 476] on input "D" at bounding box center [481, 471] width 9 height 9
radio input "true"
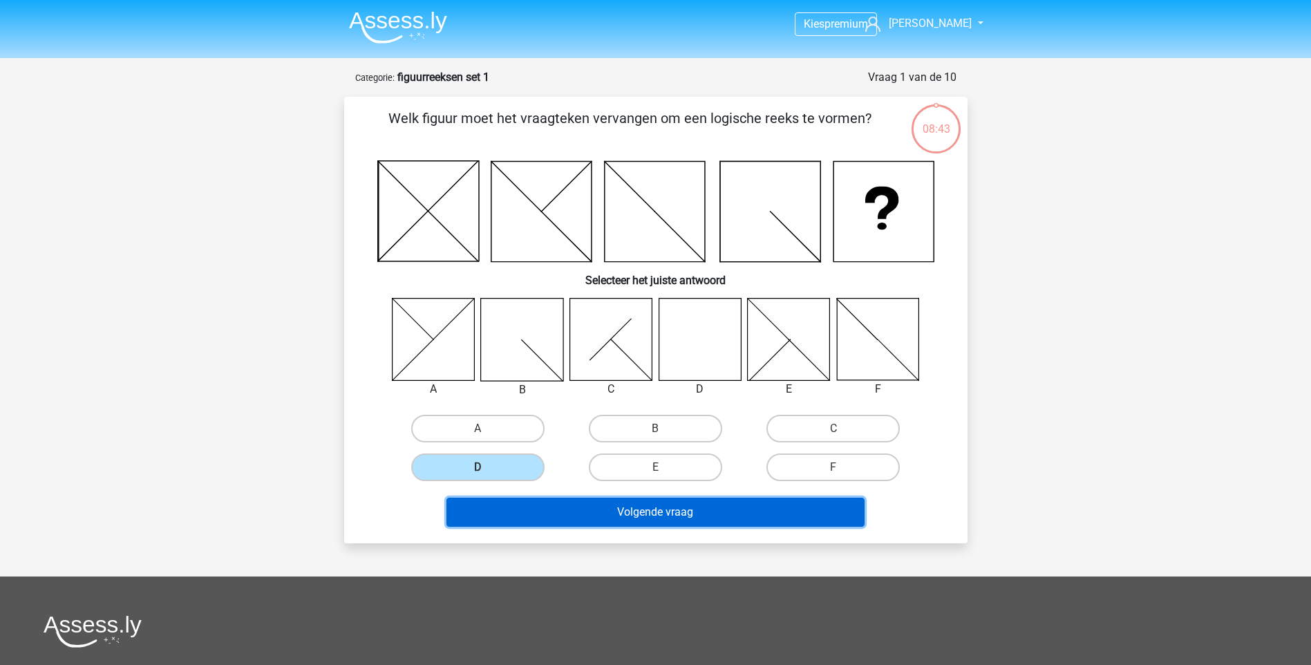
click at [618, 512] on button "Volgende vraag" at bounding box center [655, 511] width 418 height 29
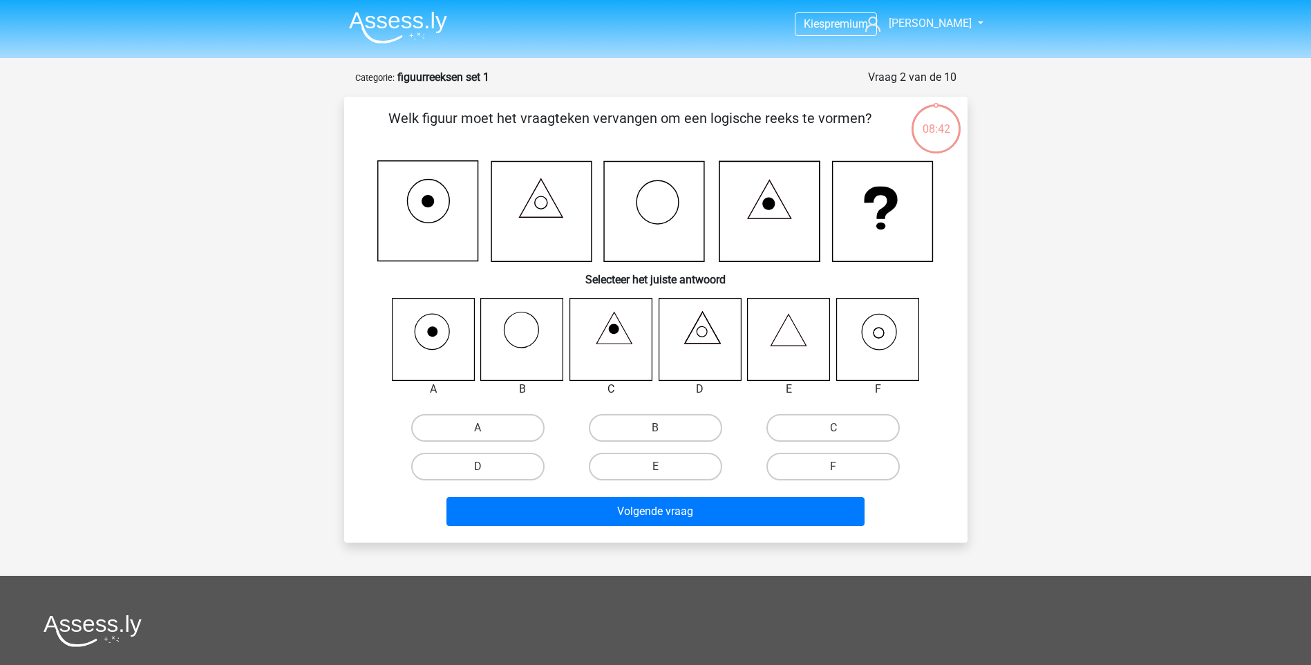
scroll to position [69, 0]
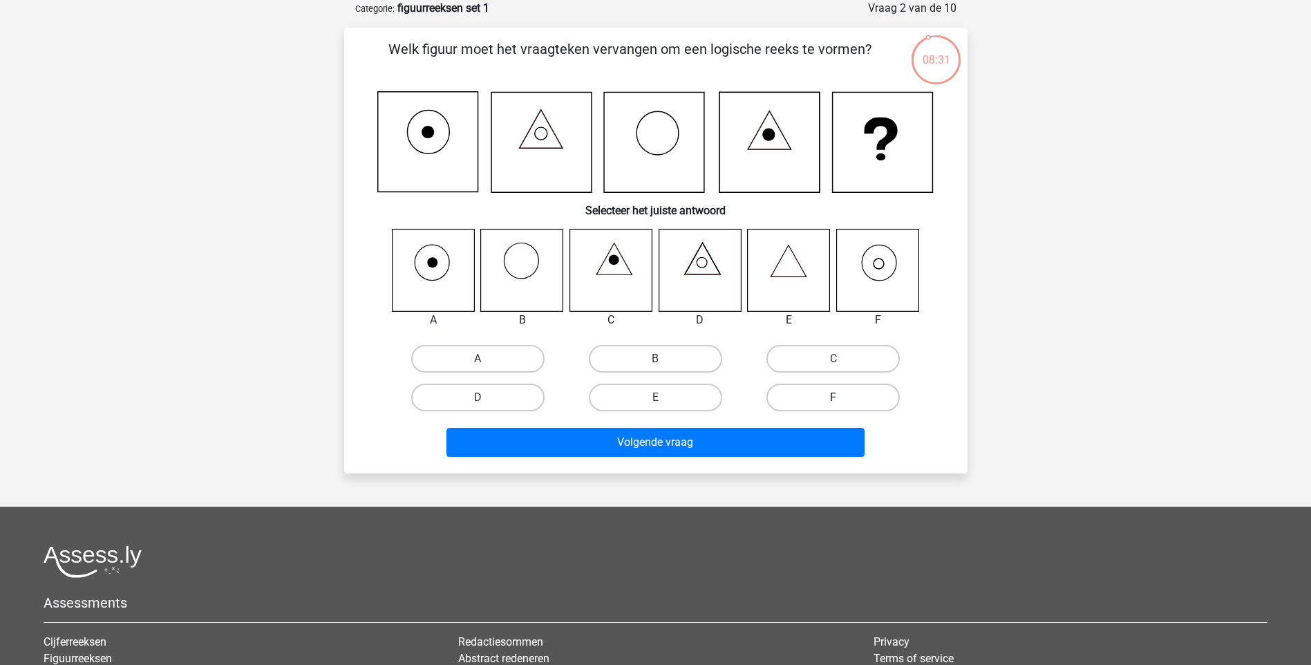
click at [861, 393] on label "F" at bounding box center [832, 397] width 133 height 28
click at [842, 397] on input "F" at bounding box center [837, 401] width 9 height 9
radio input "true"
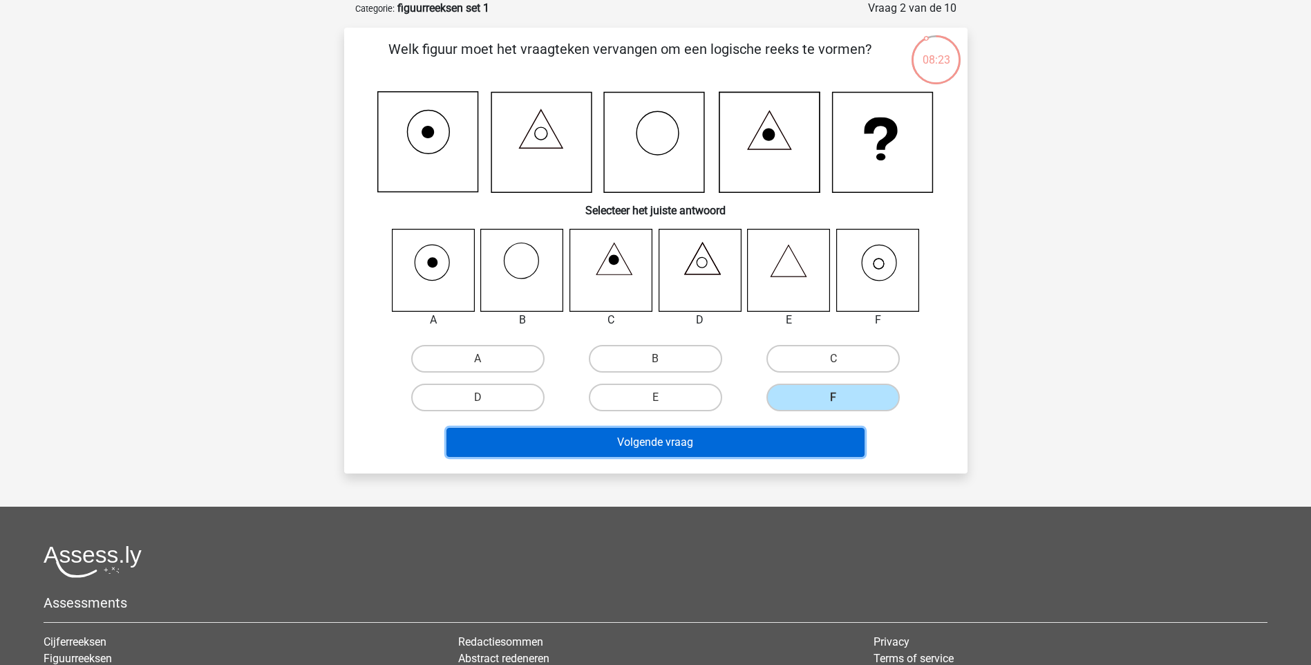
click at [657, 444] on button "Volgende vraag" at bounding box center [655, 442] width 418 height 29
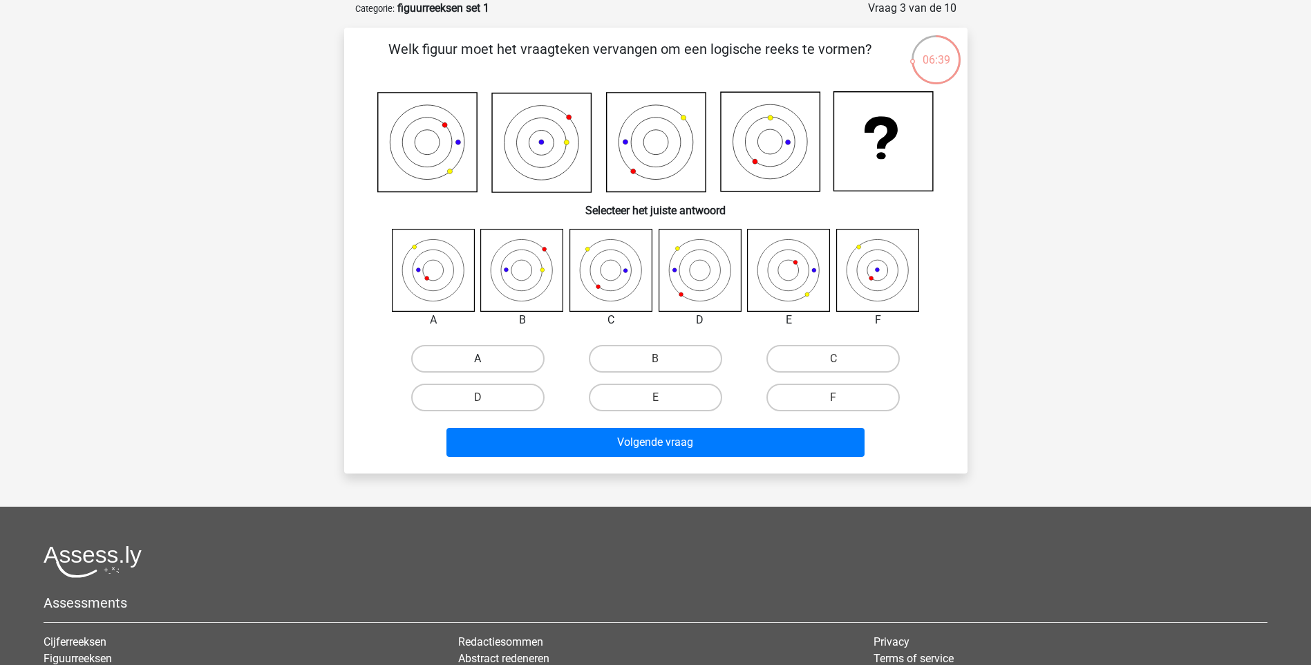
click at [519, 366] on label "A" at bounding box center [477, 359] width 133 height 28
click at [486, 366] on input "A" at bounding box center [481, 363] width 9 height 9
radio input "true"
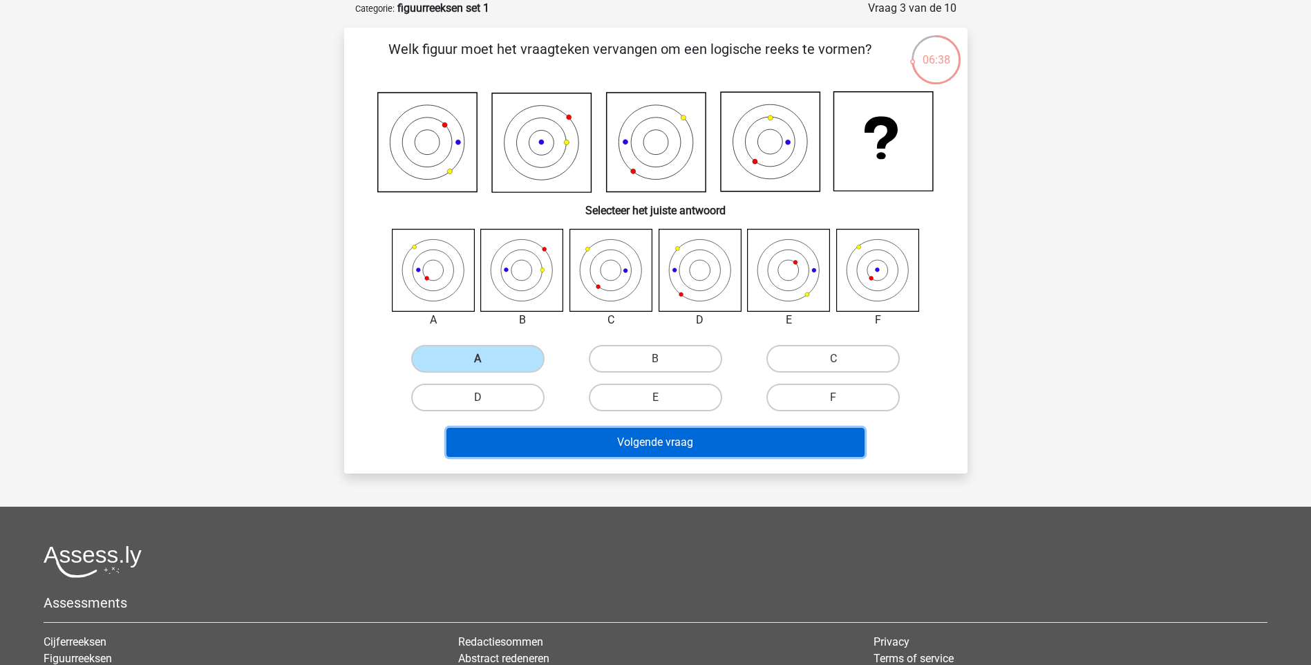
click at [609, 449] on button "Volgende vraag" at bounding box center [655, 442] width 418 height 29
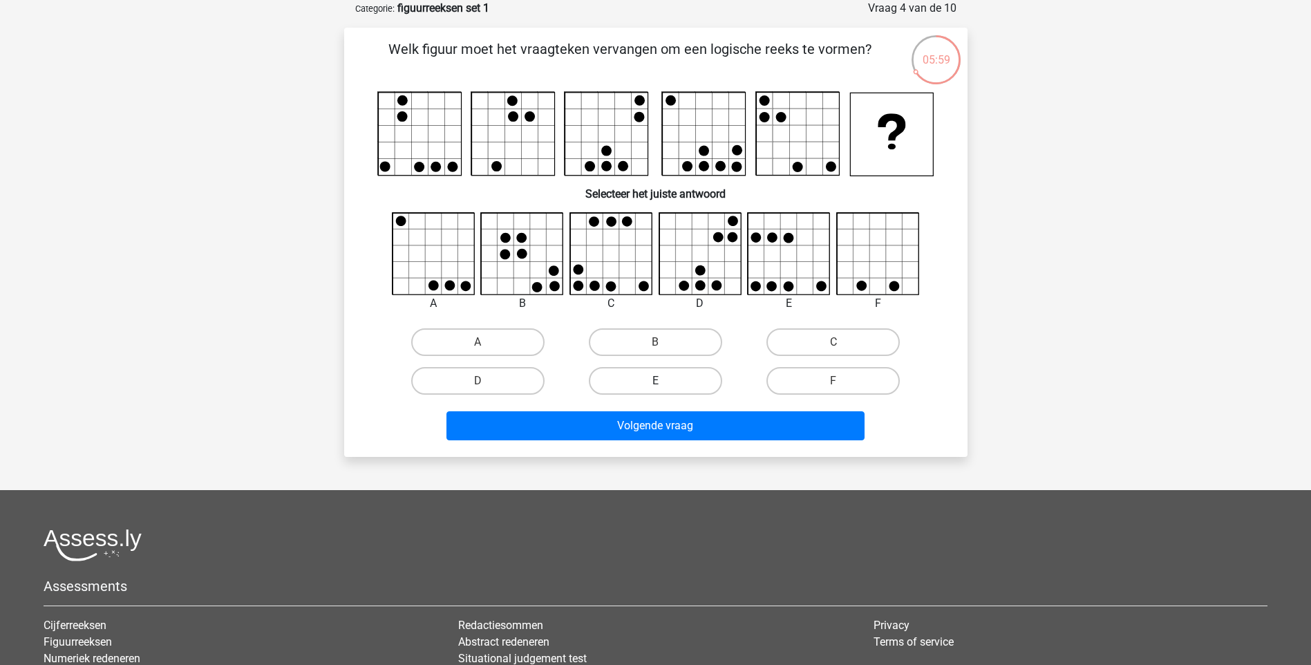
click at [673, 378] on label "E" at bounding box center [655, 381] width 133 height 28
click at [664, 381] on input "E" at bounding box center [659, 385] width 9 height 9
radio input "true"
click at [631, 388] on label "E" at bounding box center [655, 381] width 133 height 28
click at [655, 388] on input "E" at bounding box center [659, 385] width 9 height 9
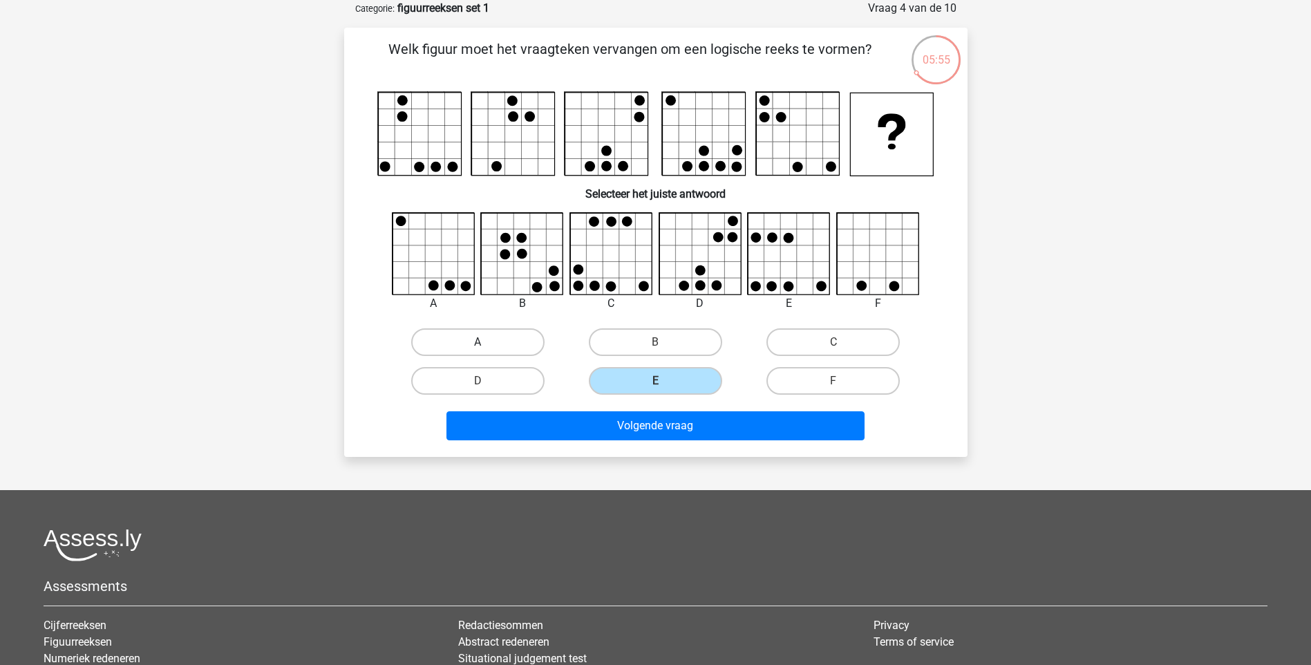
click at [496, 337] on label "A" at bounding box center [477, 342] width 133 height 28
click at [486, 342] on input "A" at bounding box center [481, 346] width 9 height 9
radio input "true"
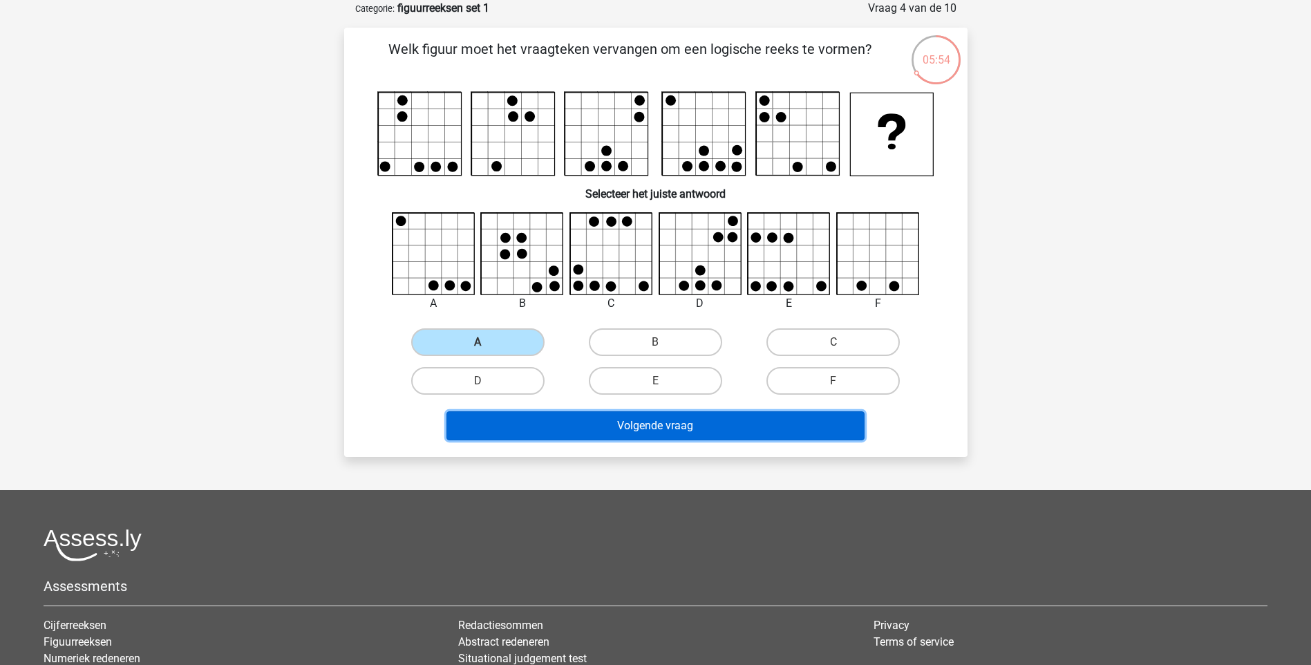
click at [631, 431] on button "Volgende vraag" at bounding box center [655, 425] width 418 height 29
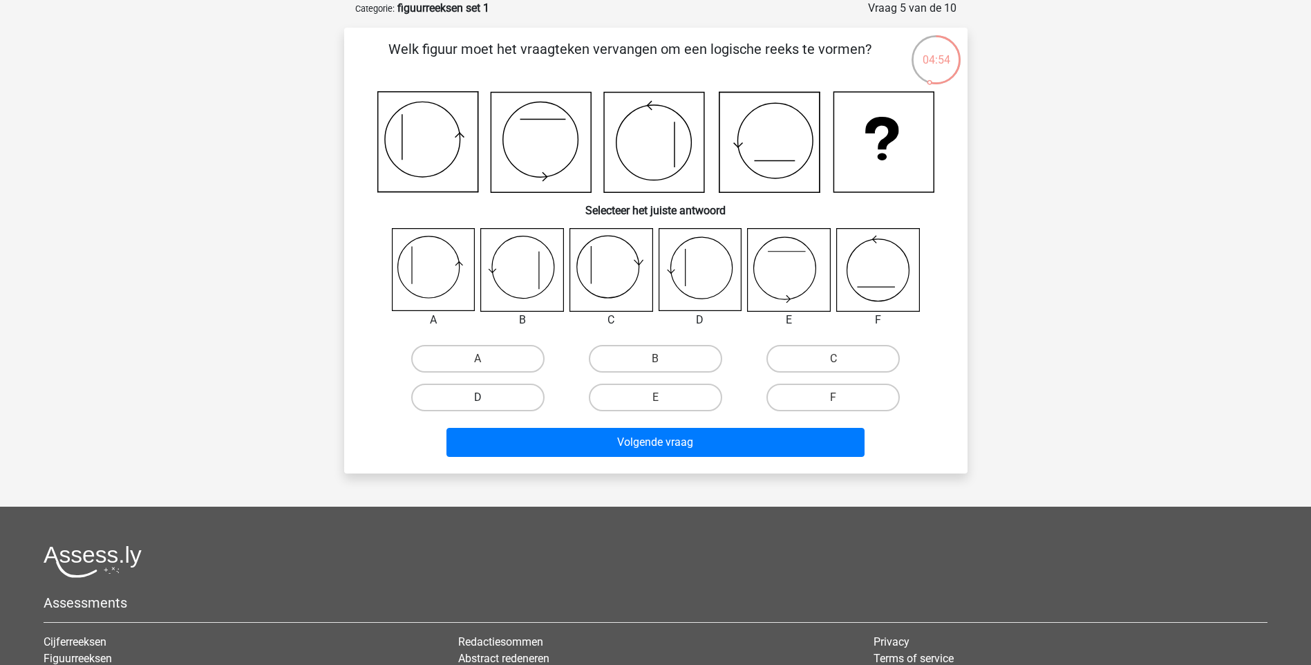
click at [509, 392] on label "D" at bounding box center [477, 397] width 133 height 28
click at [486, 397] on input "D" at bounding box center [481, 401] width 9 height 9
radio input "true"
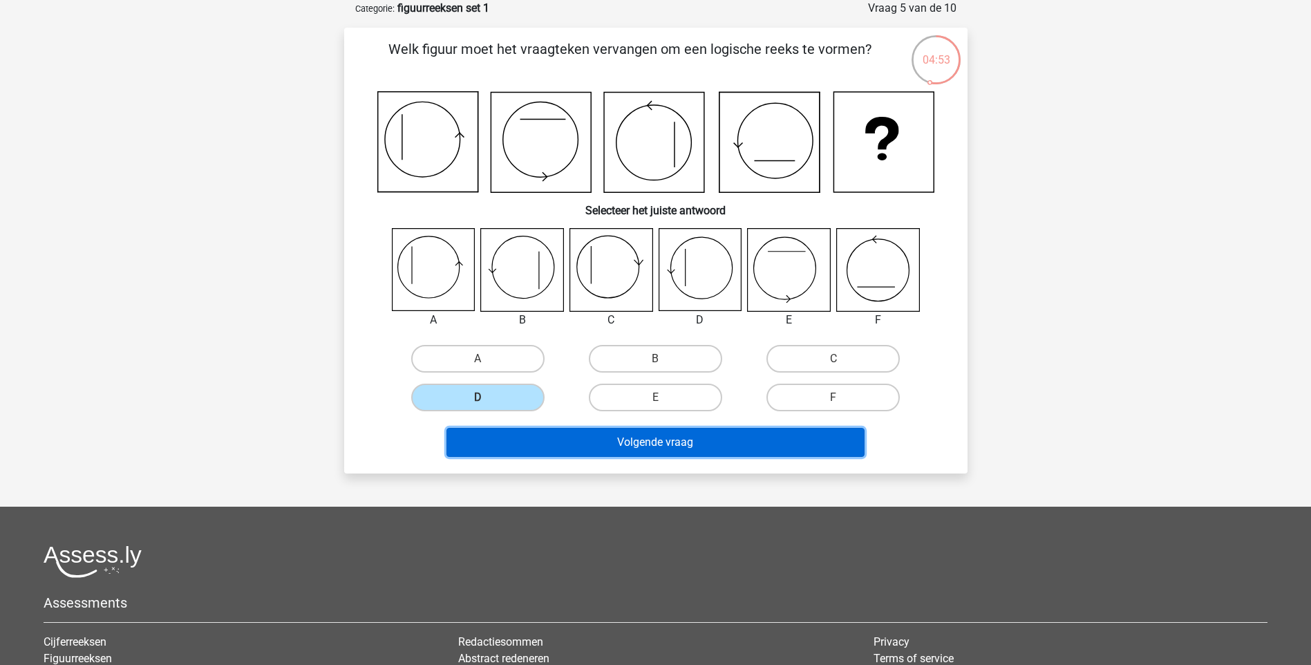
click at [578, 448] on button "Volgende vraag" at bounding box center [655, 442] width 418 height 29
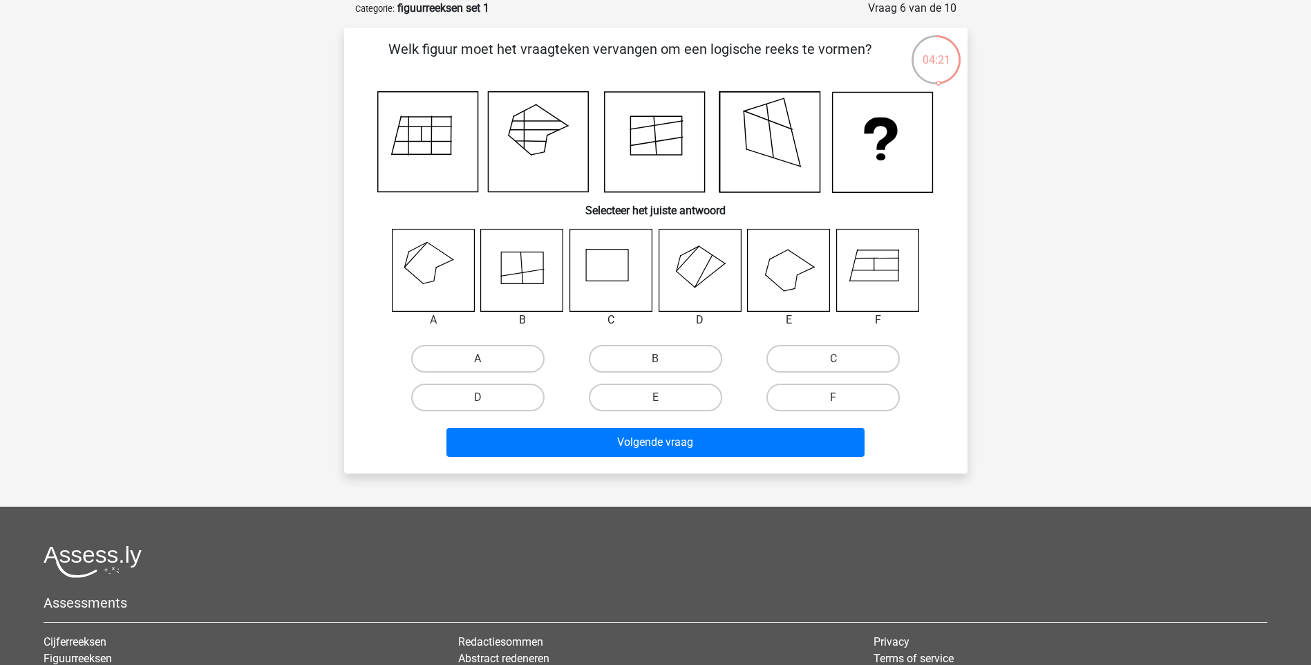
click at [421, 262] on icon at bounding box center [433, 270] width 82 height 82
click at [439, 349] on label "A" at bounding box center [477, 359] width 133 height 28
click at [477, 359] on input "A" at bounding box center [481, 363] width 9 height 9
radio input "true"
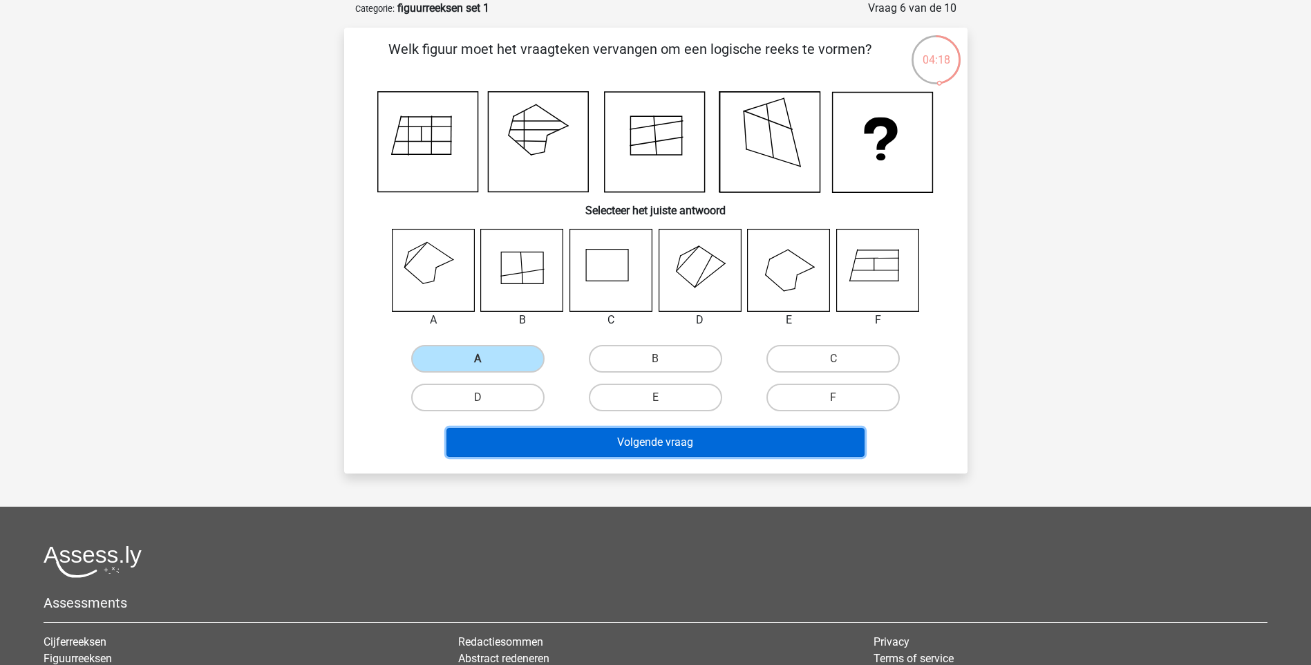
click at [565, 444] on button "Volgende vraag" at bounding box center [655, 442] width 418 height 29
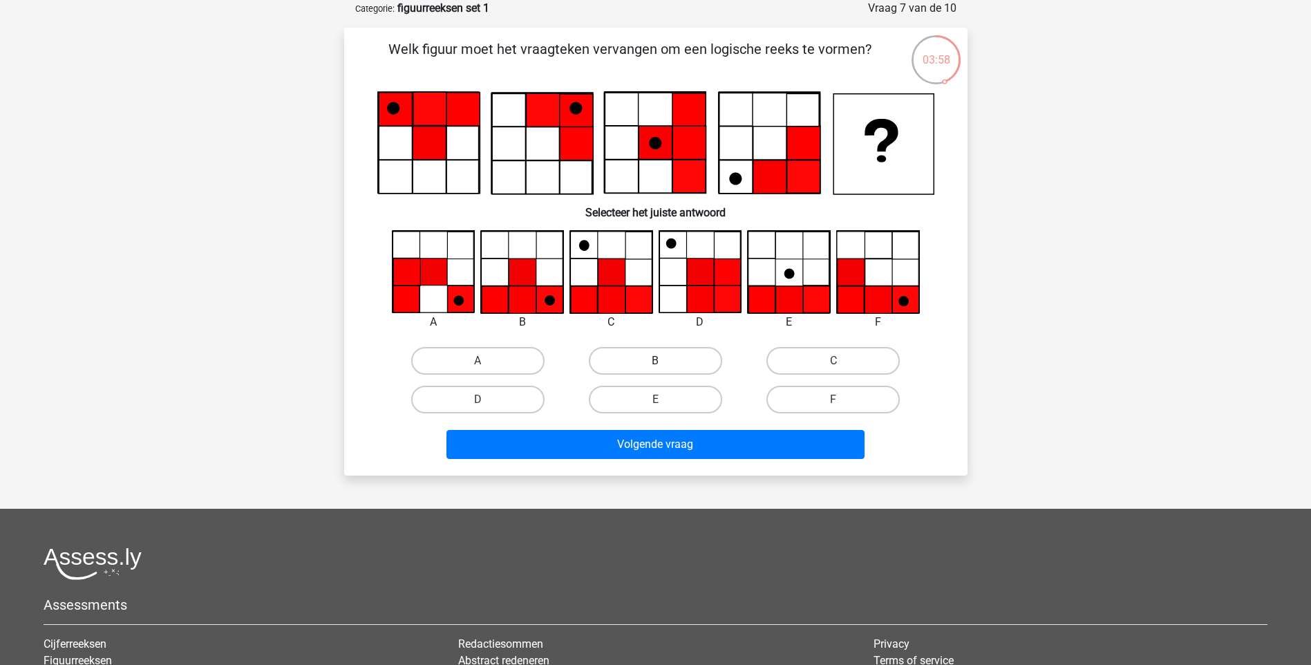
click at [621, 359] on label "B" at bounding box center [655, 361] width 133 height 28
click at [655, 361] on input "B" at bounding box center [659, 365] width 9 height 9
radio input "true"
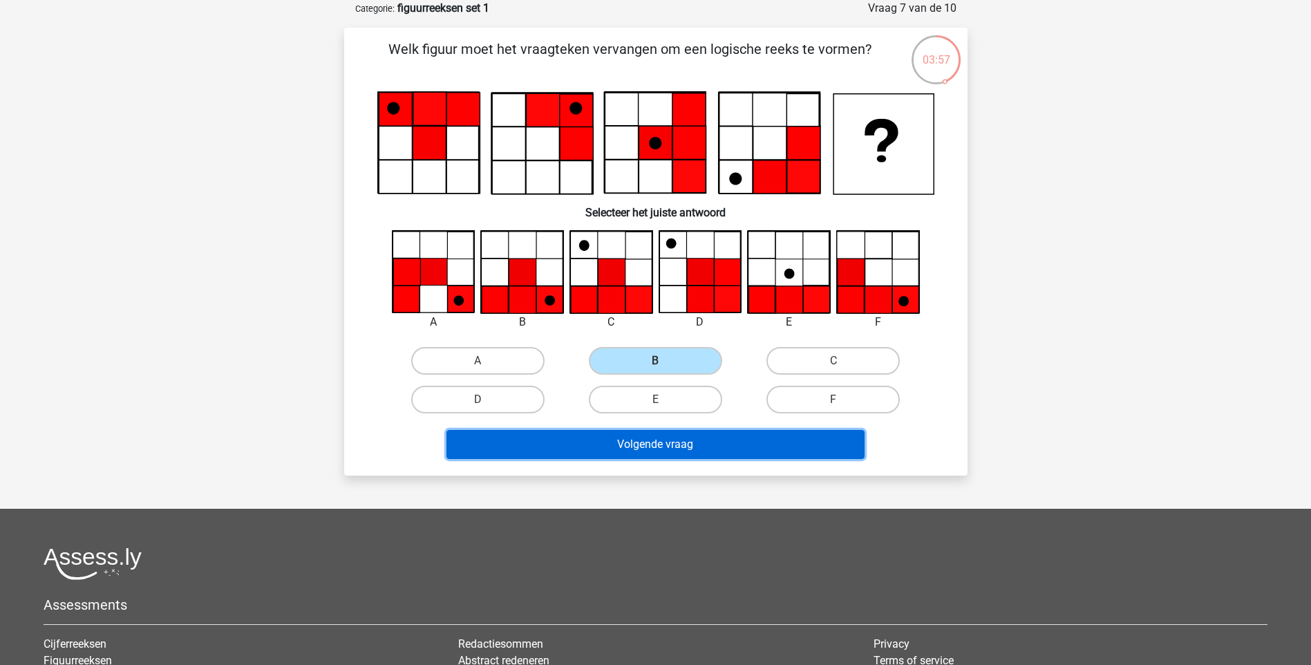
click at [655, 443] on button "Volgende vraag" at bounding box center [655, 444] width 418 height 29
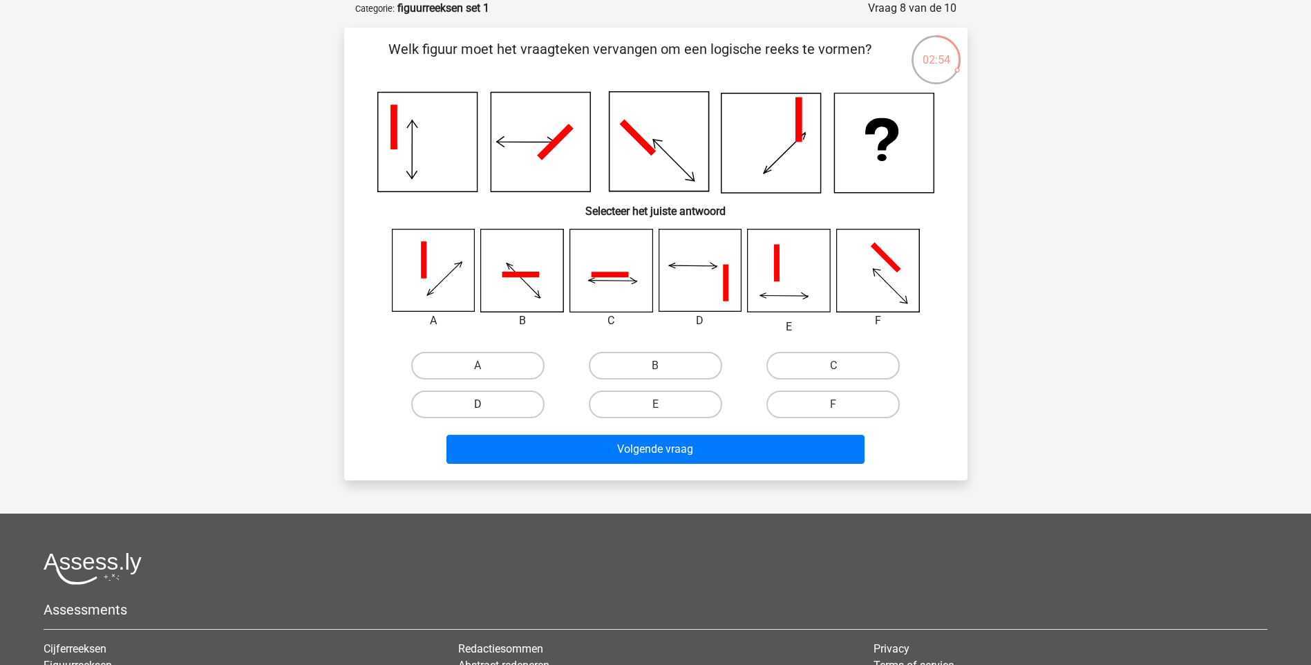
click at [508, 403] on label "D" at bounding box center [477, 404] width 133 height 28
click at [486, 404] on input "D" at bounding box center [481, 408] width 9 height 9
radio input "true"
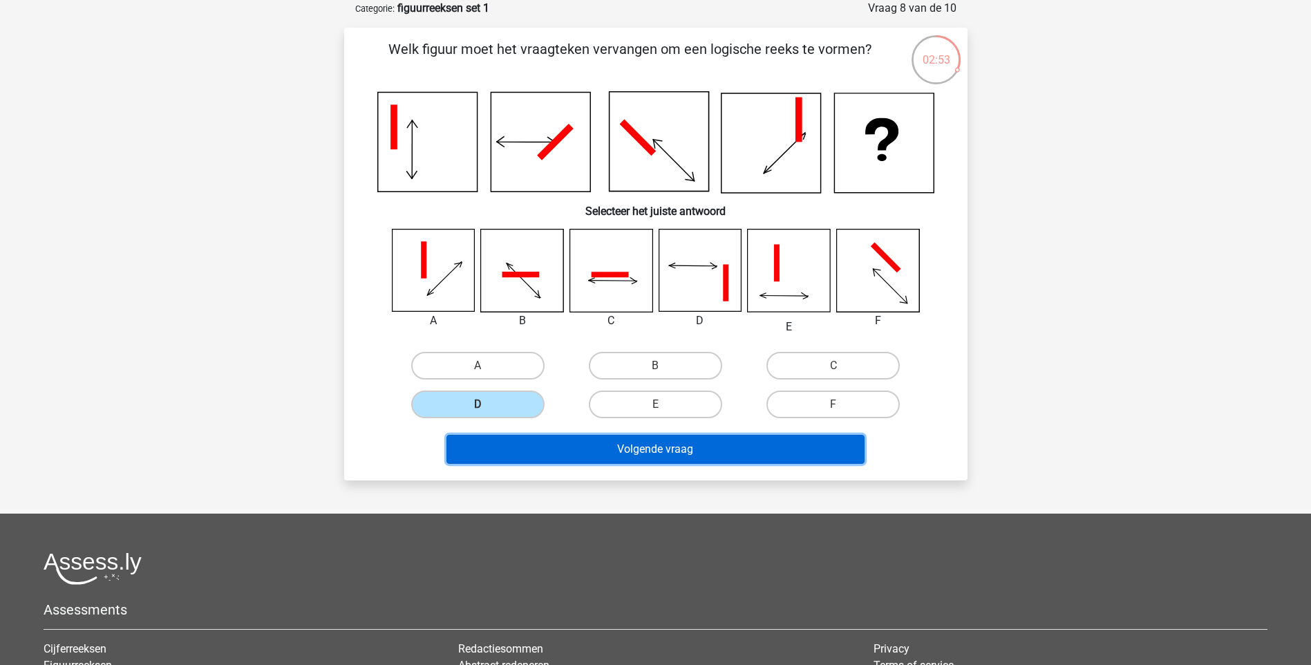
click at [590, 448] on button "Volgende vraag" at bounding box center [655, 449] width 418 height 29
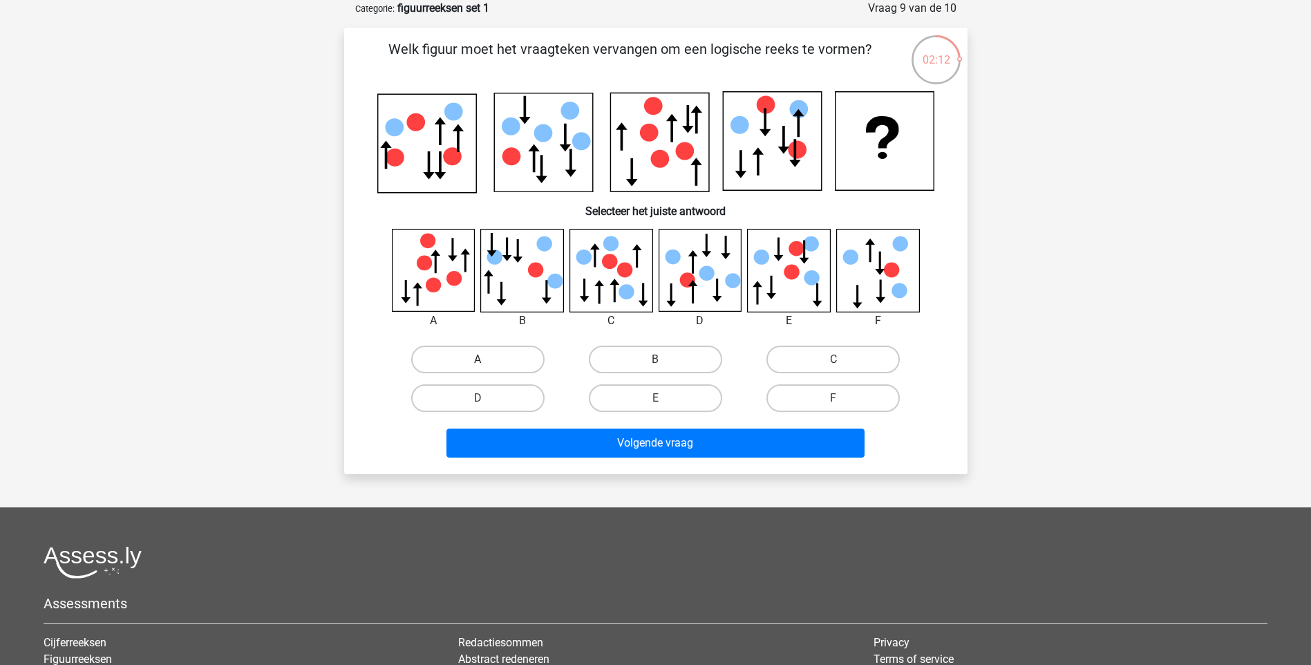
click at [500, 358] on label "A" at bounding box center [477, 359] width 133 height 28
click at [486, 359] on input "A" at bounding box center [481, 363] width 9 height 9
radio input "true"
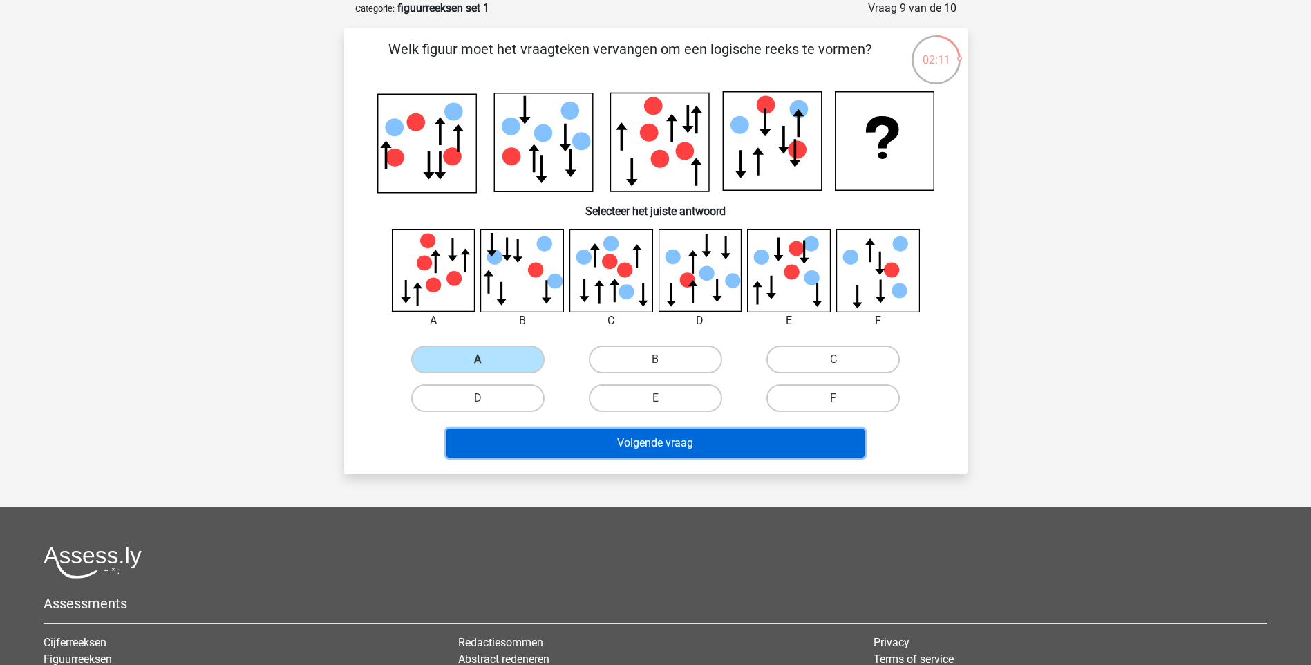
drag, startPoint x: 593, startPoint y: 437, endPoint x: 587, endPoint y: 431, distance: 8.8
click at [587, 431] on button "Volgende vraag" at bounding box center [655, 442] width 418 height 29
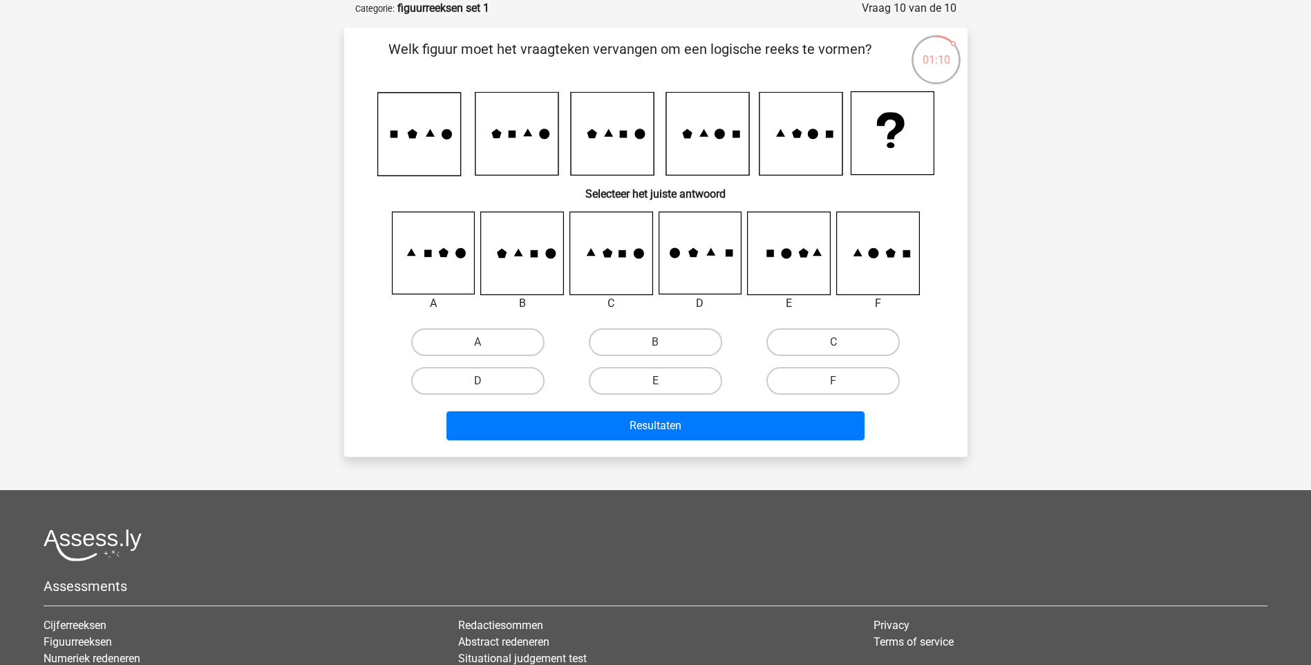
click at [838, 381] on input "F" at bounding box center [837, 385] width 9 height 9
radio input "true"
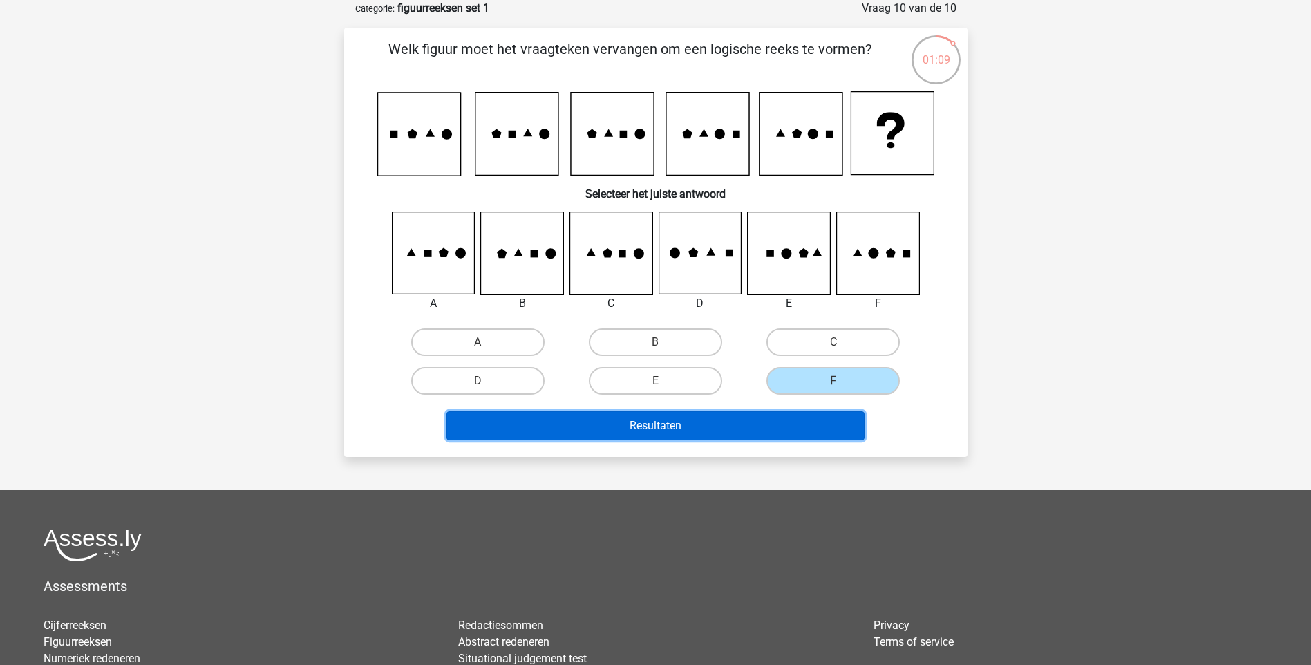
click at [686, 430] on button "Resultaten" at bounding box center [655, 425] width 418 height 29
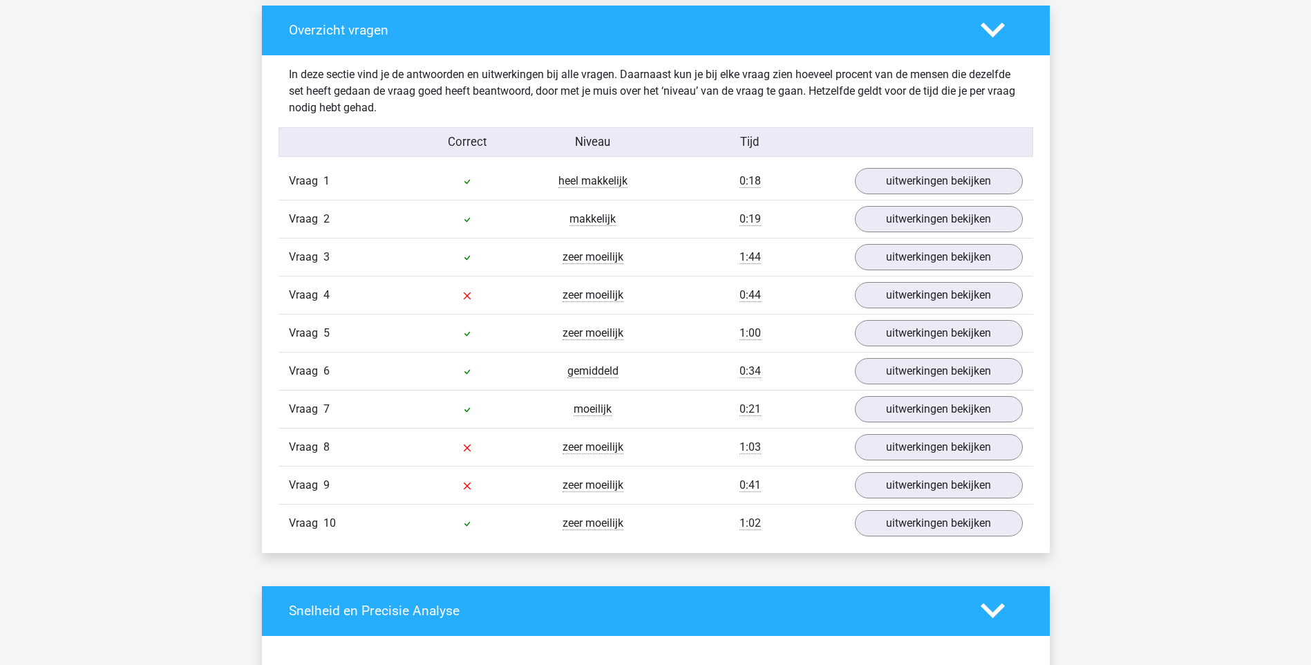
scroll to position [1036, 0]
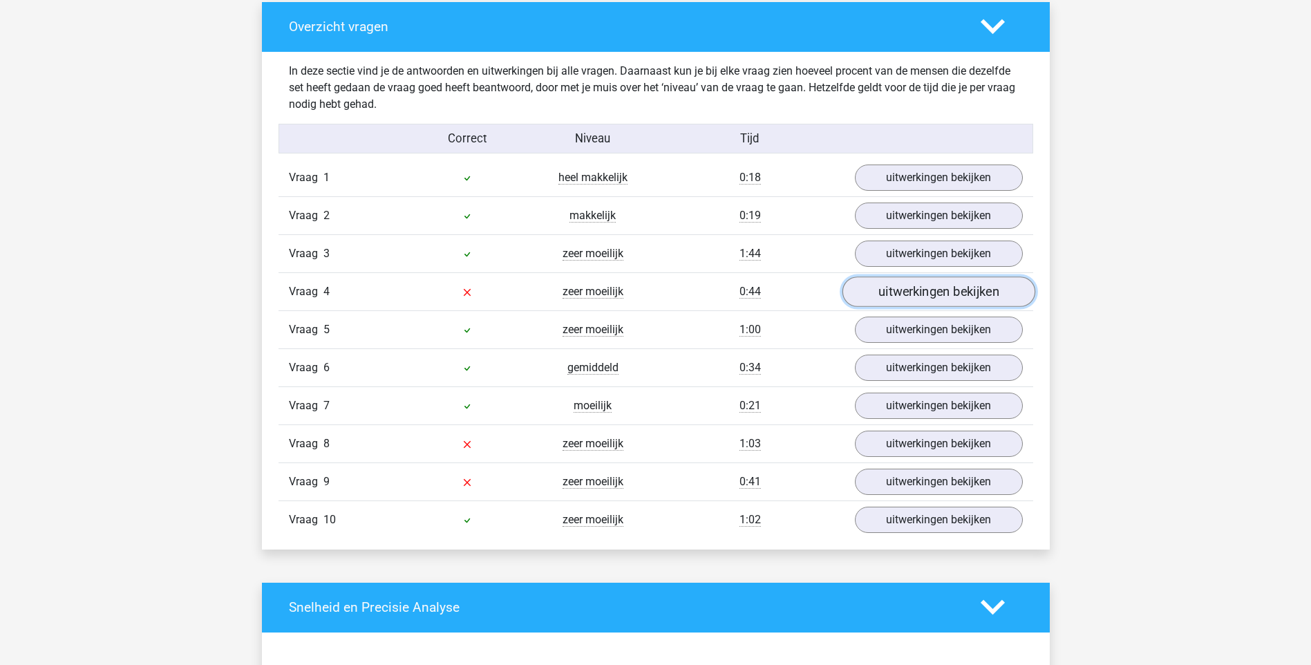
click at [963, 295] on link "uitwerkingen bekijken" at bounding box center [938, 291] width 193 height 30
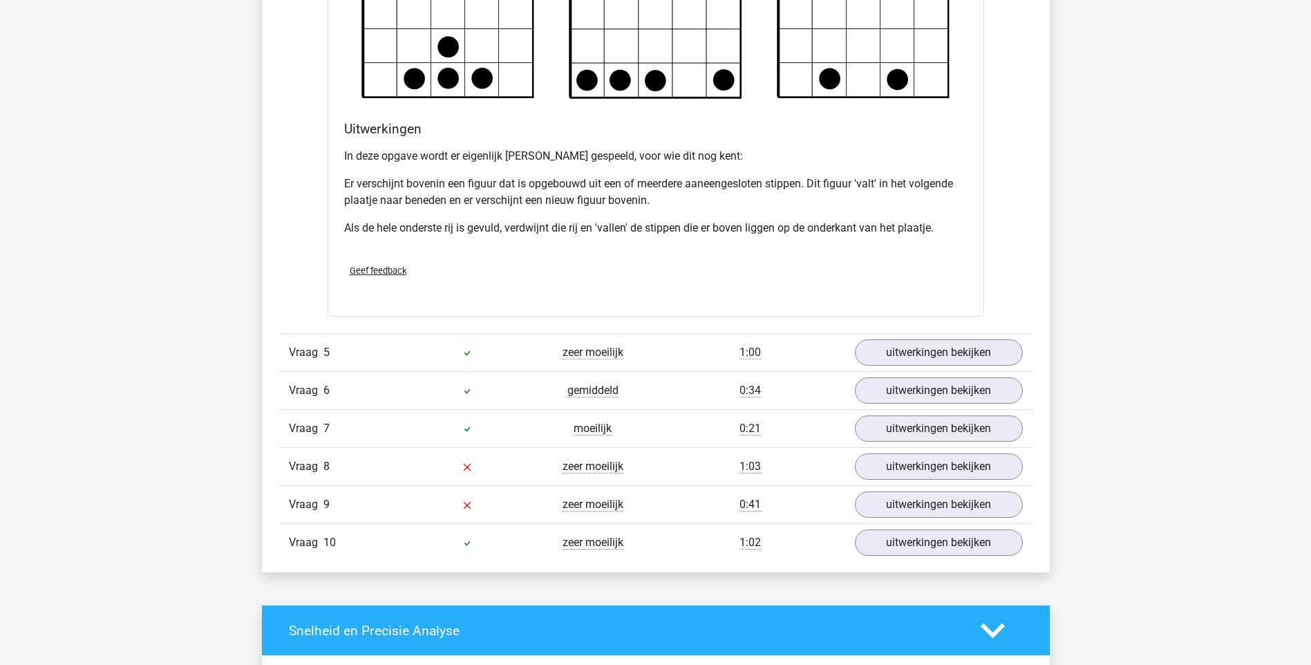
scroll to position [1865, 0]
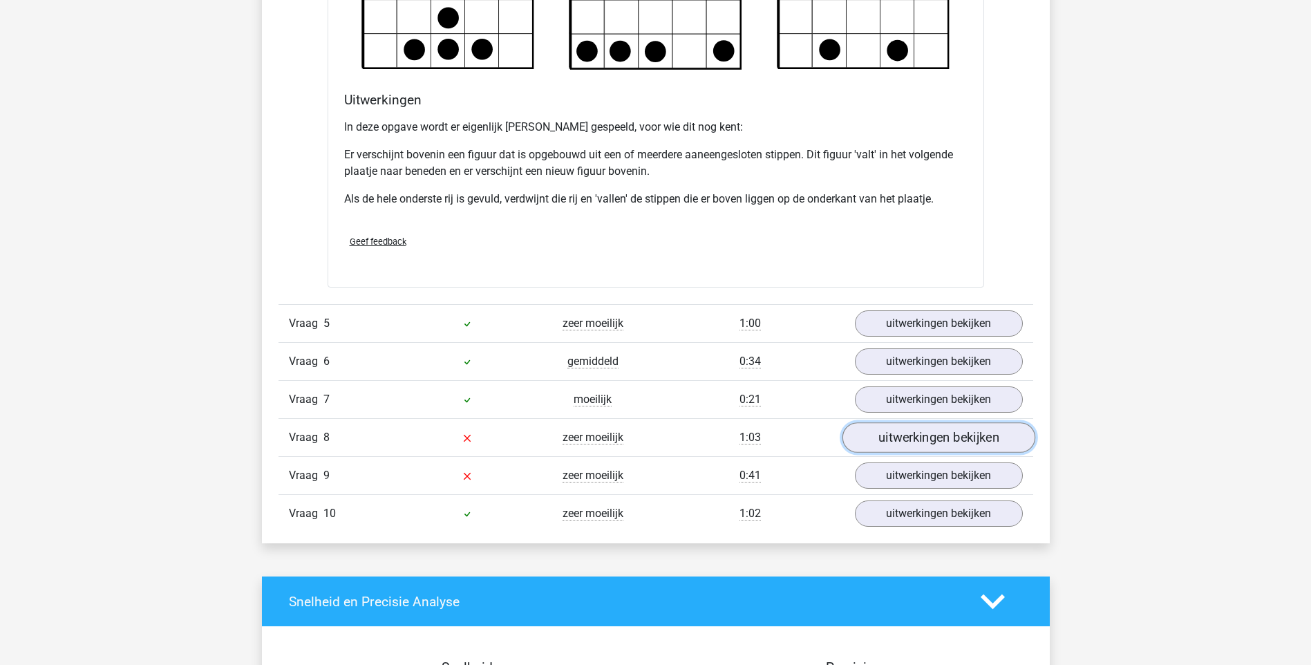
click at [928, 437] on link "uitwerkingen bekijken" at bounding box center [938, 437] width 193 height 30
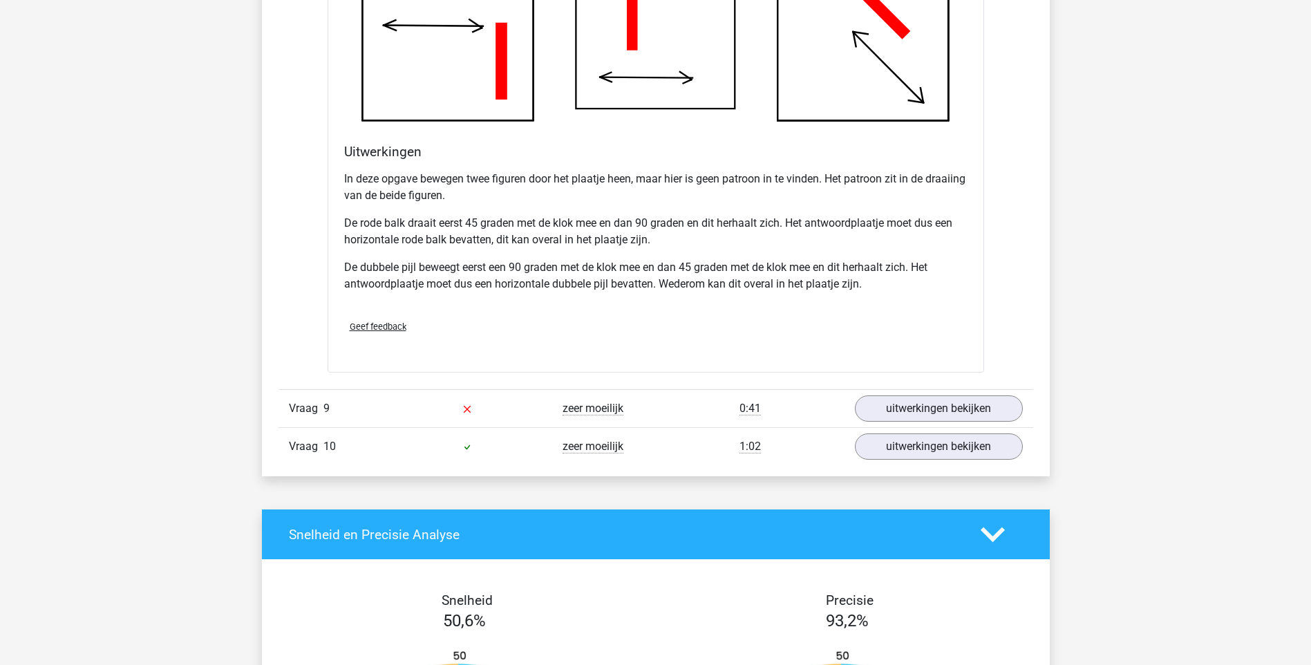
scroll to position [2833, 0]
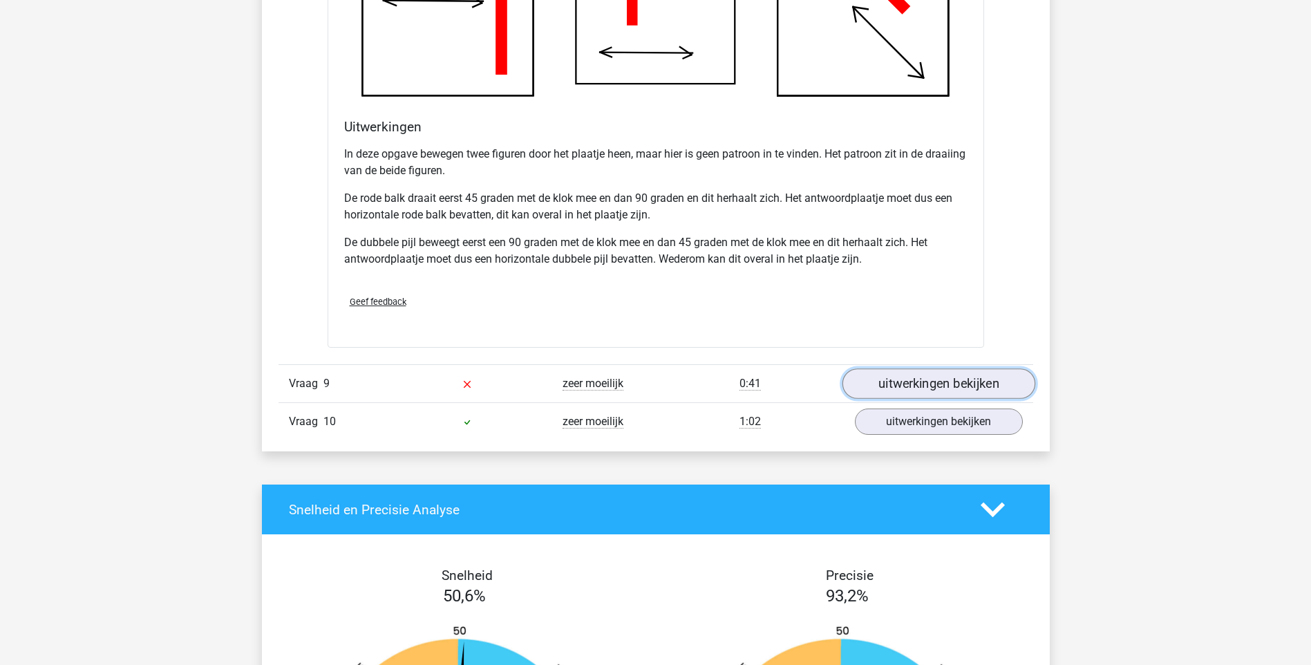
click at [927, 378] on link "uitwerkingen bekijken" at bounding box center [938, 383] width 193 height 30
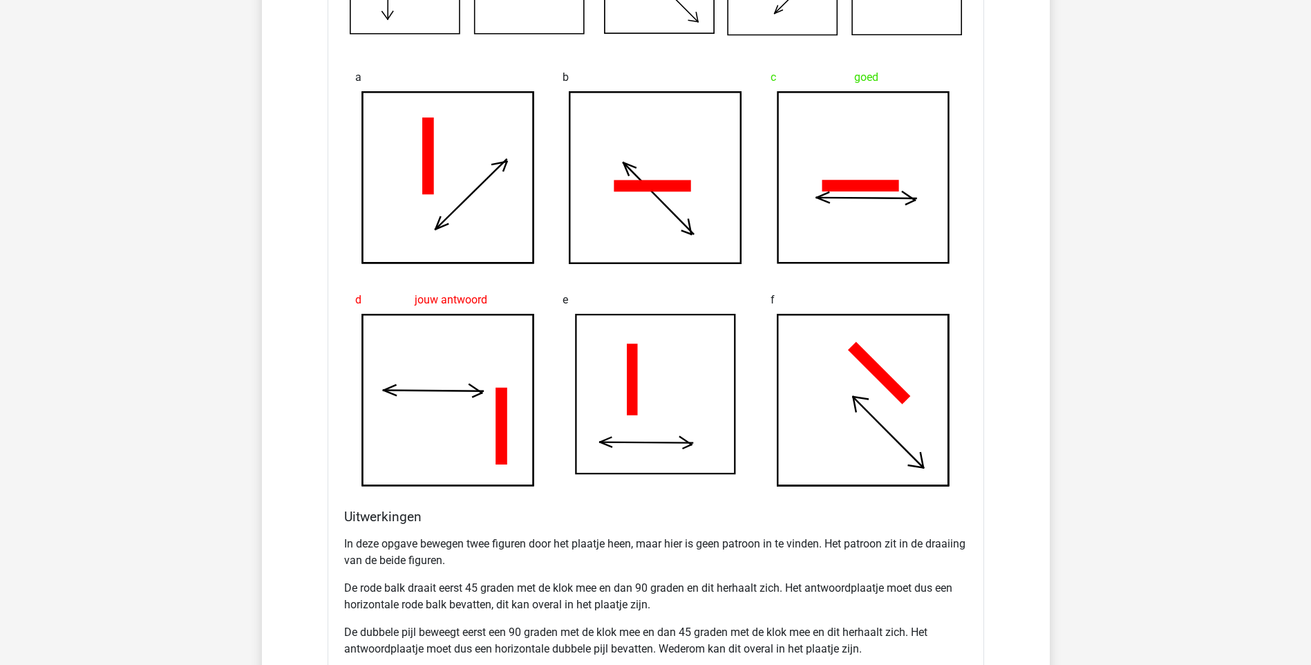
scroll to position [2418, 0]
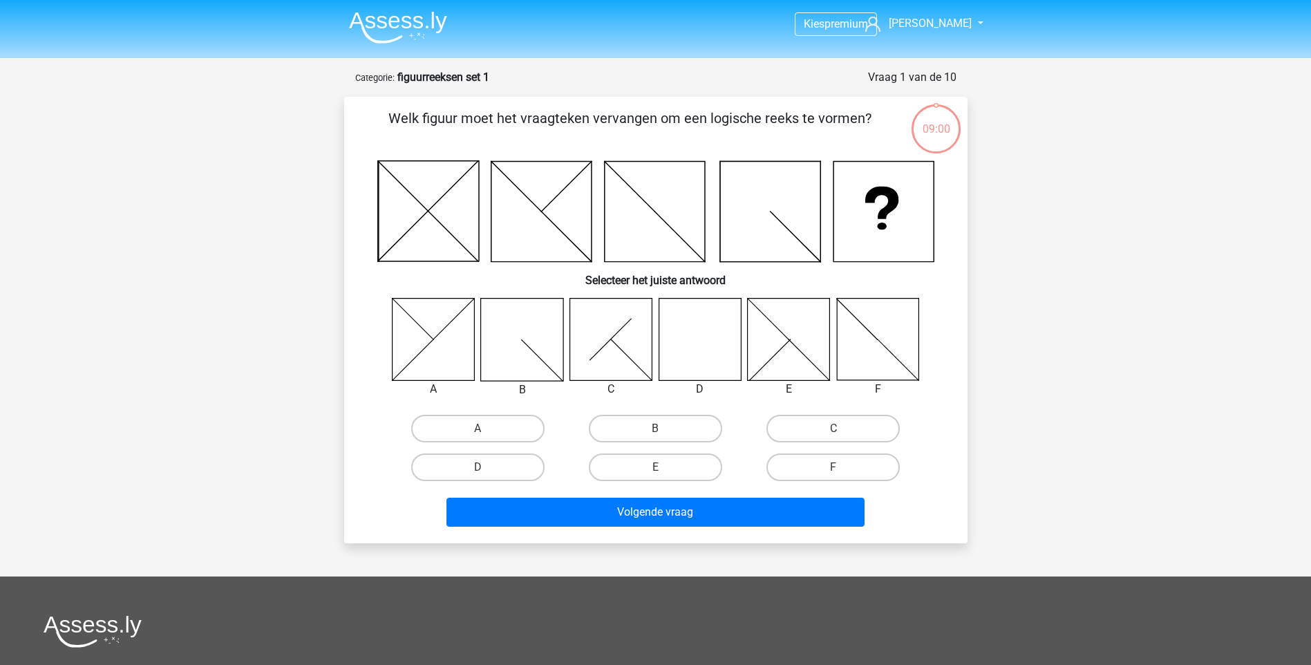
scroll to position [69, 0]
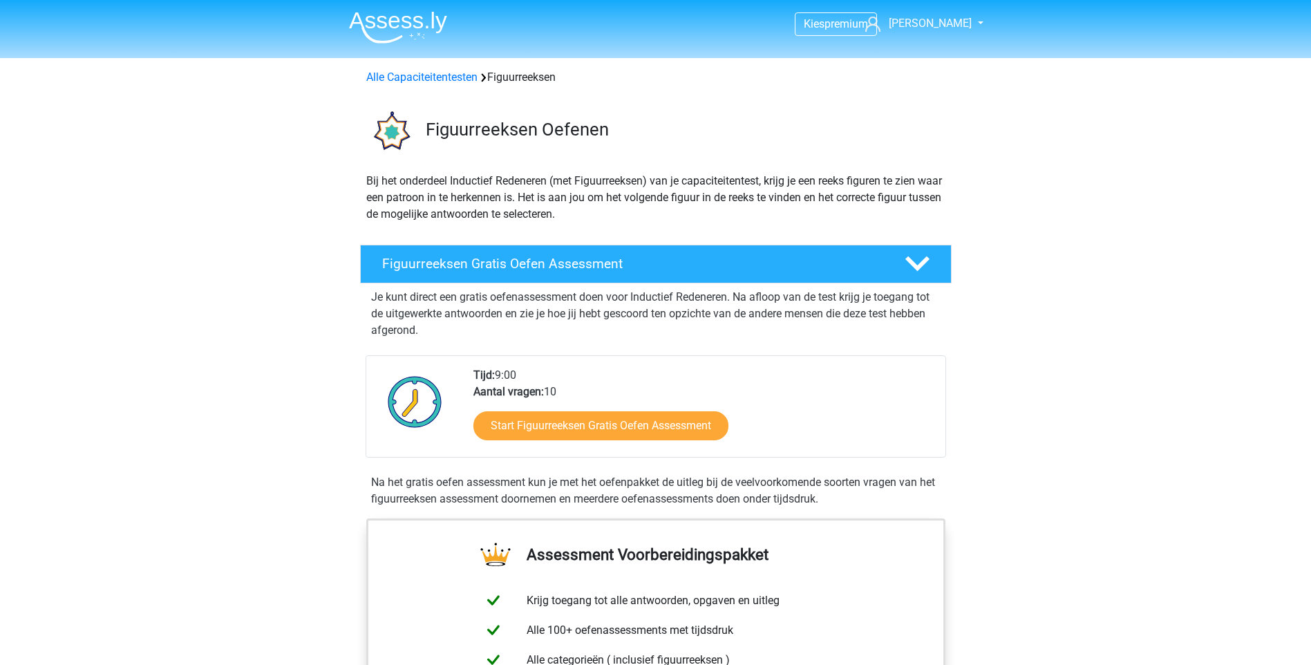
scroll to position [276, 0]
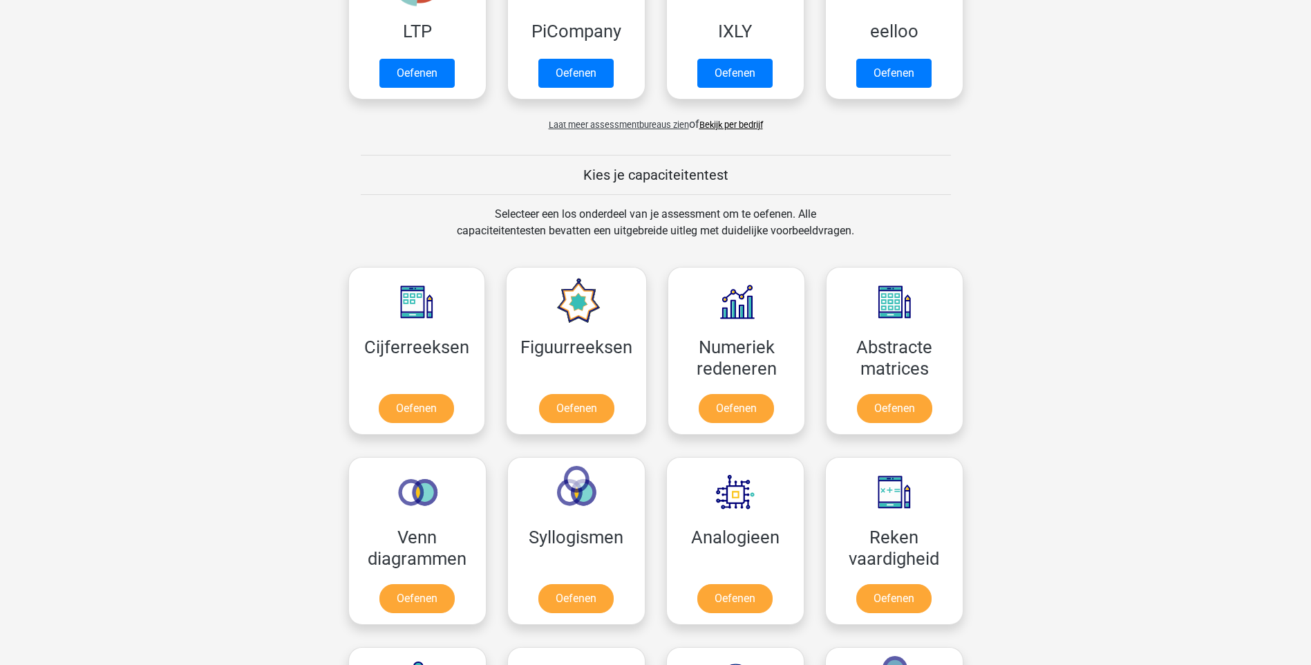
scroll to position [415, 0]
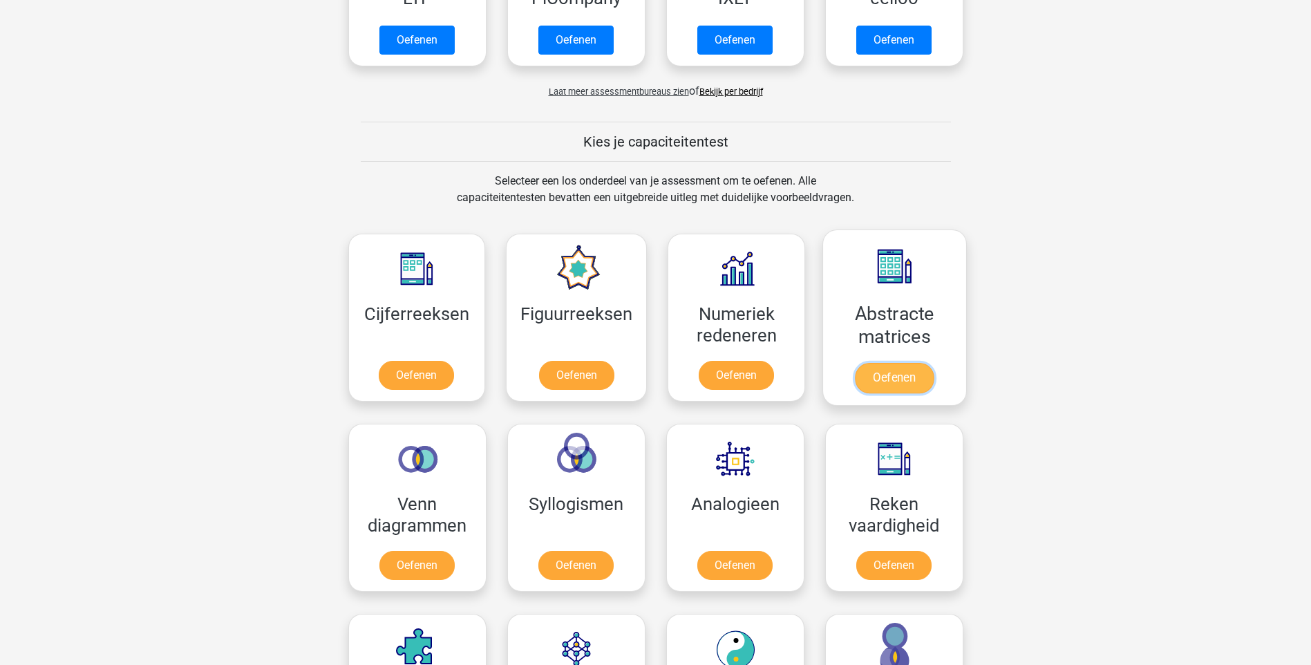
click at [892, 377] on link "Oefenen" at bounding box center [894, 378] width 79 height 30
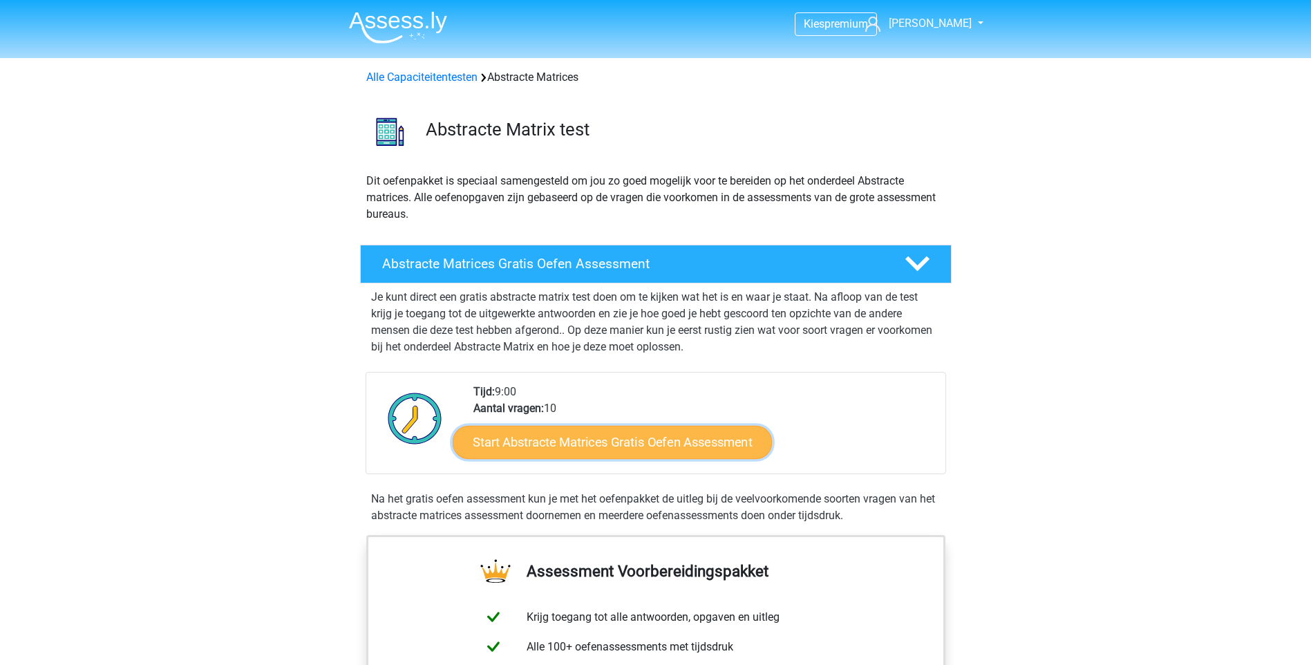
click at [711, 439] on link "Start Abstracte Matrices Gratis Oefen Assessment" at bounding box center [612, 441] width 319 height 33
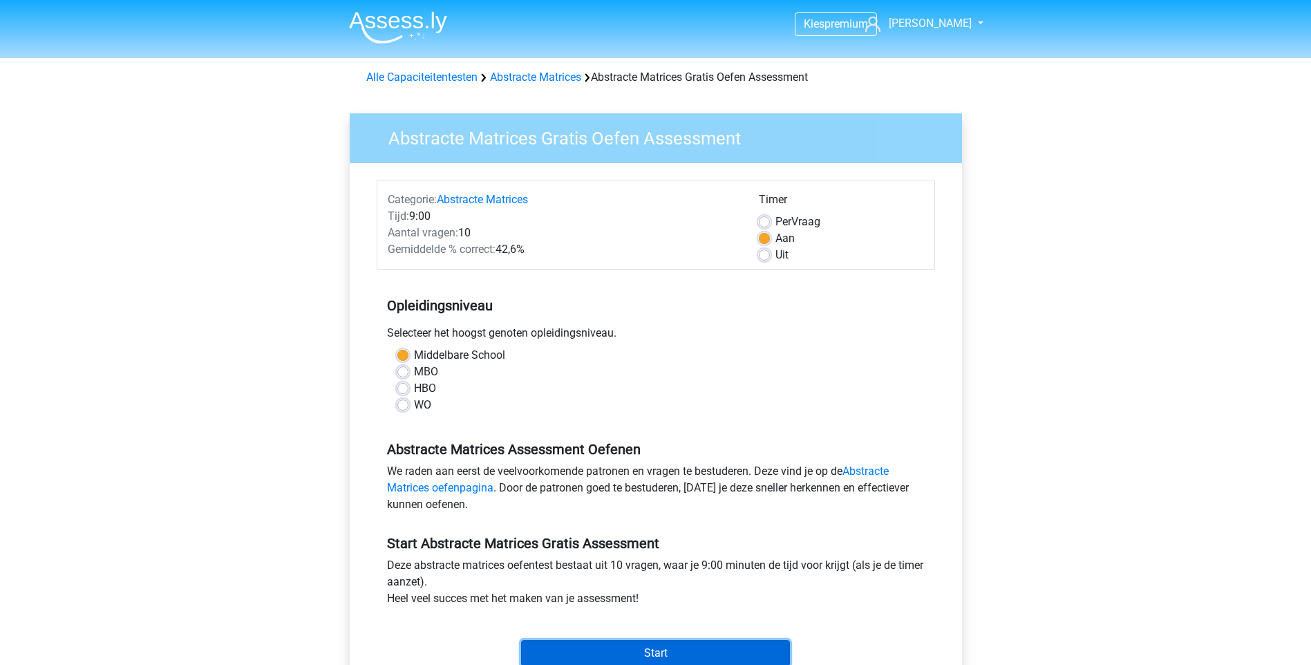
click at [622, 654] on input "Start" at bounding box center [655, 653] width 269 height 26
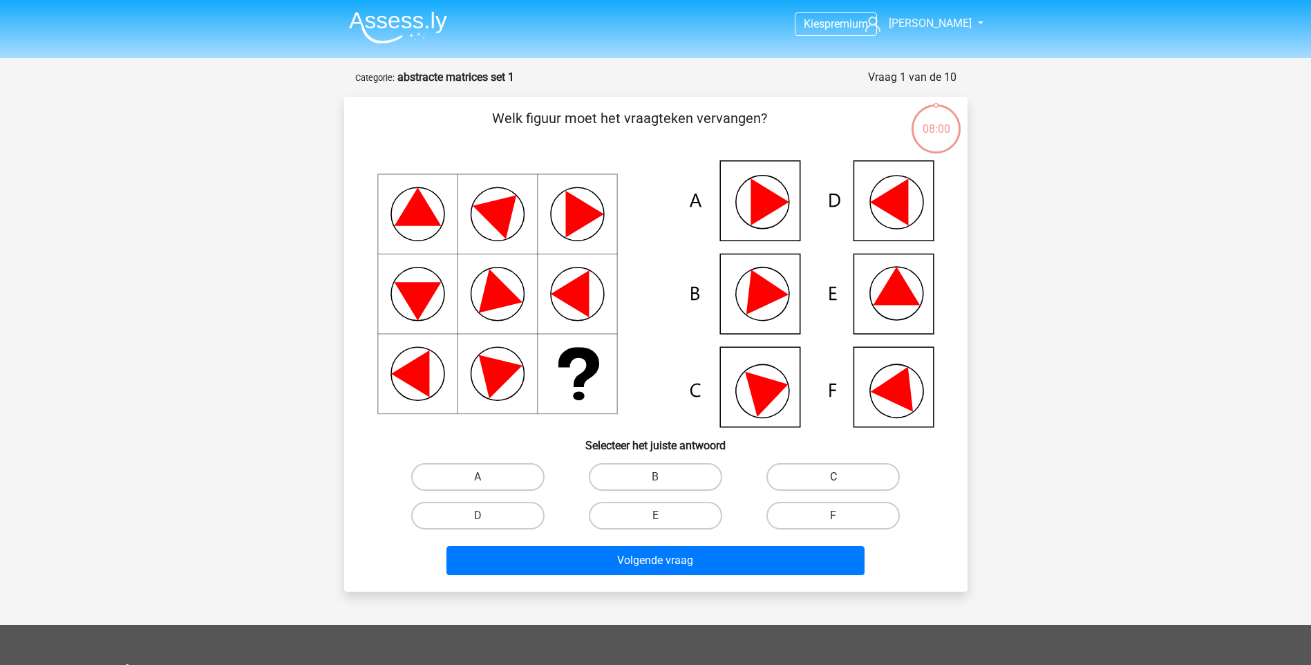
click at [799, 477] on label "C" at bounding box center [832, 477] width 133 height 28
click at [833, 477] on input "C" at bounding box center [837, 481] width 9 height 9
radio input "true"
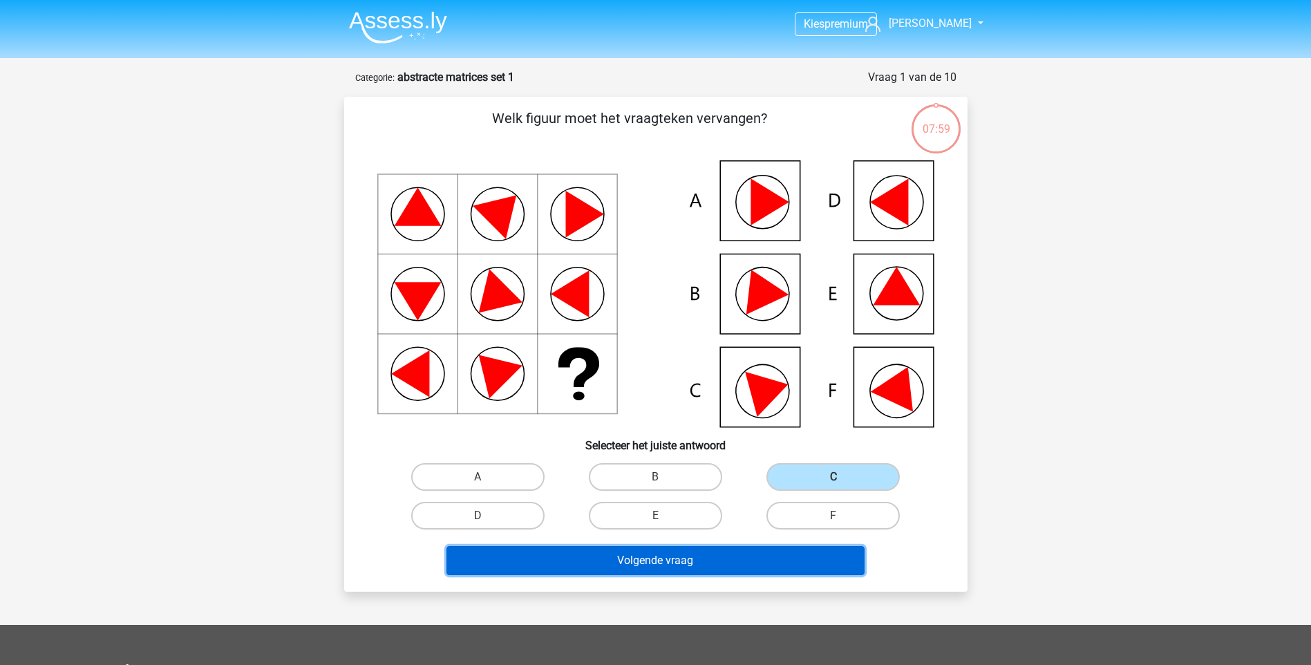
click at [707, 565] on button "Volgende vraag" at bounding box center [655, 560] width 418 height 29
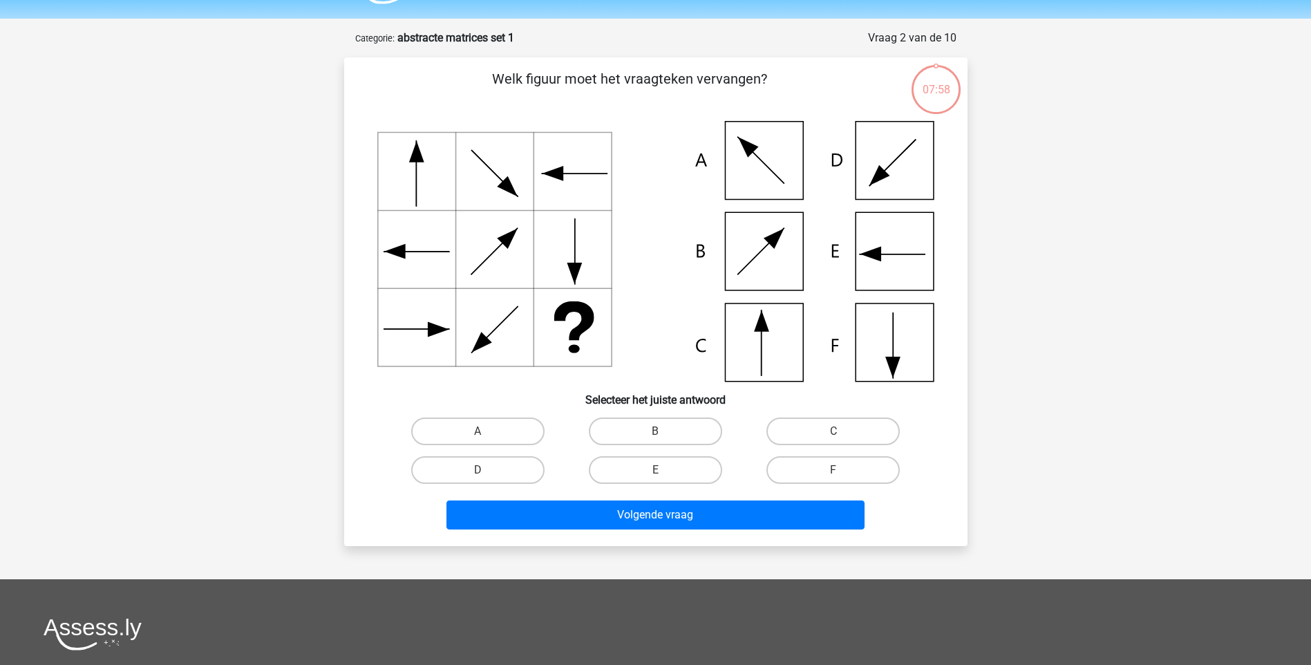
scroll to position [69, 0]
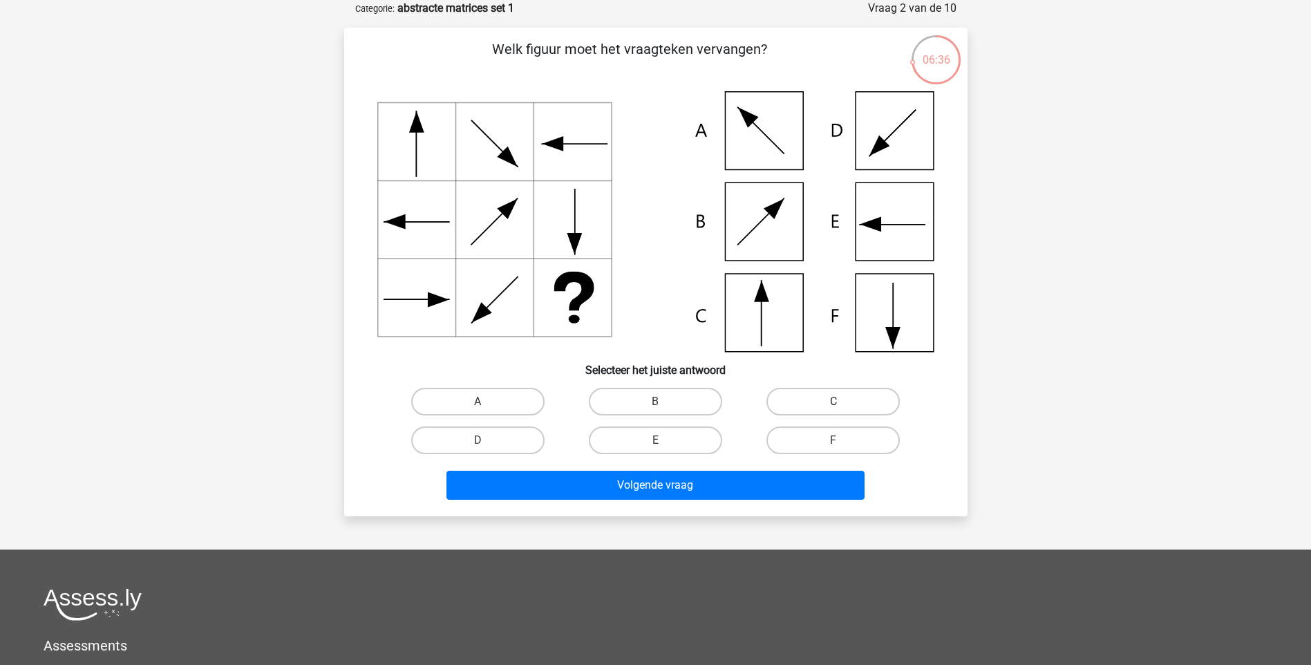
click at [784, 401] on label "C" at bounding box center [832, 402] width 133 height 28
click at [833, 401] on input "C" at bounding box center [837, 405] width 9 height 9
radio input "true"
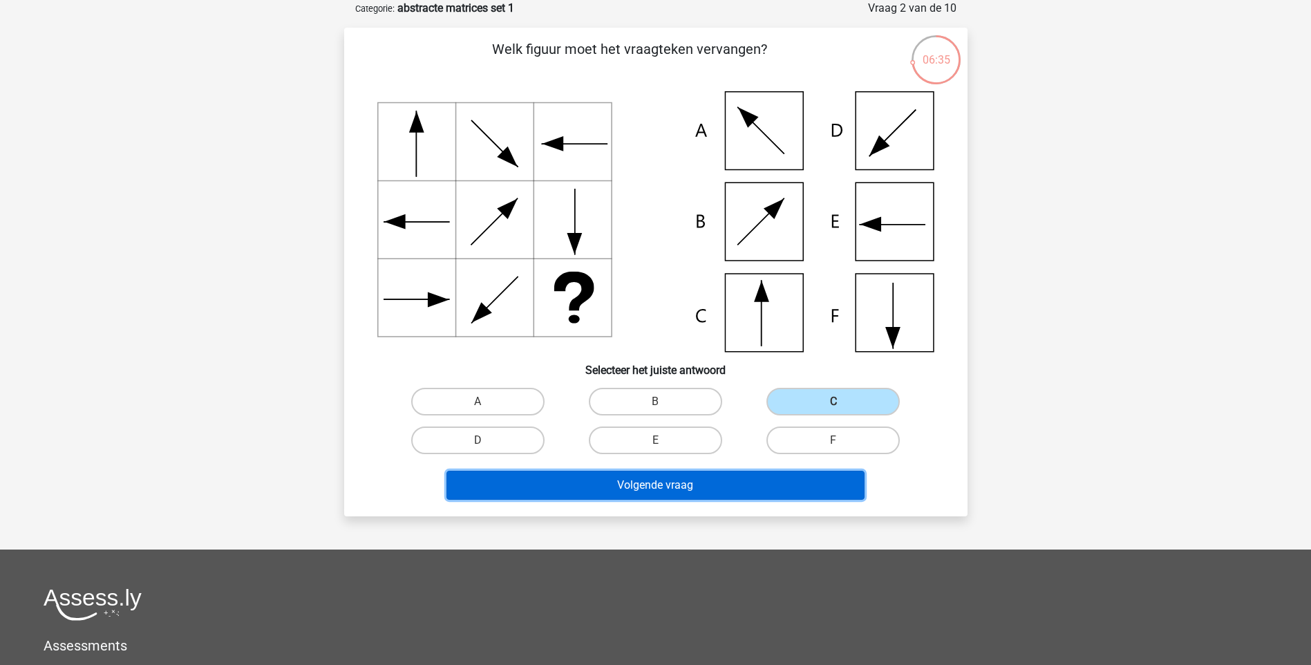
click at [646, 486] on button "Volgende vraag" at bounding box center [655, 485] width 418 height 29
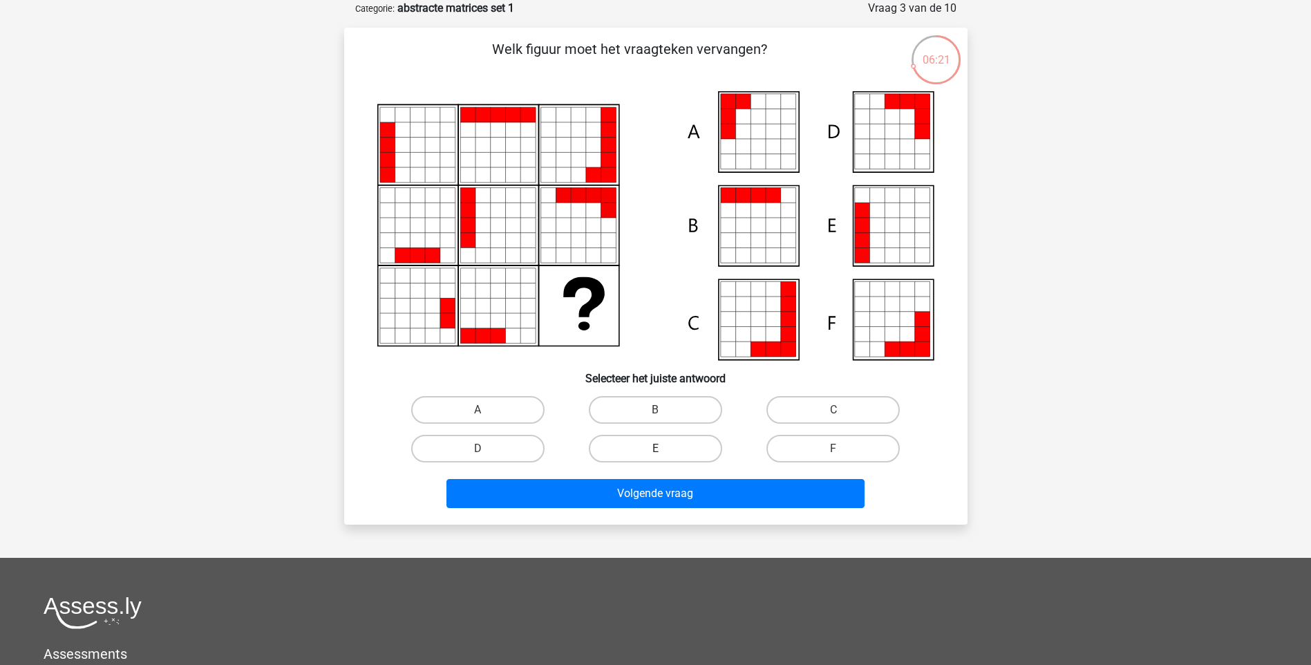
click at [661, 443] on label "E" at bounding box center [655, 449] width 133 height 28
click at [661, 448] on input "E" at bounding box center [659, 452] width 9 height 9
radio input "true"
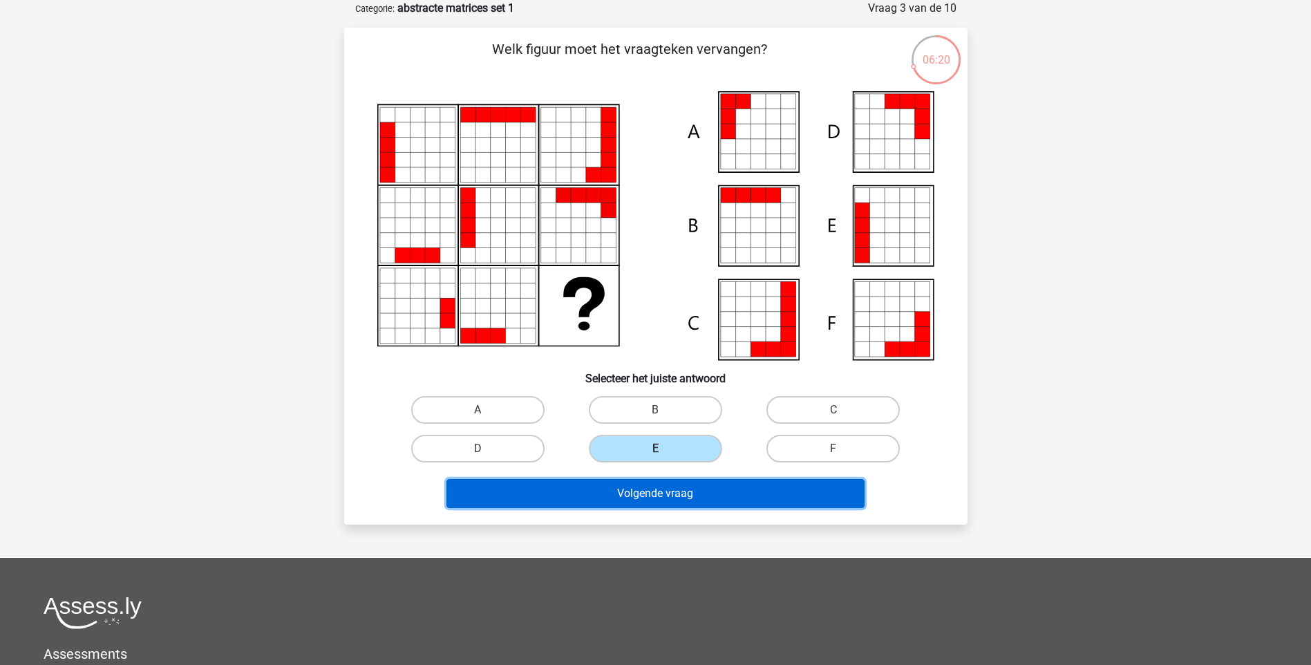
click at [669, 499] on button "Volgende vraag" at bounding box center [655, 493] width 418 height 29
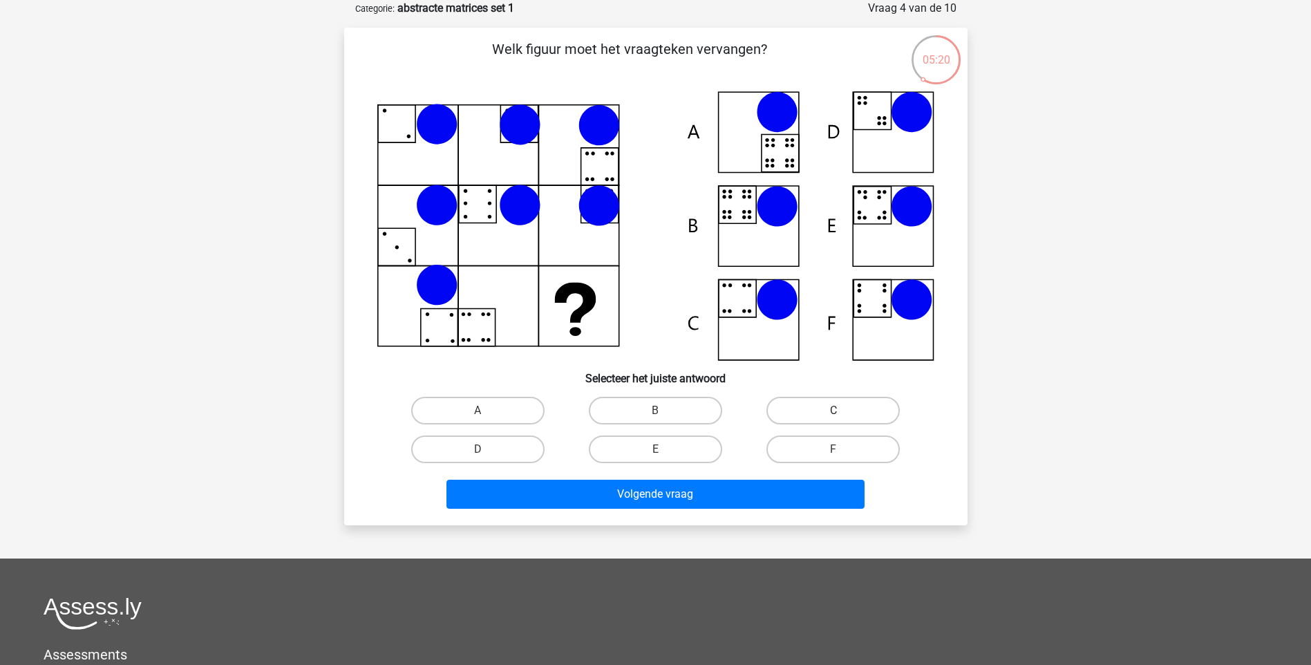
click at [853, 406] on label "C" at bounding box center [832, 411] width 133 height 28
click at [842, 410] on input "C" at bounding box center [837, 414] width 9 height 9
radio input "true"
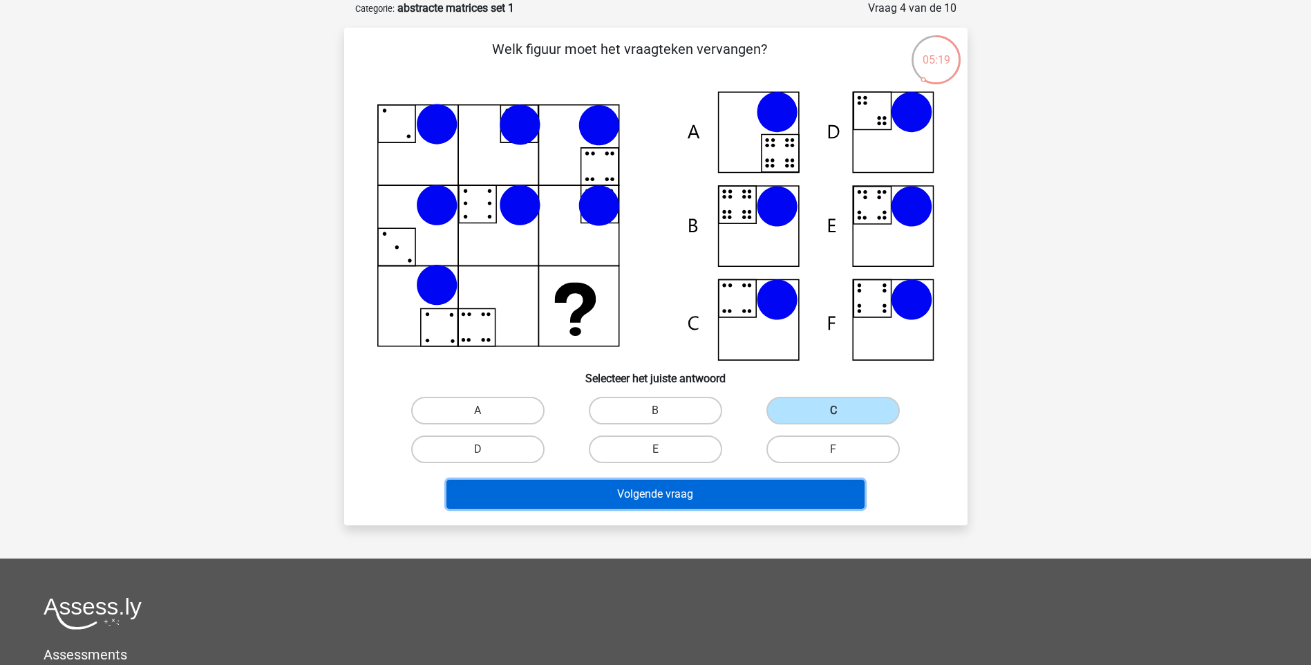
click at [642, 497] on button "Volgende vraag" at bounding box center [655, 493] width 418 height 29
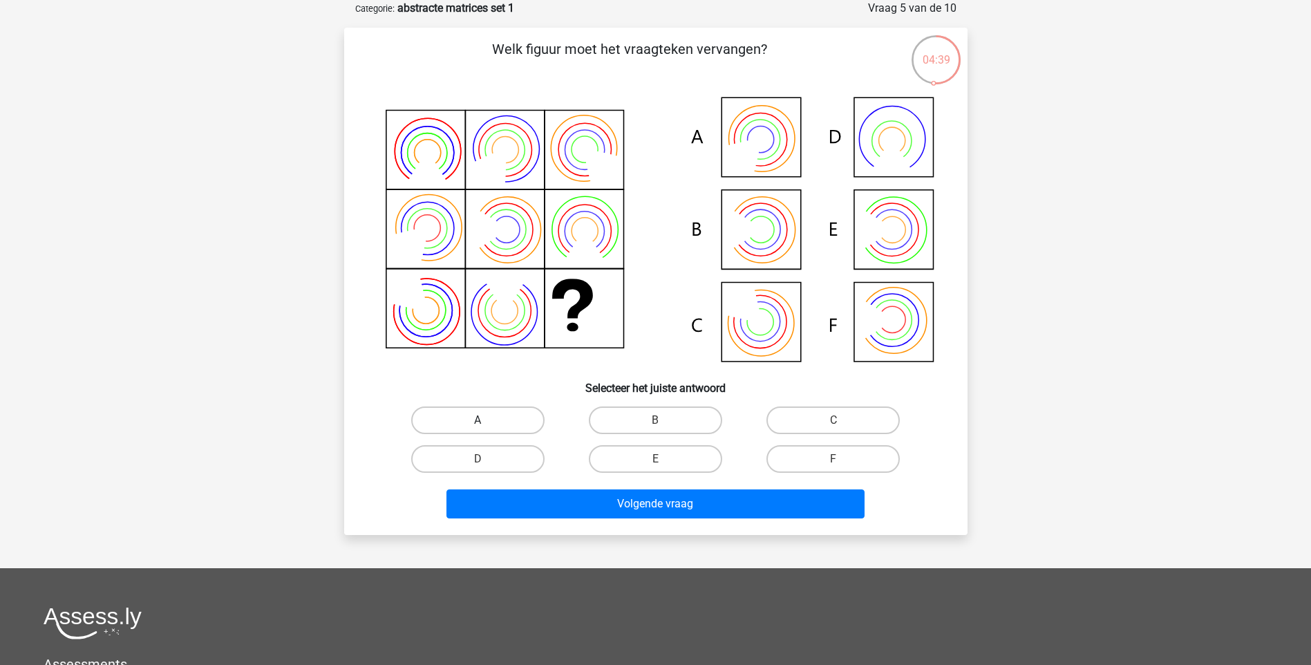
click at [507, 427] on label "A" at bounding box center [477, 420] width 133 height 28
click at [486, 427] on input "A" at bounding box center [481, 424] width 9 height 9
radio input "true"
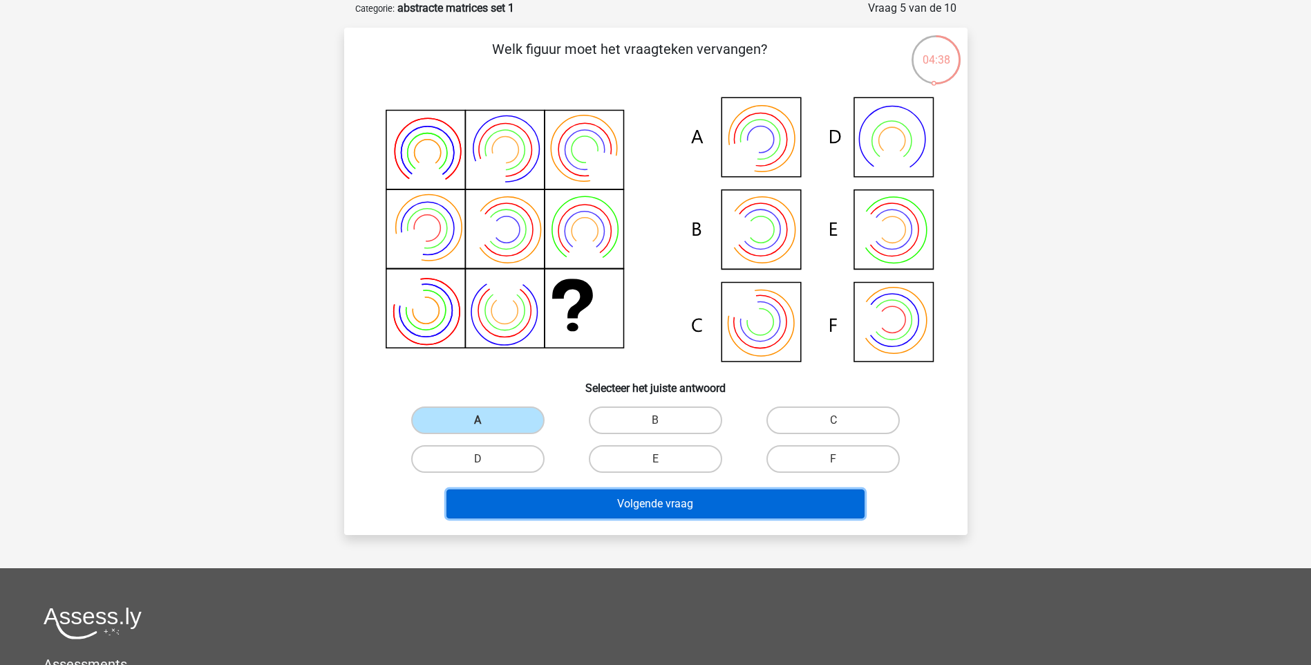
click at [709, 503] on button "Volgende vraag" at bounding box center [655, 503] width 418 height 29
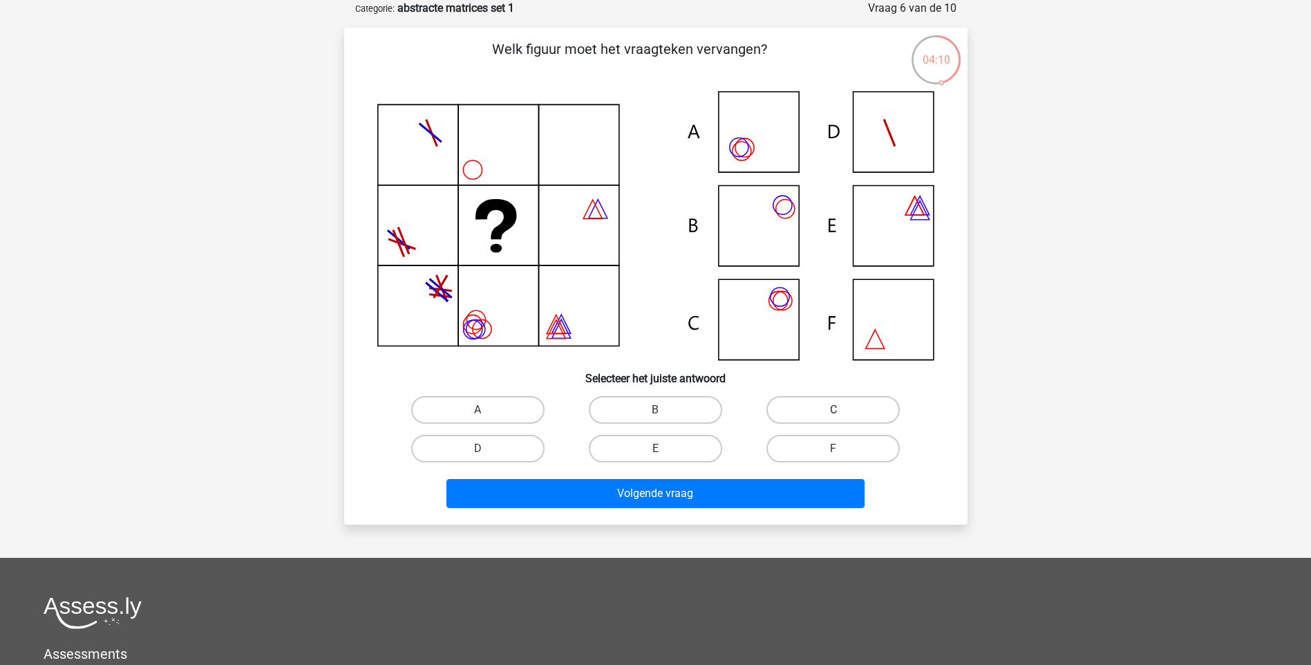
click at [804, 412] on label "C" at bounding box center [832, 410] width 133 height 28
click at [833, 412] on input "C" at bounding box center [837, 414] width 9 height 9
radio input "true"
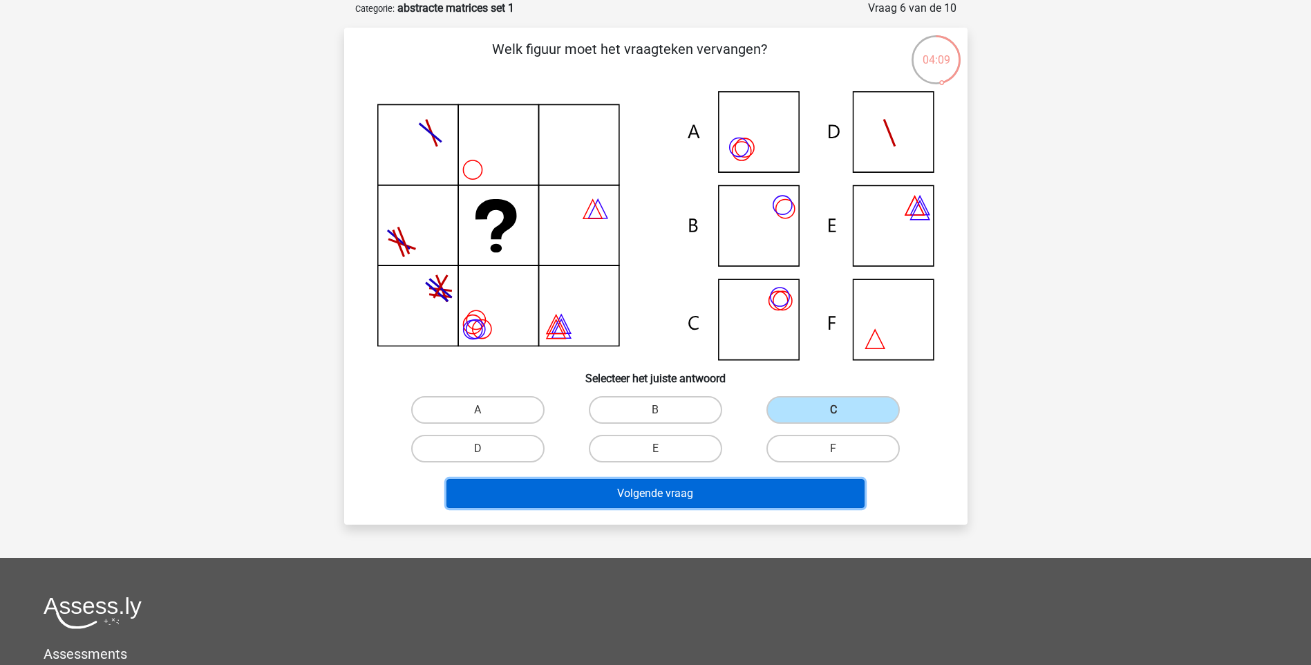
click at [707, 485] on button "Volgende vraag" at bounding box center [655, 493] width 418 height 29
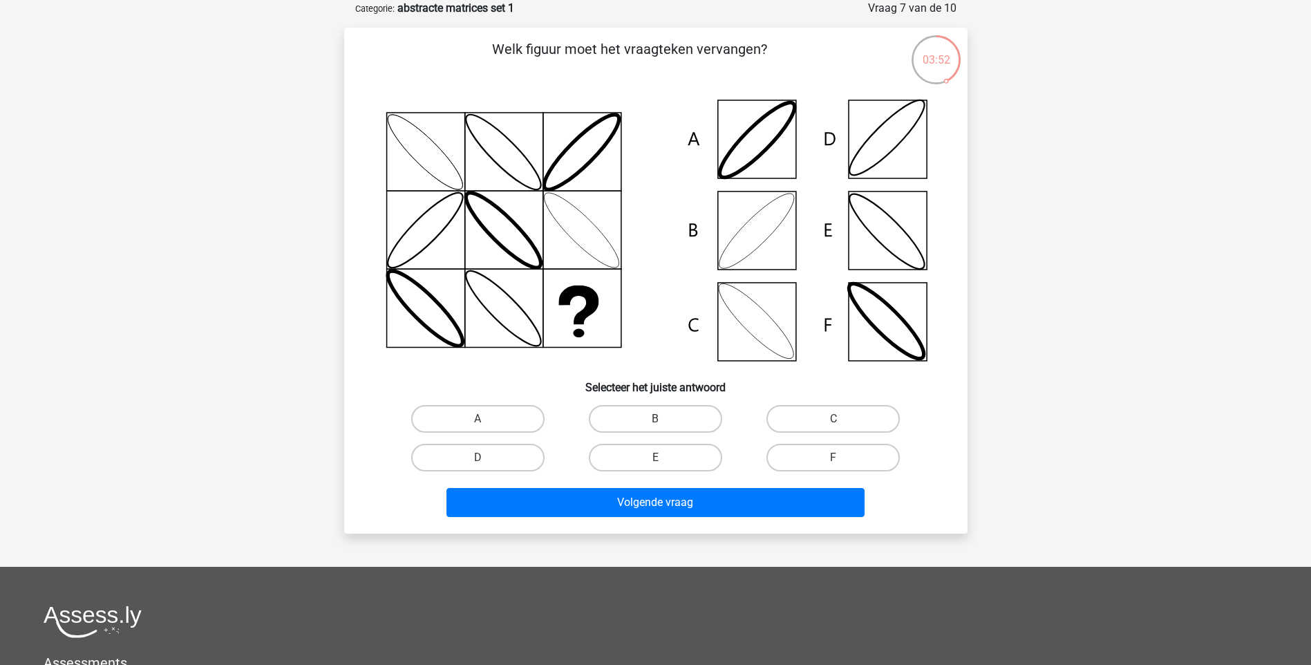
click at [658, 417] on label "B" at bounding box center [655, 419] width 133 height 28
click at [658, 419] on input "B" at bounding box center [659, 423] width 9 height 9
radio input "true"
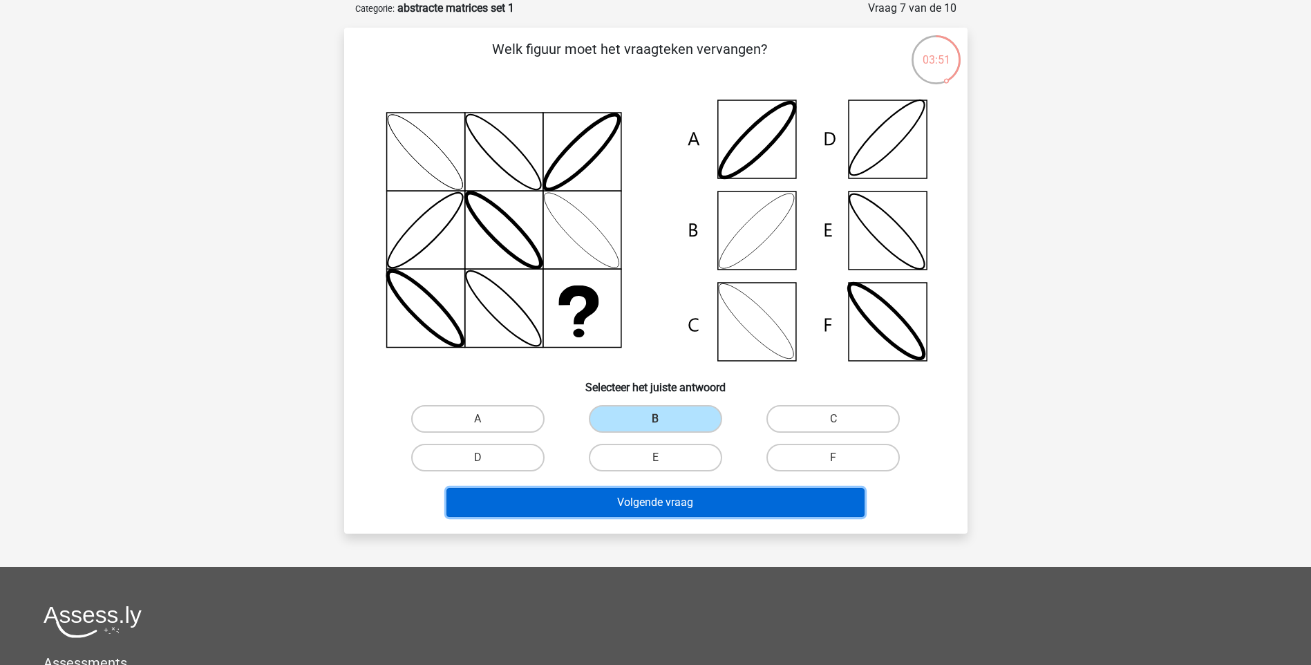
click at [671, 500] on button "Volgende vraag" at bounding box center [655, 502] width 418 height 29
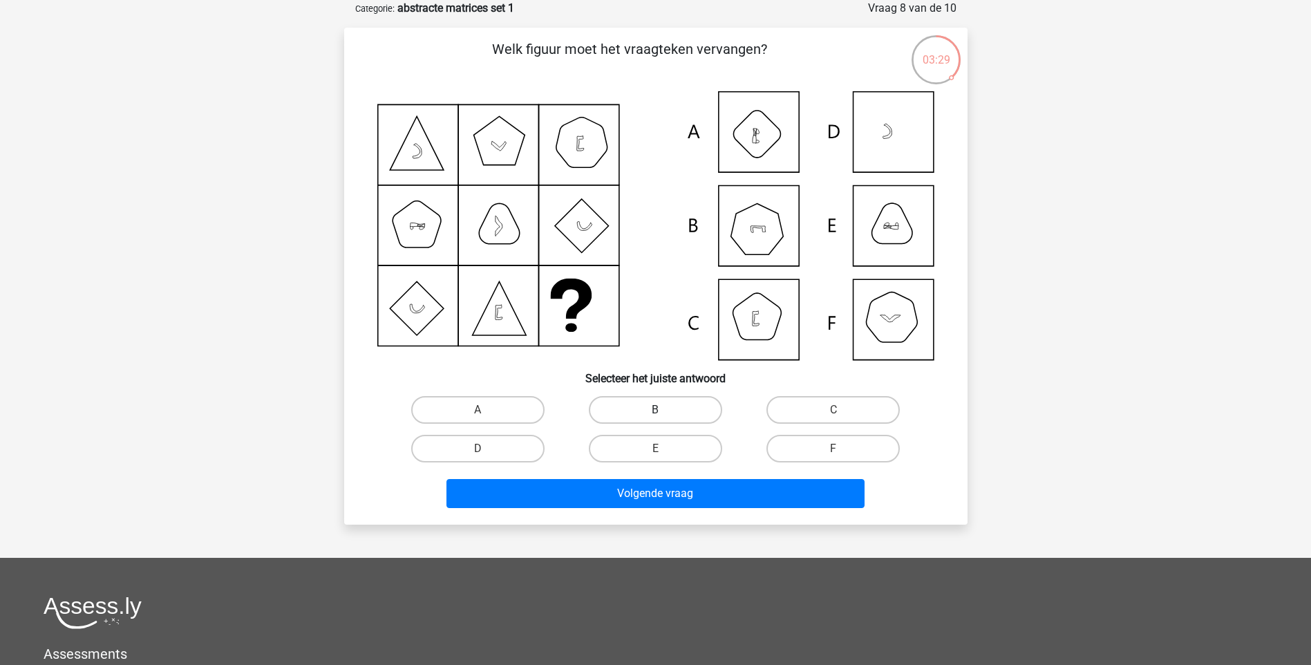
click at [618, 406] on label "B" at bounding box center [655, 410] width 133 height 28
click at [655, 410] on input "B" at bounding box center [659, 414] width 9 height 9
radio input "true"
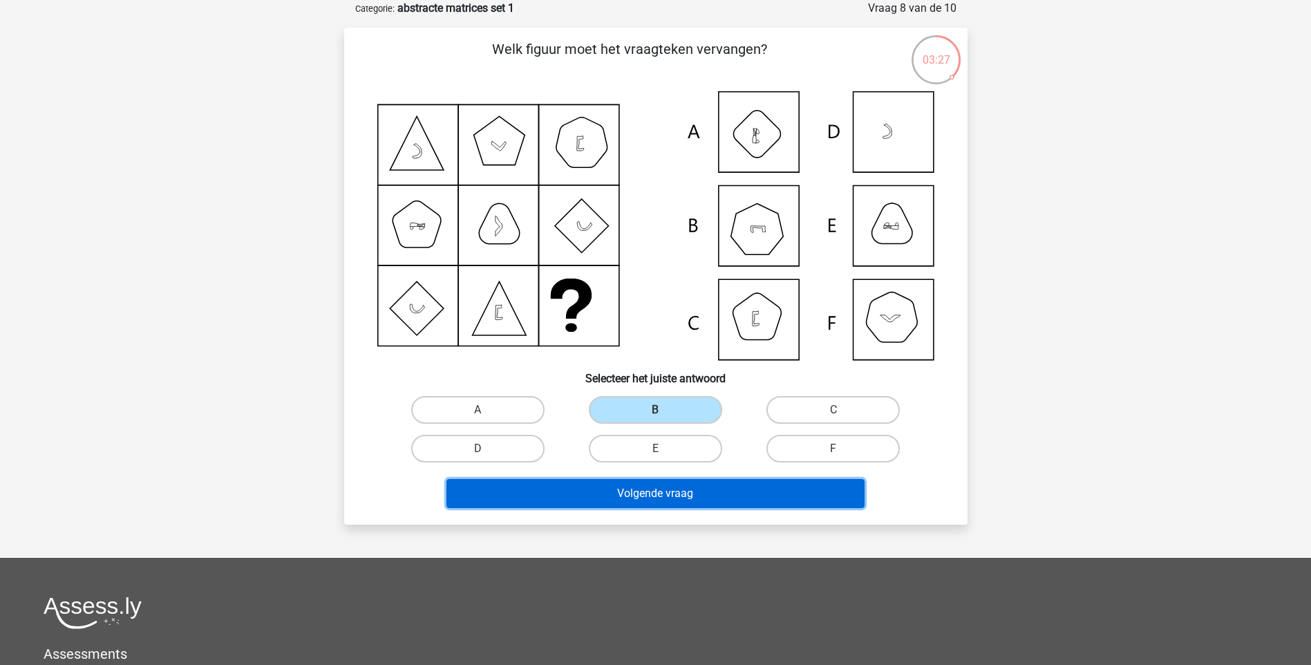
click at [677, 491] on button "Volgende vraag" at bounding box center [655, 493] width 418 height 29
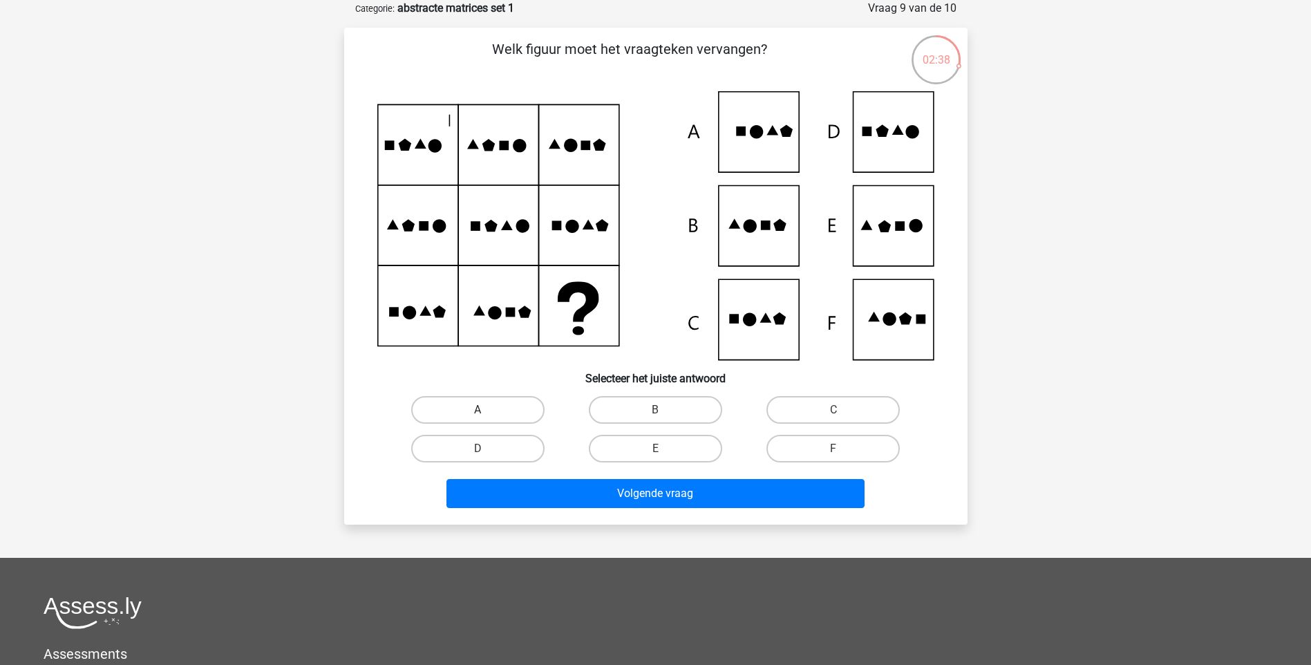
click at [471, 403] on label "A" at bounding box center [477, 410] width 133 height 28
click at [477, 410] on input "A" at bounding box center [481, 414] width 9 height 9
radio input "true"
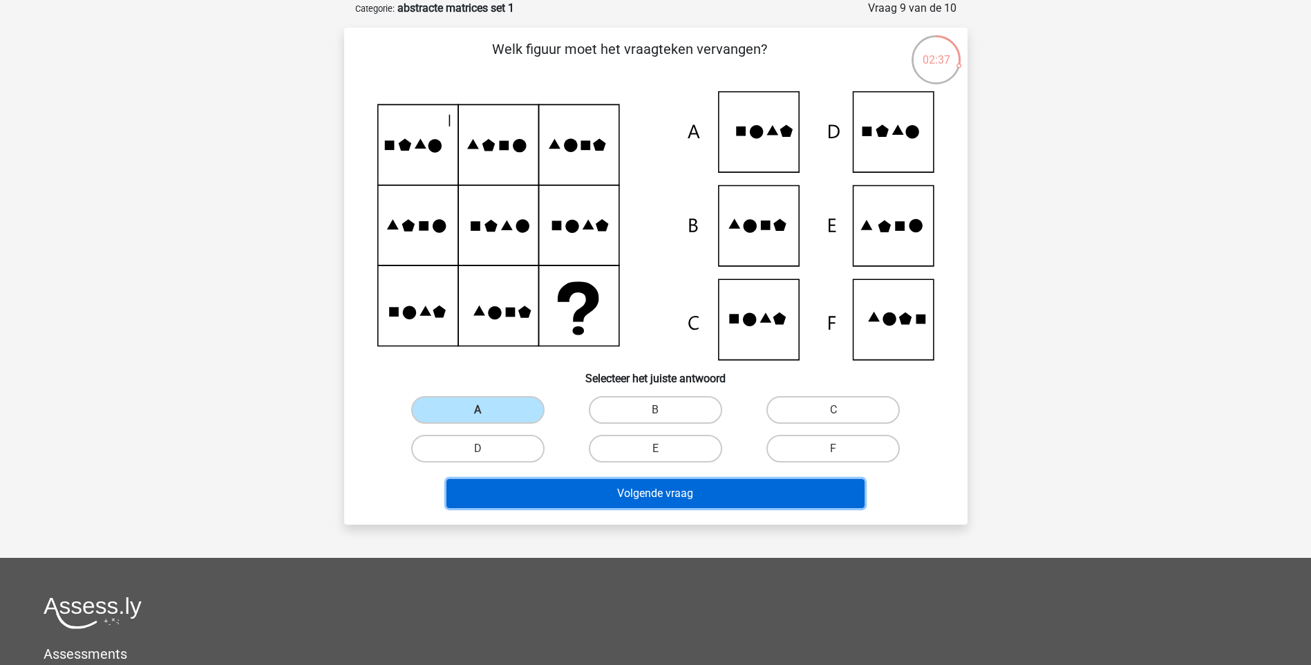
click at [634, 491] on button "Volgende vraag" at bounding box center [655, 493] width 418 height 29
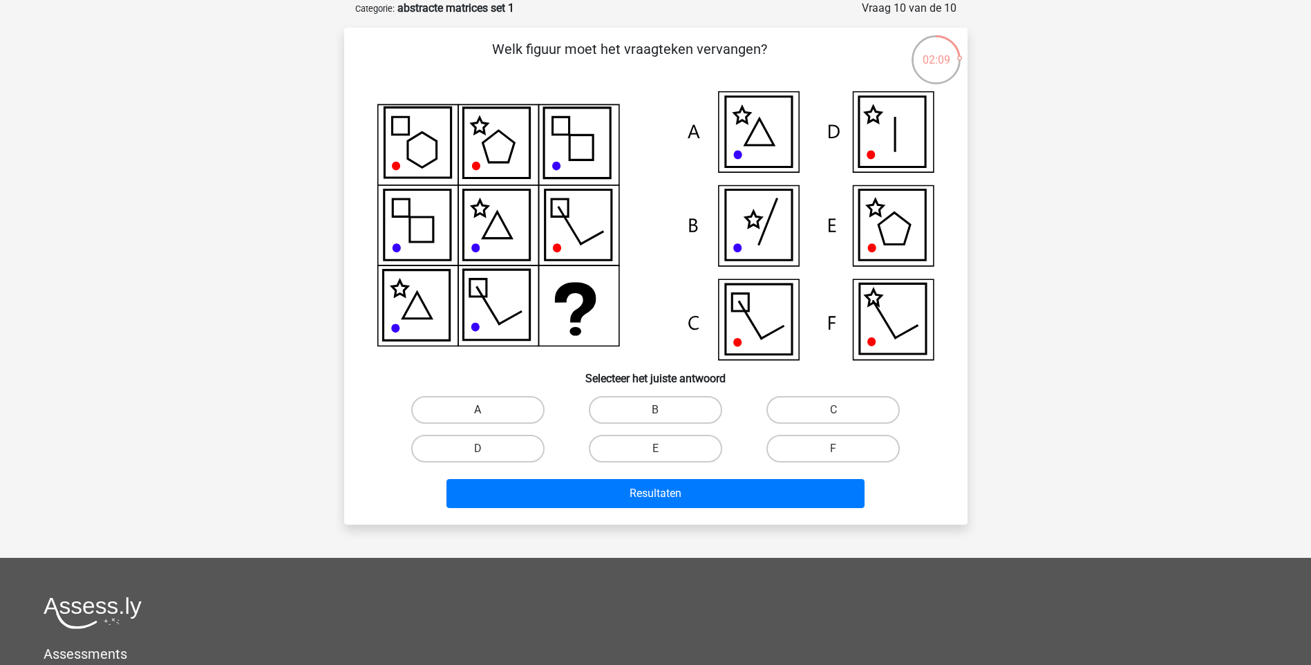
click at [518, 404] on label "A" at bounding box center [477, 410] width 133 height 28
click at [486, 410] on input "A" at bounding box center [481, 414] width 9 height 9
radio input "true"
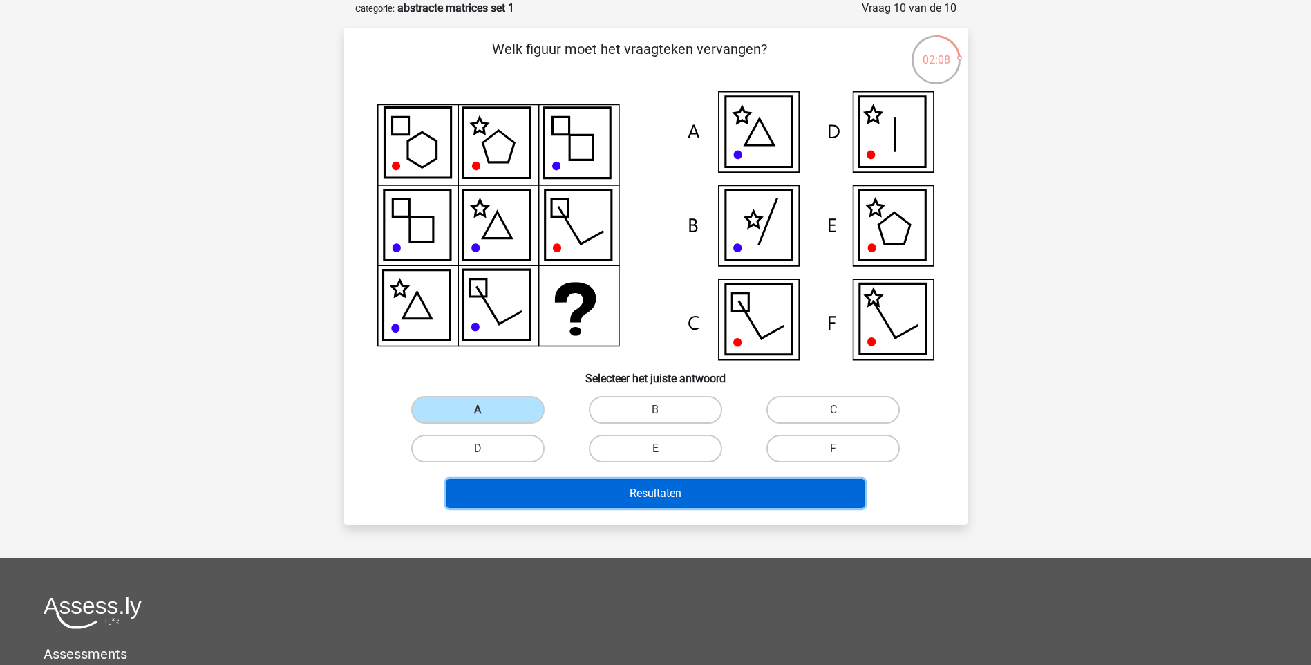
click at [661, 487] on button "Resultaten" at bounding box center [655, 493] width 418 height 29
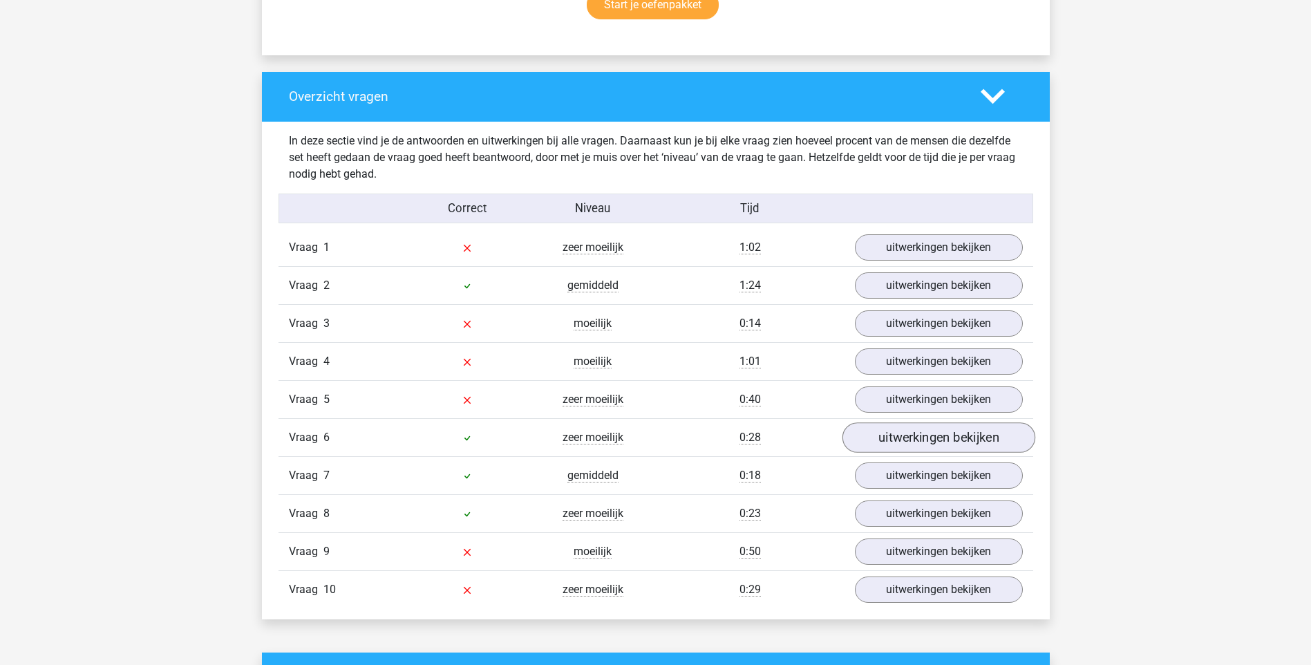
scroll to position [967, 0]
click at [924, 253] on link "uitwerkingen bekijken" at bounding box center [938, 246] width 193 height 30
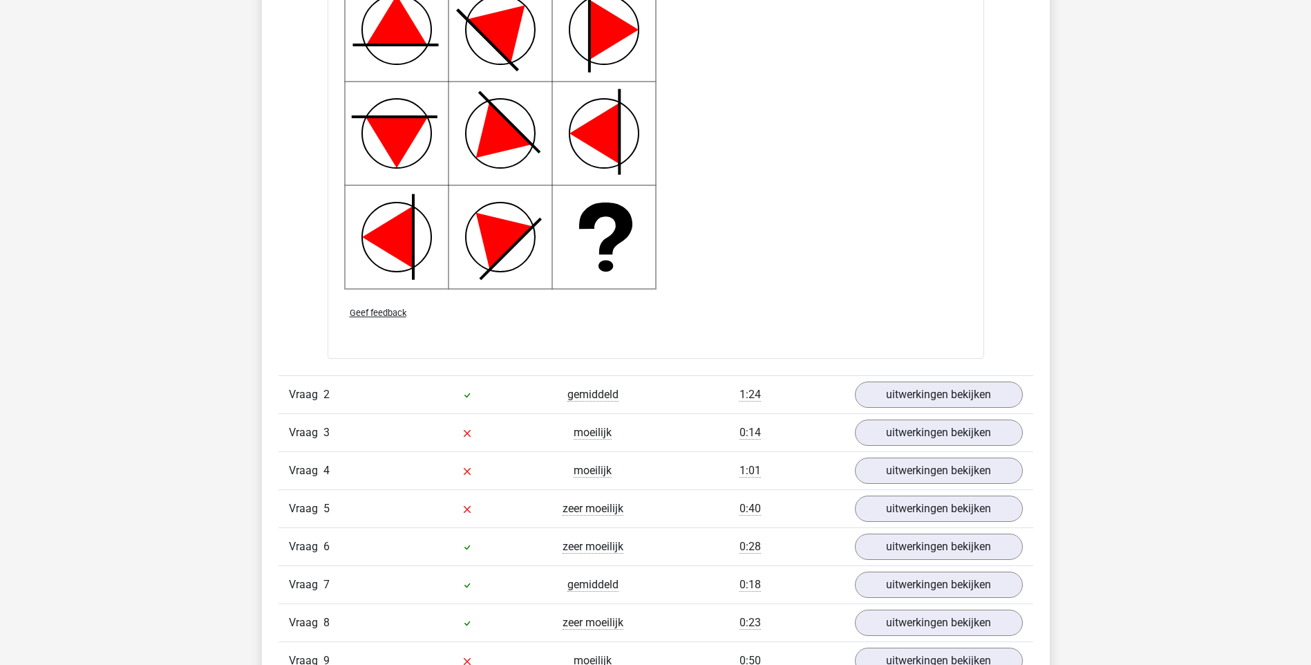
scroll to position [1865, 0]
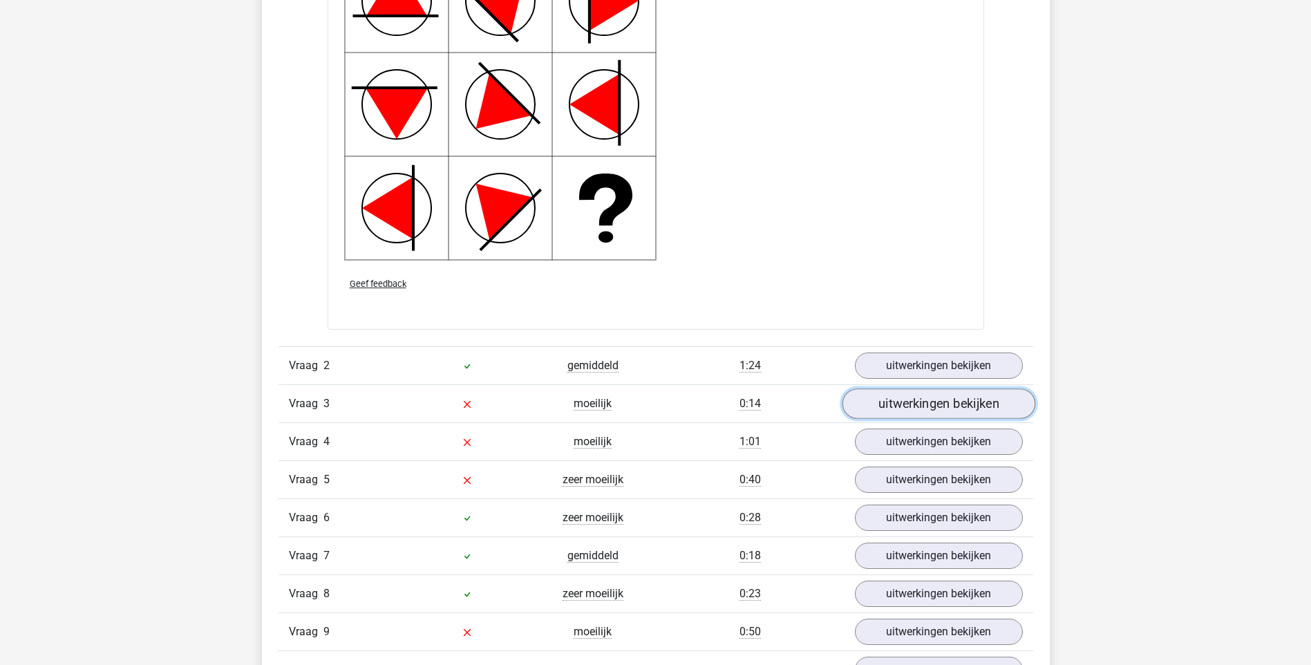
click at [918, 398] on link "uitwerkingen bekijken" at bounding box center [938, 403] width 193 height 30
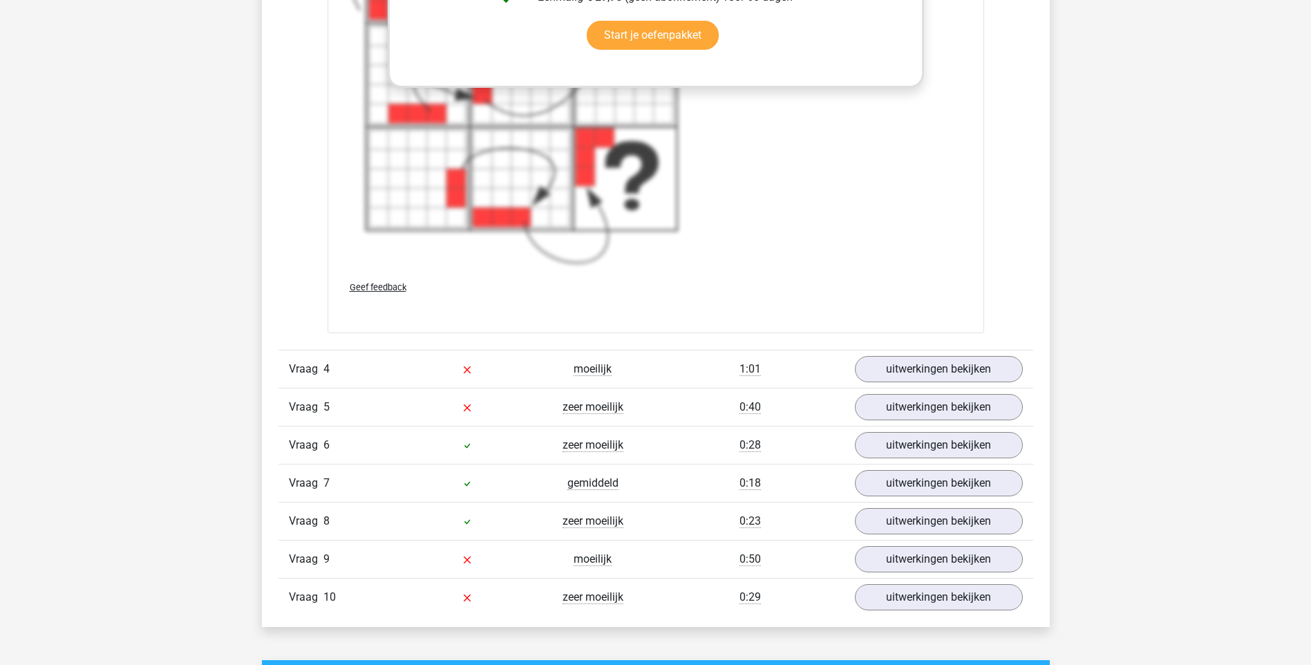
scroll to position [3040, 0]
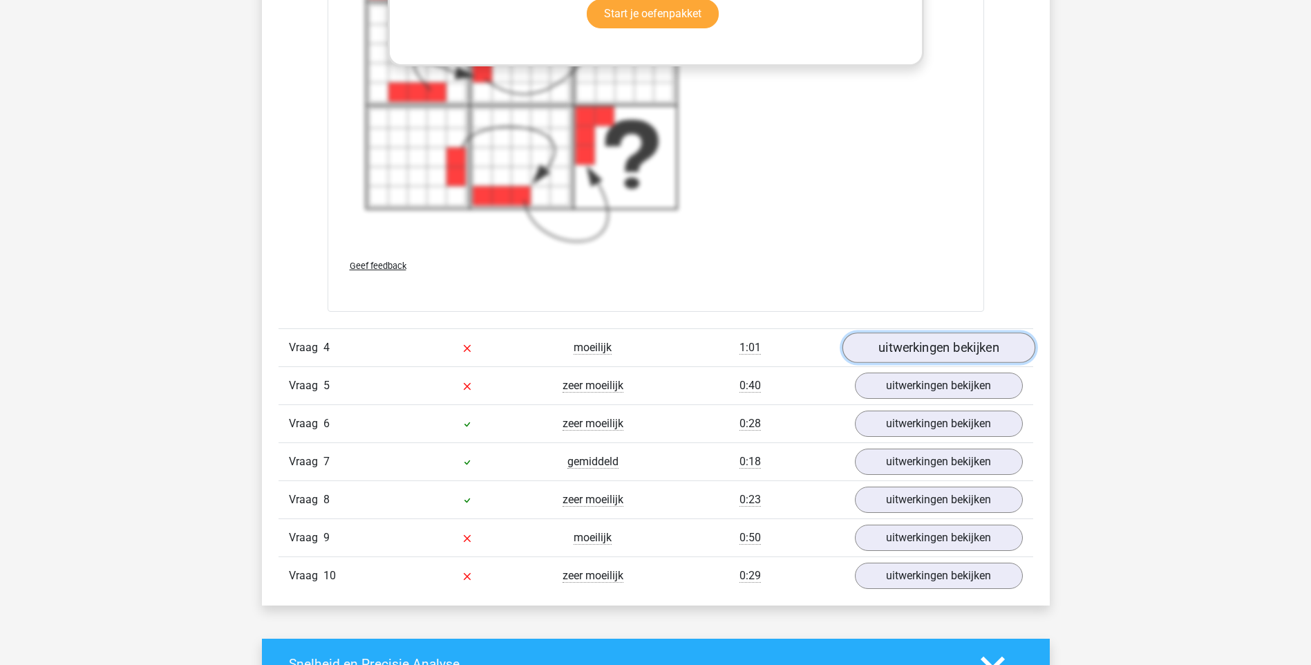
click at [897, 345] on link "uitwerkingen bekijken" at bounding box center [938, 347] width 193 height 30
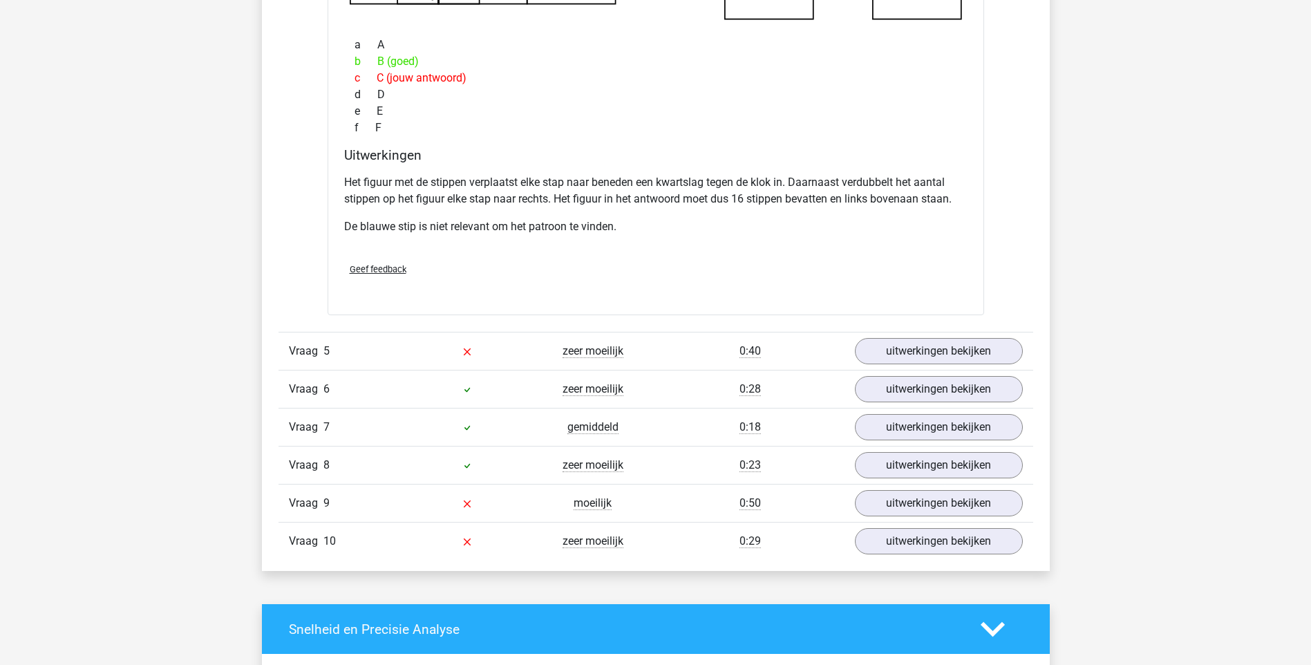
scroll to position [3731, 0]
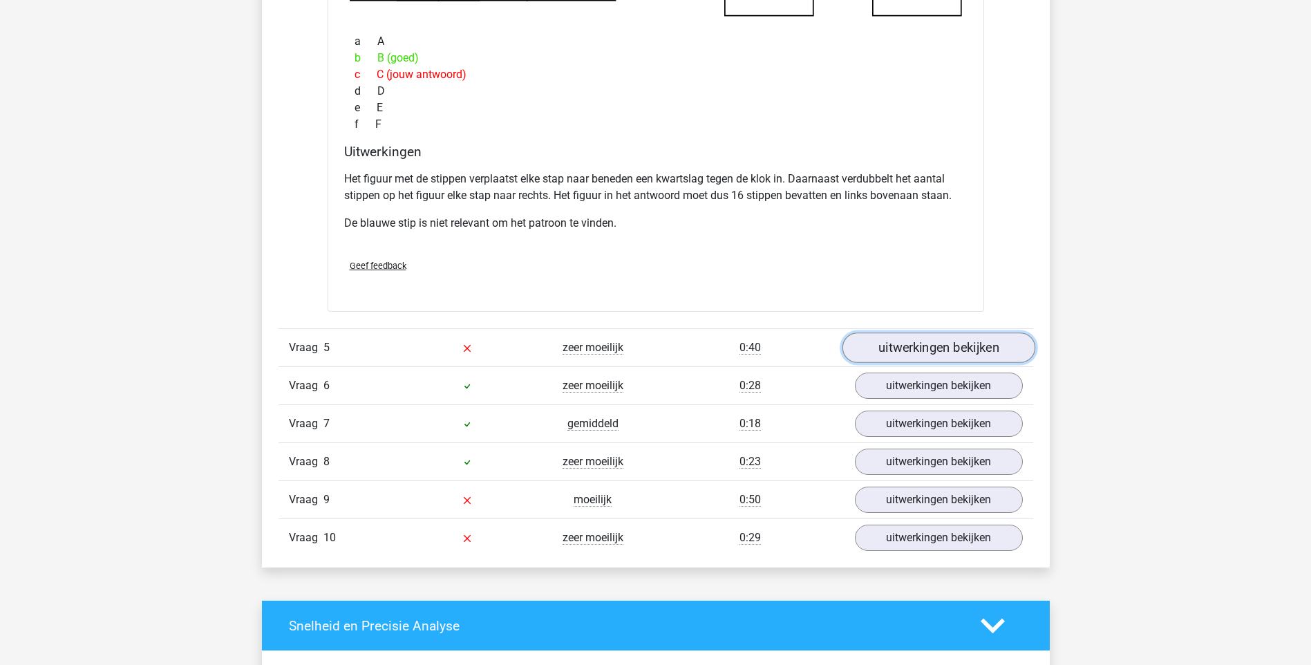
click at [912, 349] on link "uitwerkingen bekijken" at bounding box center [938, 347] width 193 height 30
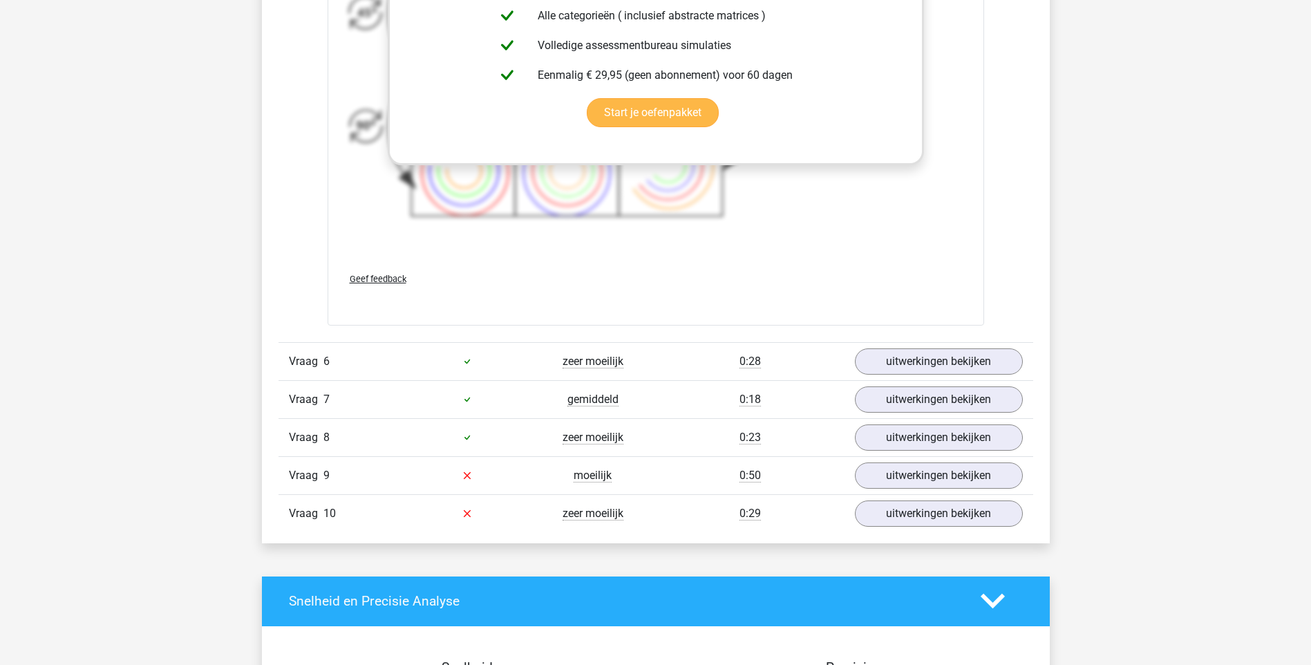
scroll to position [4767, 0]
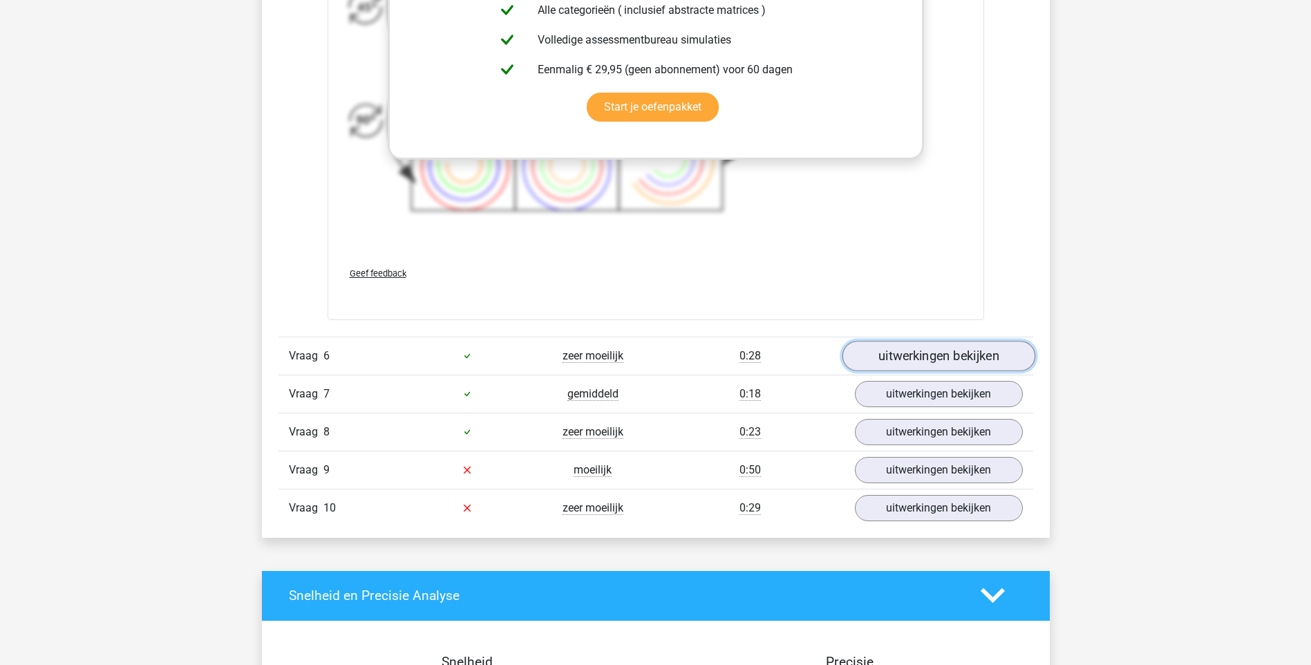
click at [944, 357] on link "uitwerkingen bekijken" at bounding box center [938, 356] width 193 height 30
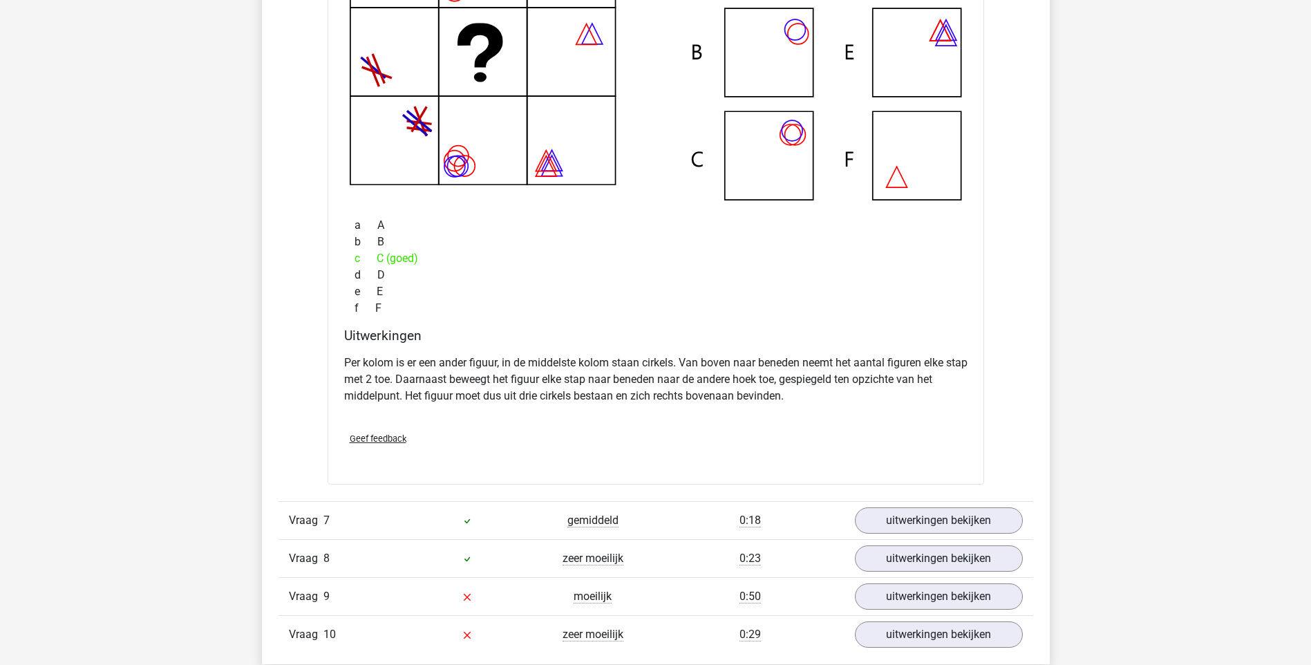
scroll to position [5389, 0]
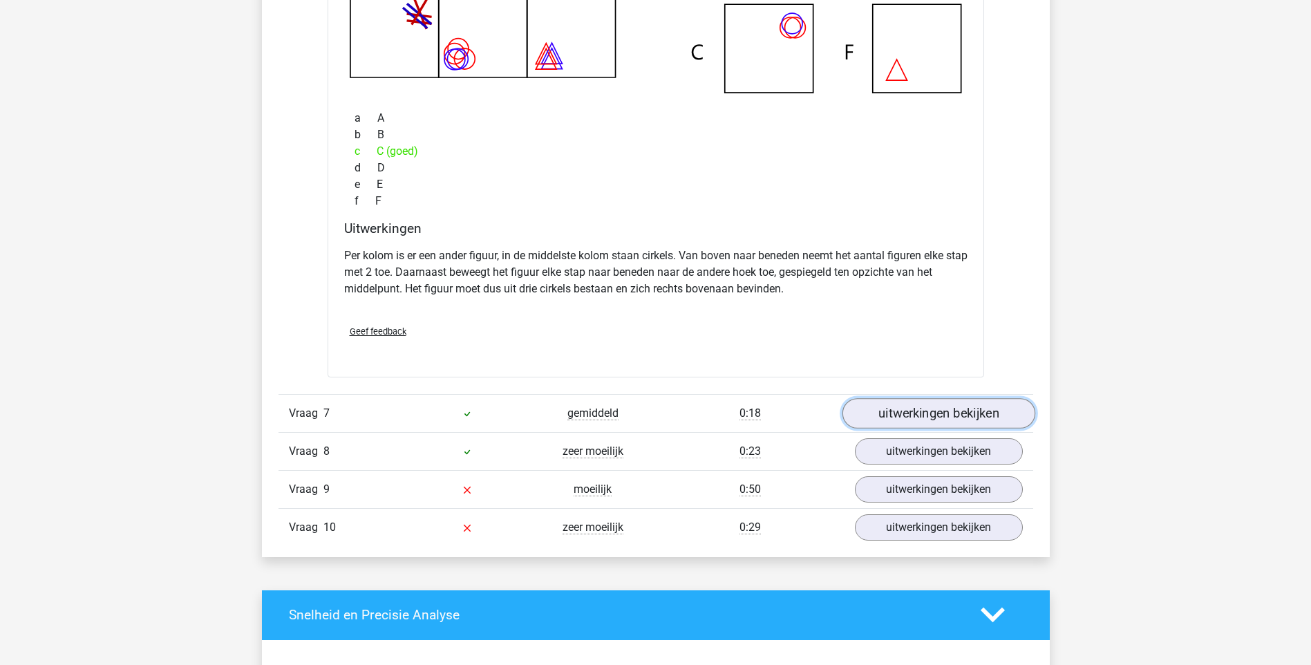
click at [929, 406] on link "uitwerkingen bekijken" at bounding box center [938, 413] width 193 height 30
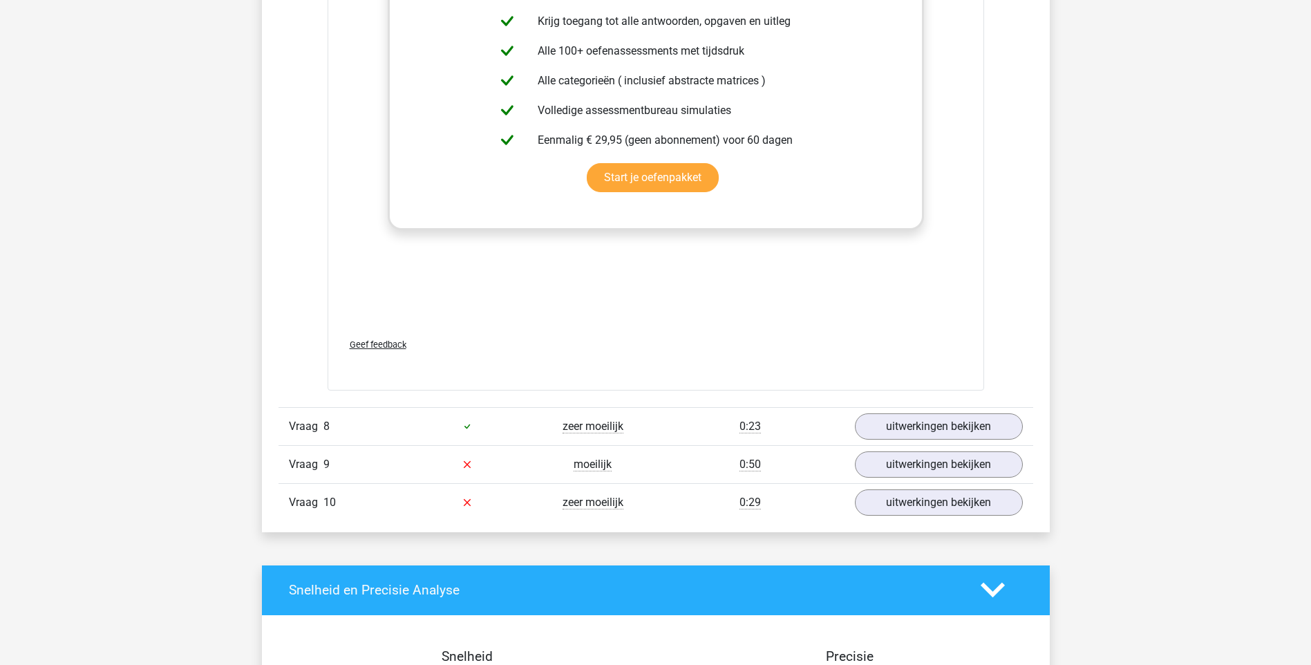
scroll to position [6425, 0]
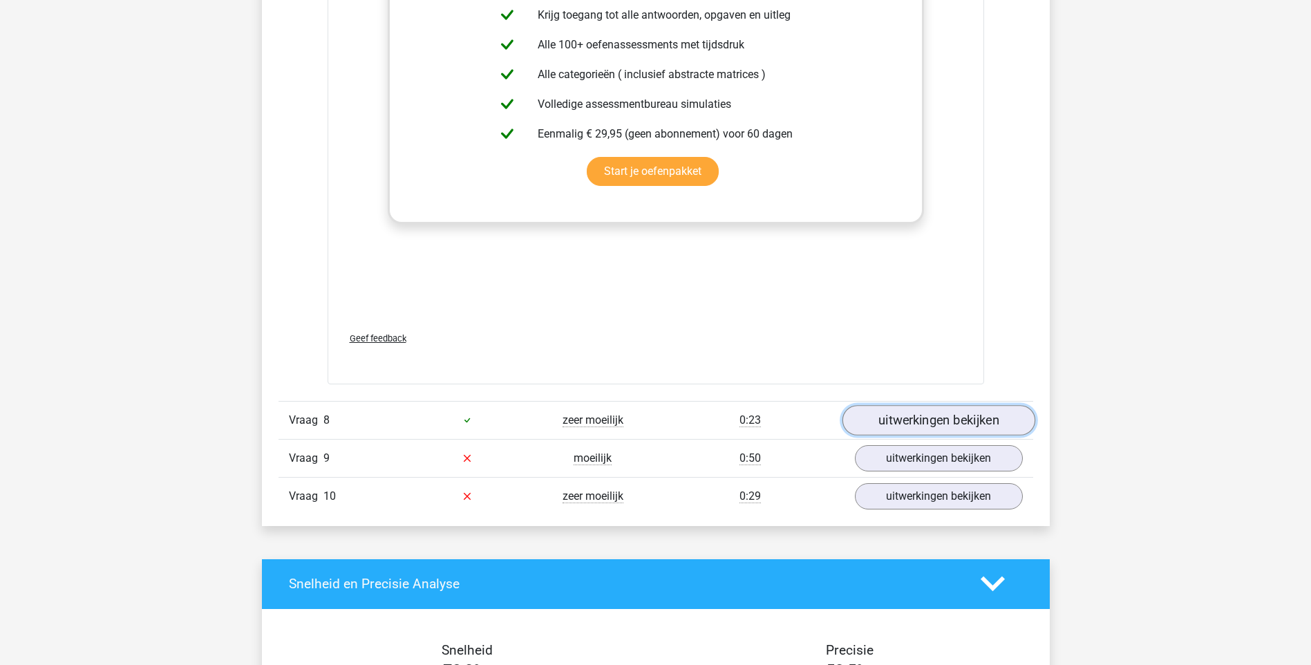
click at [891, 419] on link "uitwerkingen bekijken" at bounding box center [938, 420] width 193 height 30
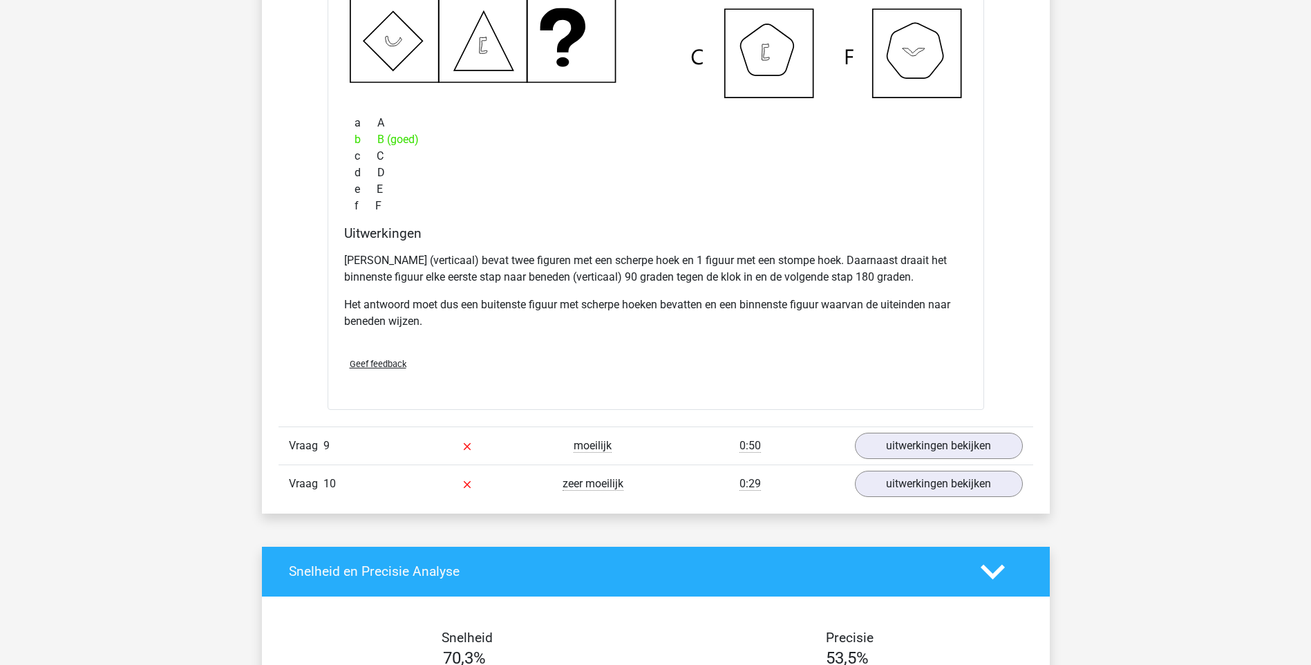
scroll to position [7116, 0]
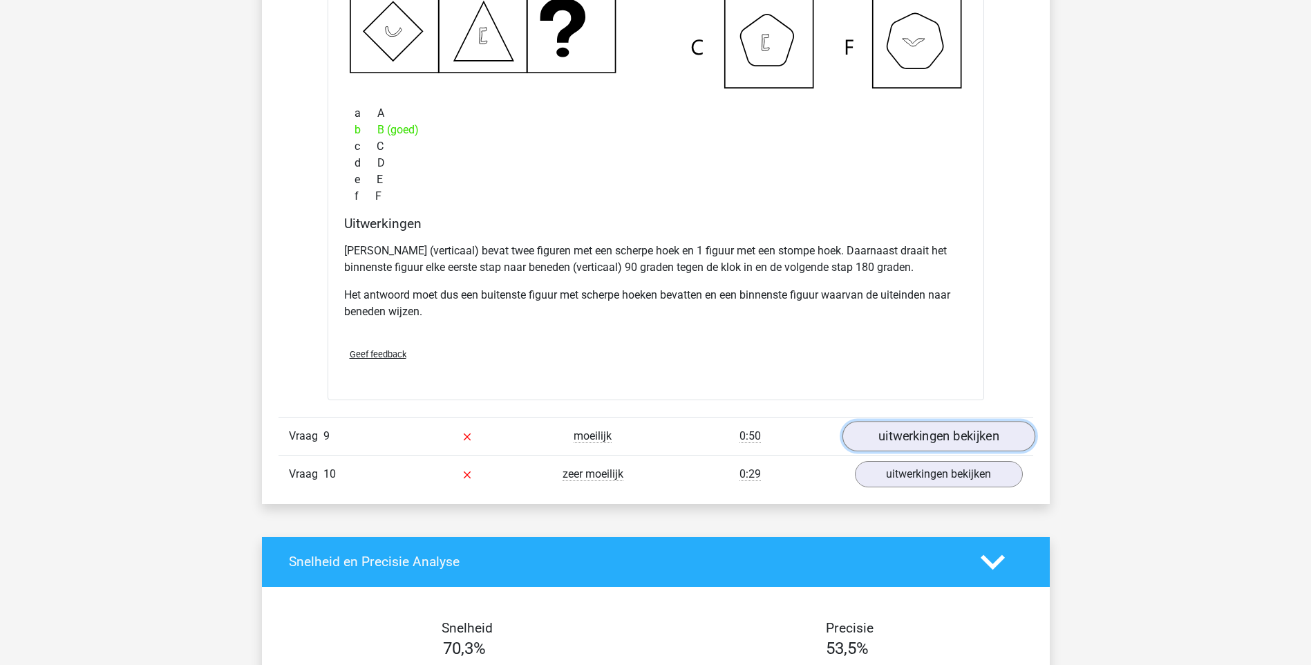
click at [931, 443] on link "uitwerkingen bekijken" at bounding box center [938, 436] width 193 height 30
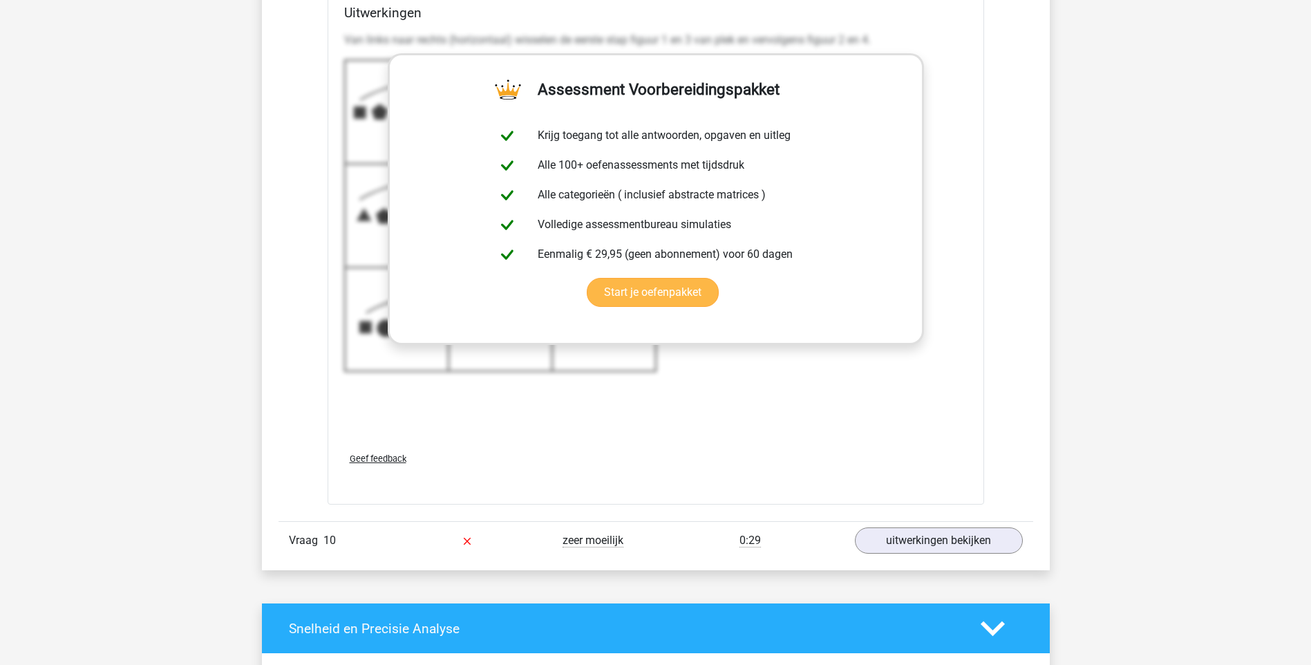
scroll to position [8153, 0]
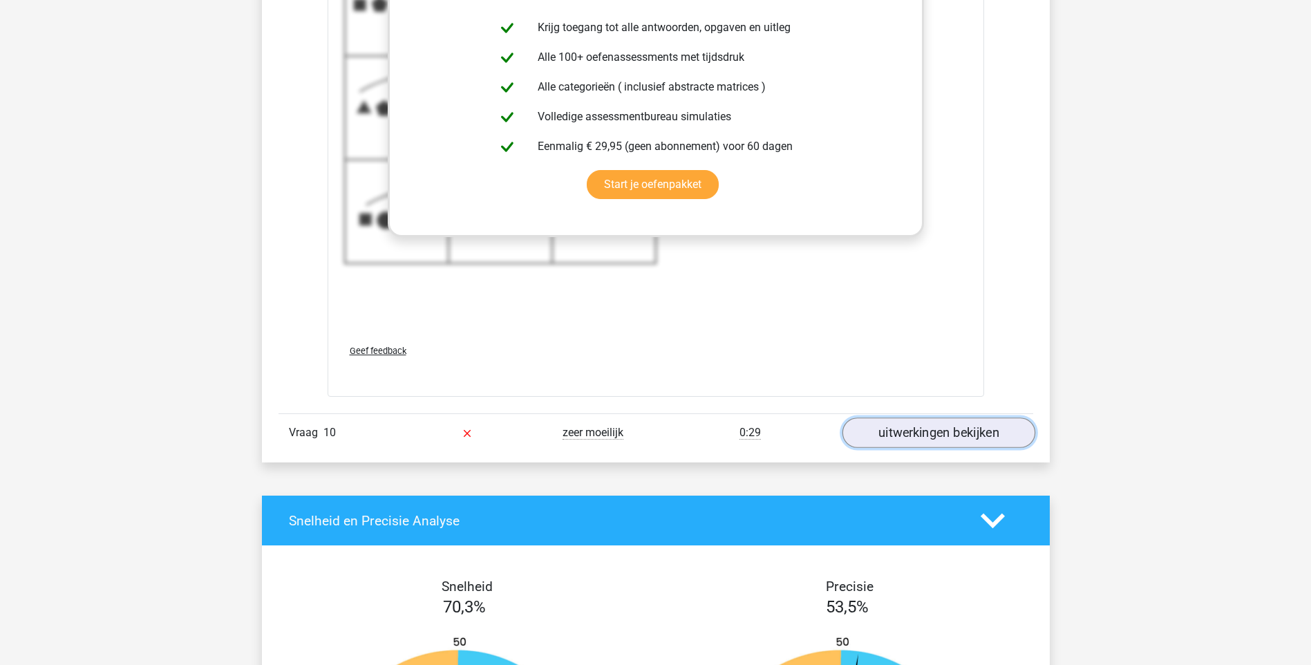
click at [882, 437] on link "uitwerkingen bekijken" at bounding box center [938, 432] width 193 height 30
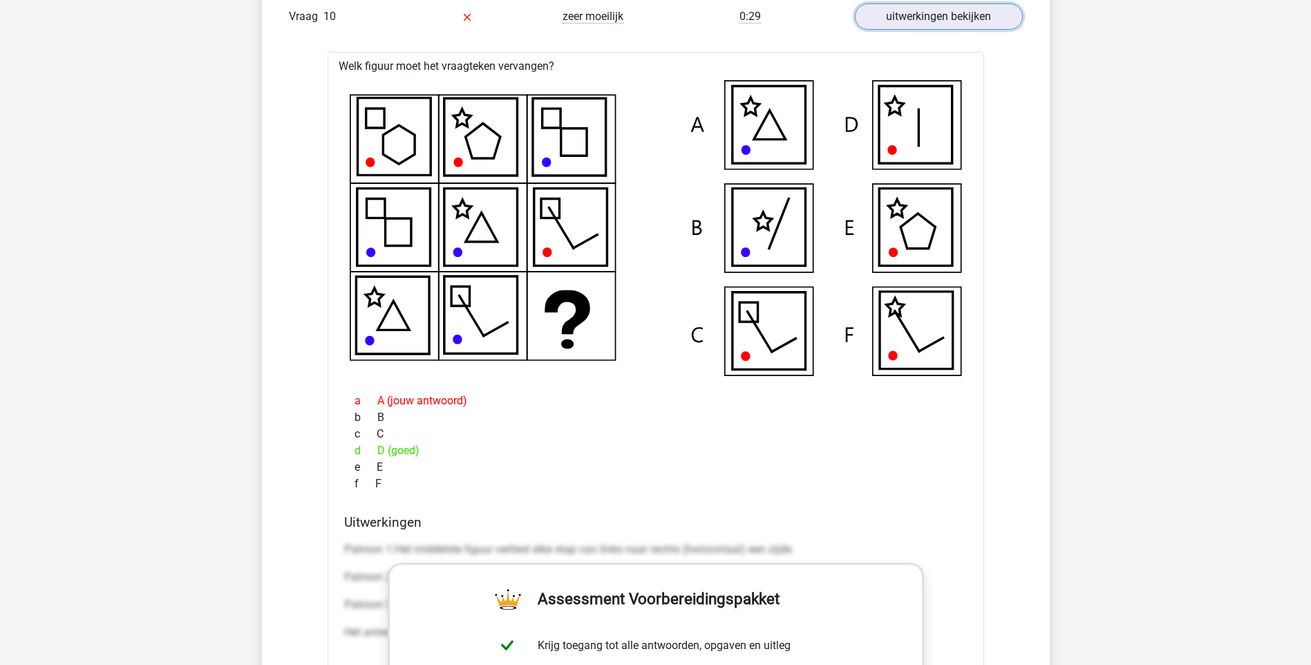
scroll to position [8567, 0]
